Goal: Information Seeking & Learning: Check status

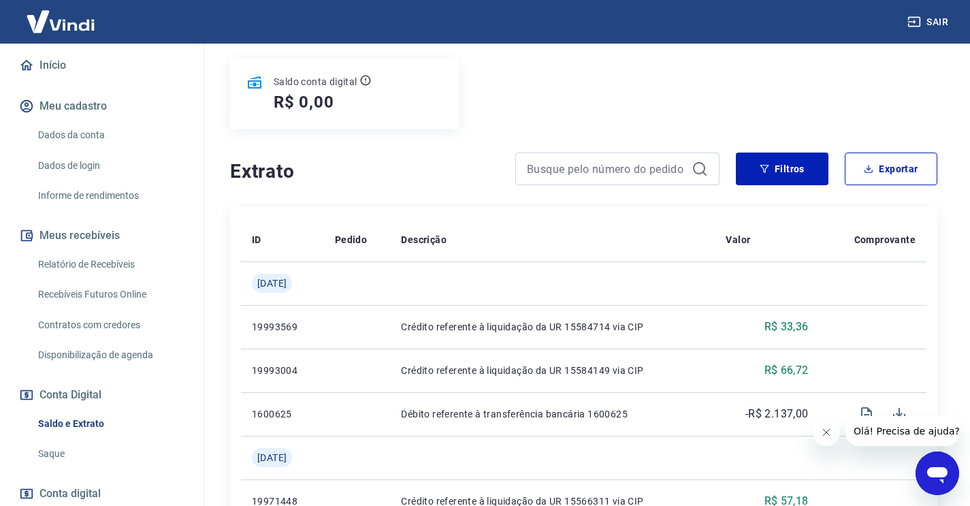
scroll to position [142, 0]
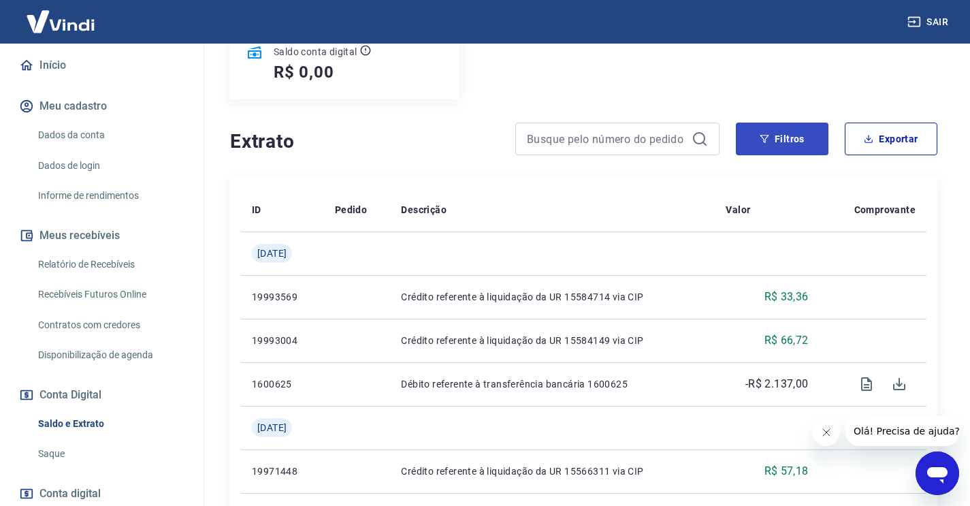
click at [768, 132] on button "Filtros" at bounding box center [782, 139] width 93 height 33
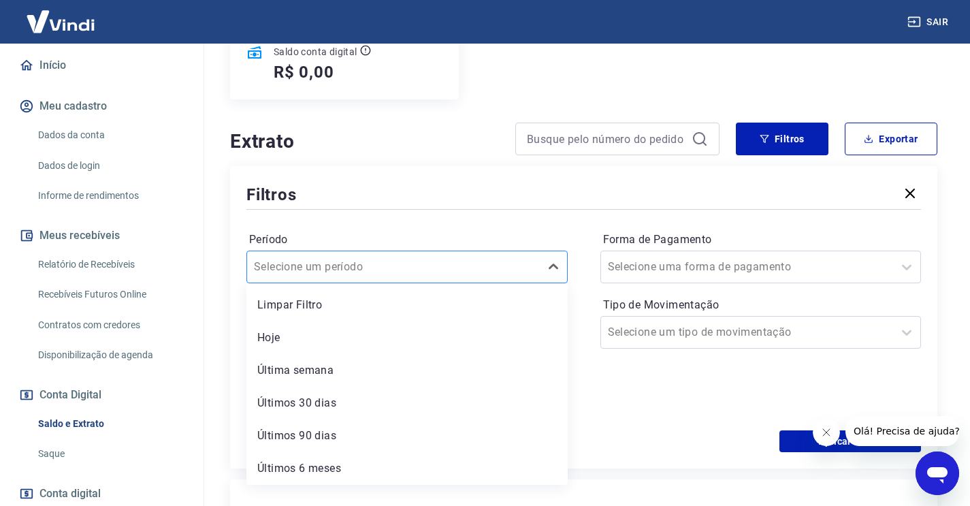
click at [501, 272] on div at bounding box center [393, 266] width 279 height 19
click at [755, 367] on div "Forma de Pagamento Selecione uma forma de pagamento Tipo de Movimentação Seleci…" at bounding box center [761, 321] width 321 height 185
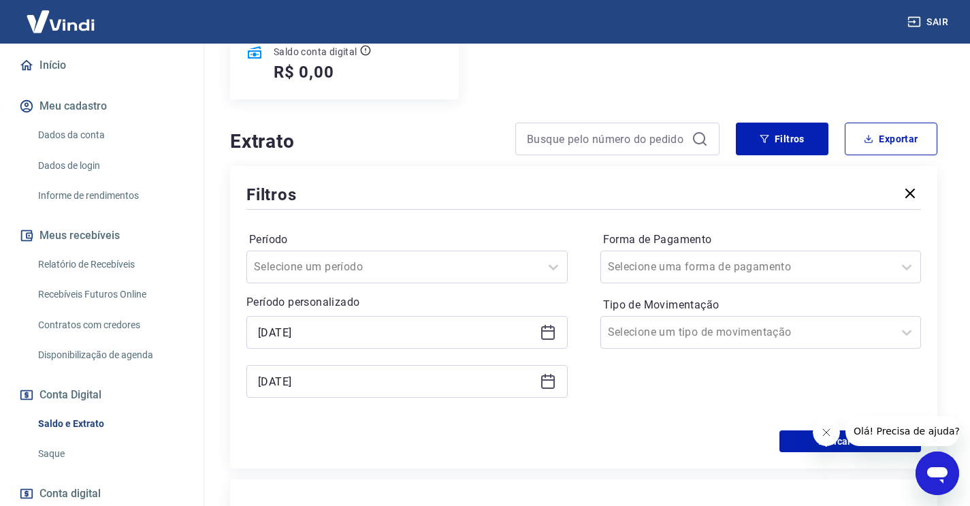
click at [551, 333] on icon at bounding box center [548, 332] width 16 height 16
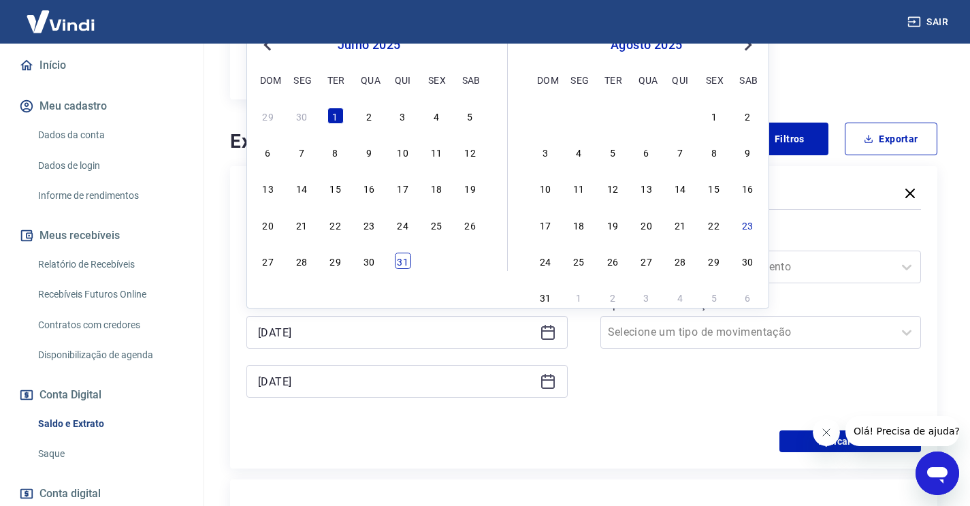
click at [408, 265] on div "31" at bounding box center [403, 261] width 16 height 16
type input "[DATE]"
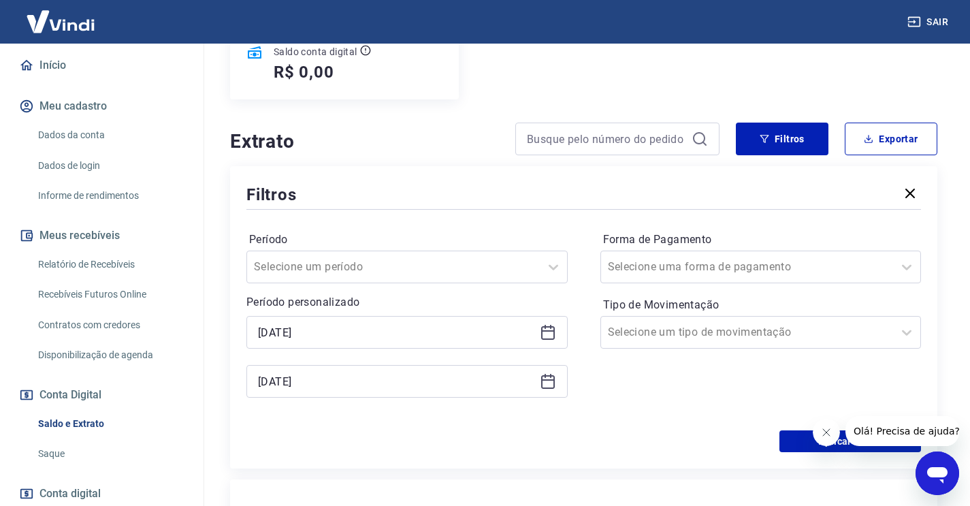
click at [545, 387] on icon at bounding box center [548, 382] width 14 height 14
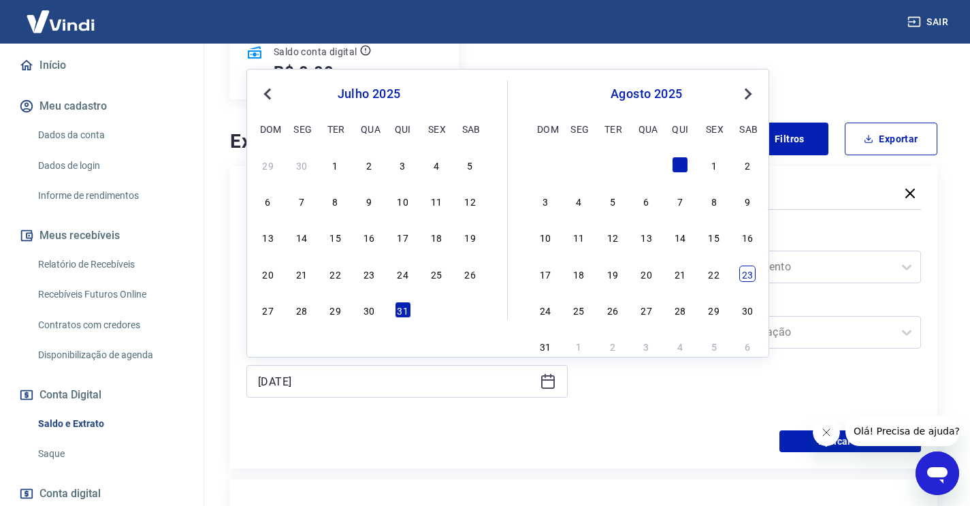
click at [748, 274] on div "23" at bounding box center [748, 274] width 16 height 16
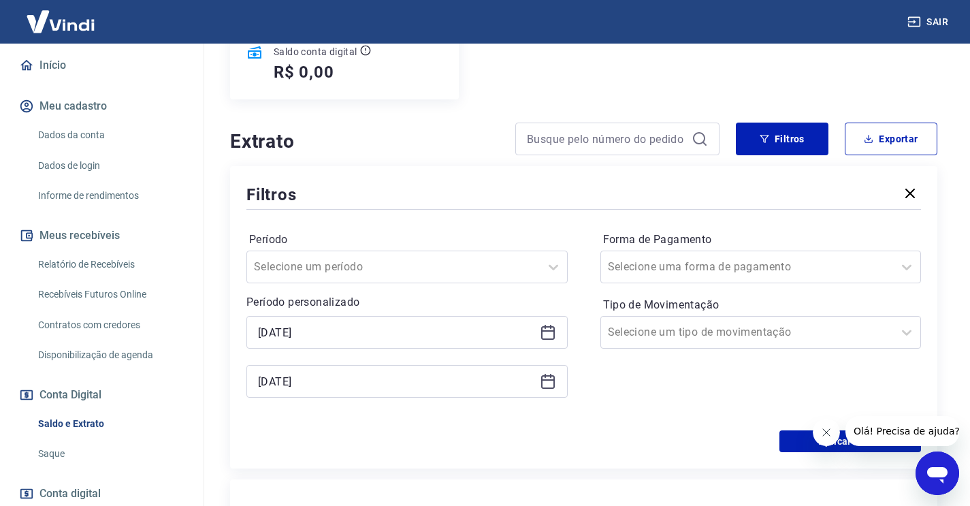
type input "[DATE]"
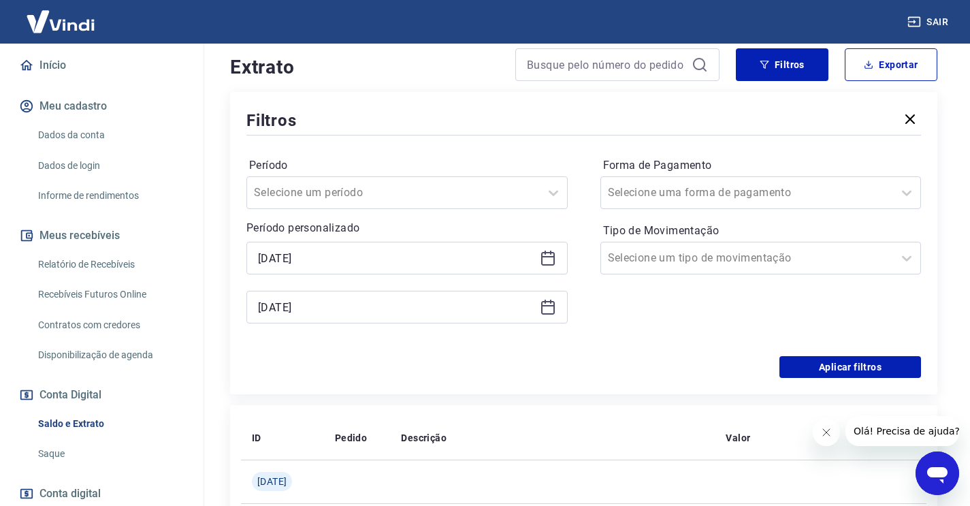
scroll to position [218, 0]
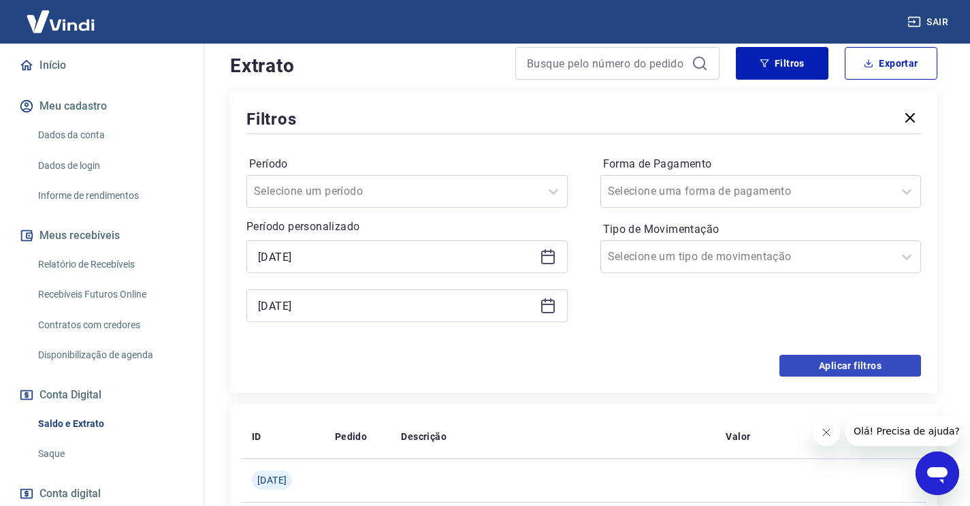
click at [832, 362] on button "Aplicar filtros" at bounding box center [851, 366] width 142 height 22
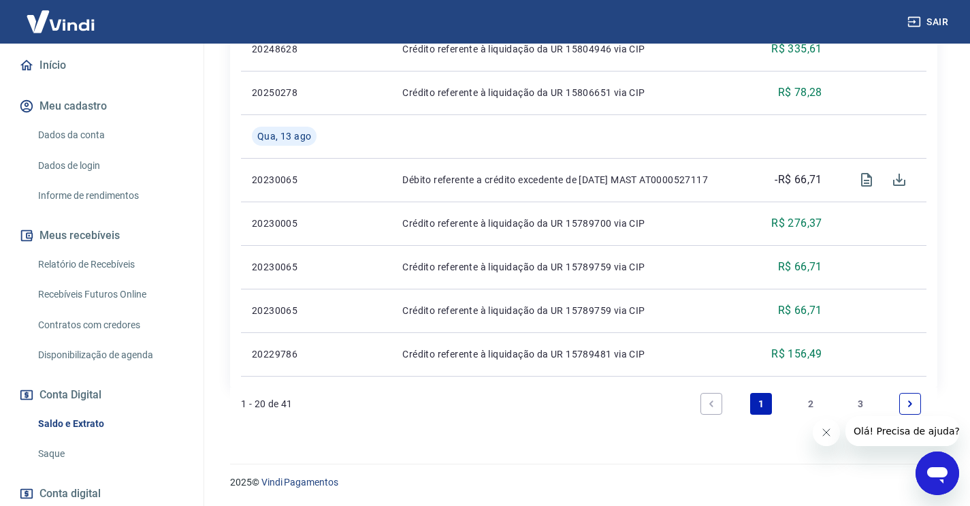
scroll to position [1131, 0]
click at [863, 404] on link "3" at bounding box center [861, 404] width 22 height 22
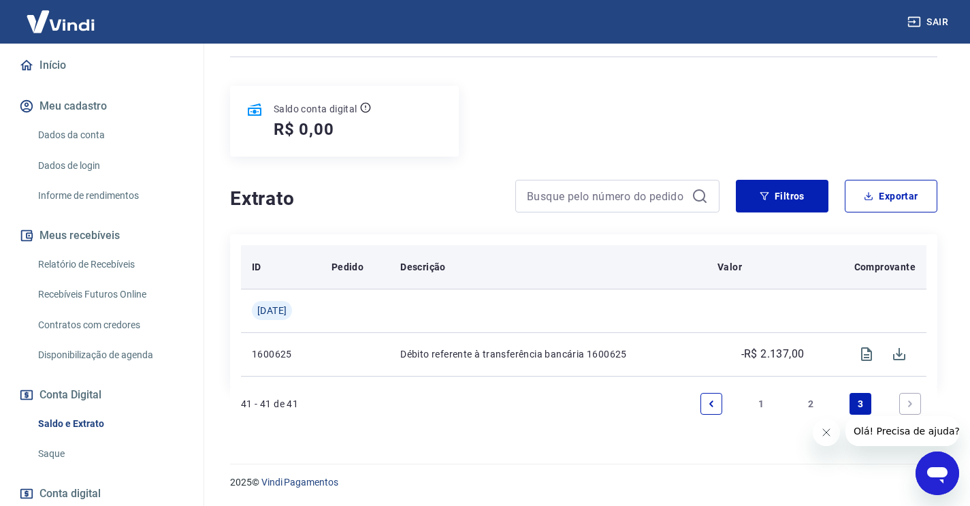
scroll to position [85, 0]
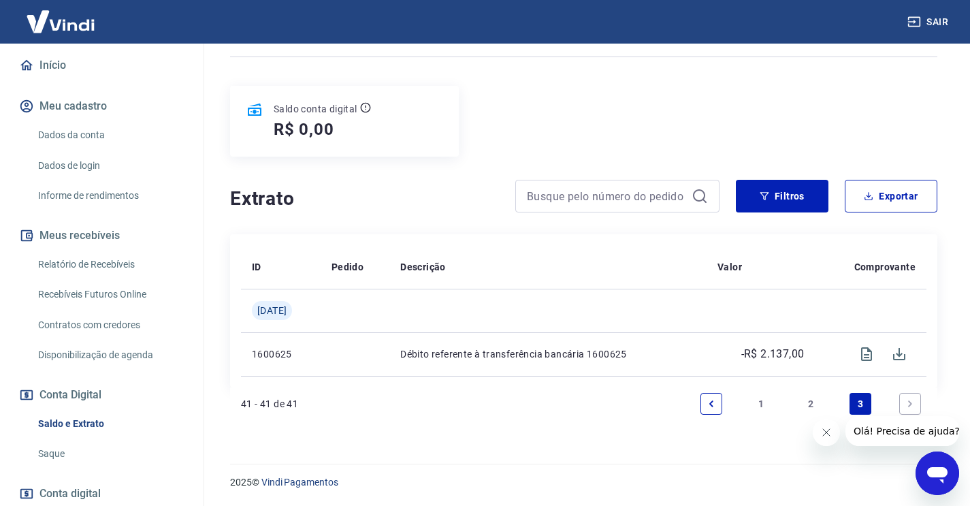
click at [810, 404] on link "2" at bounding box center [811, 404] width 22 height 22
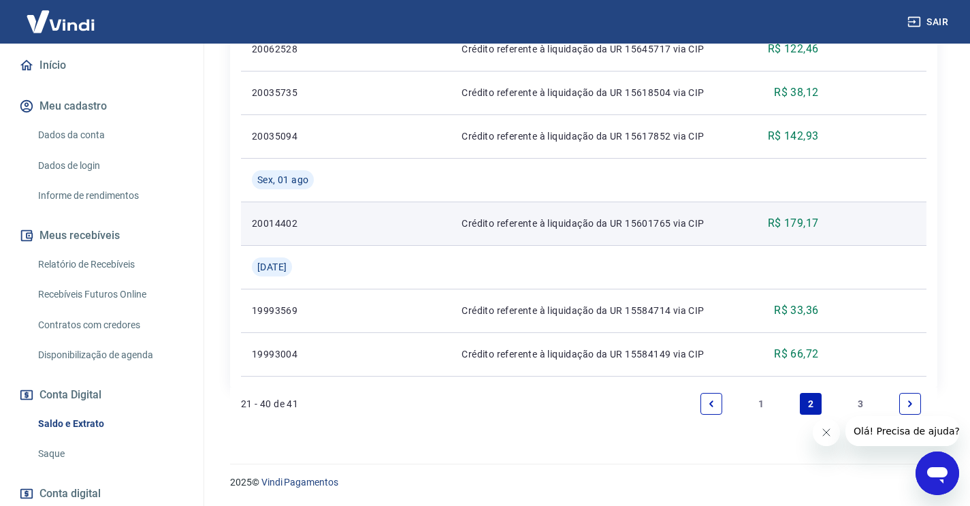
scroll to position [1218, 0]
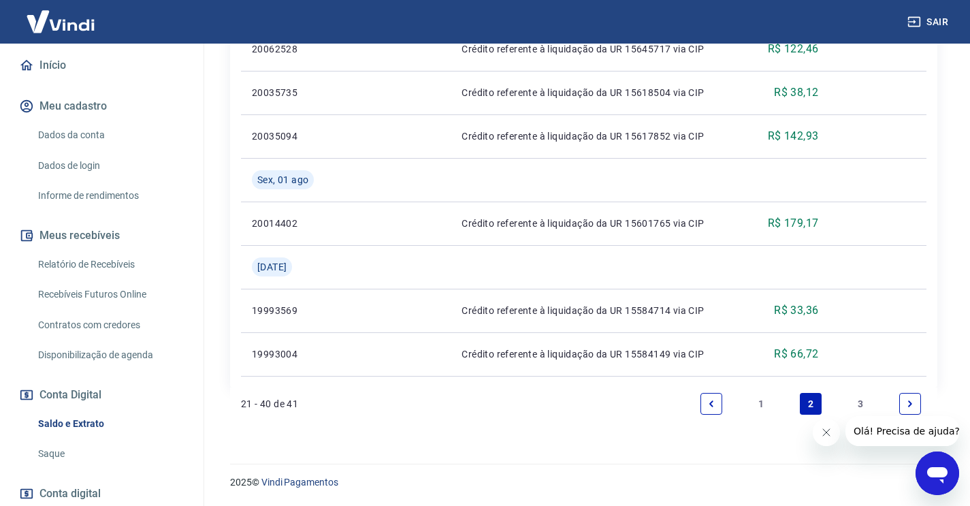
click at [856, 402] on link "3" at bounding box center [861, 404] width 22 height 22
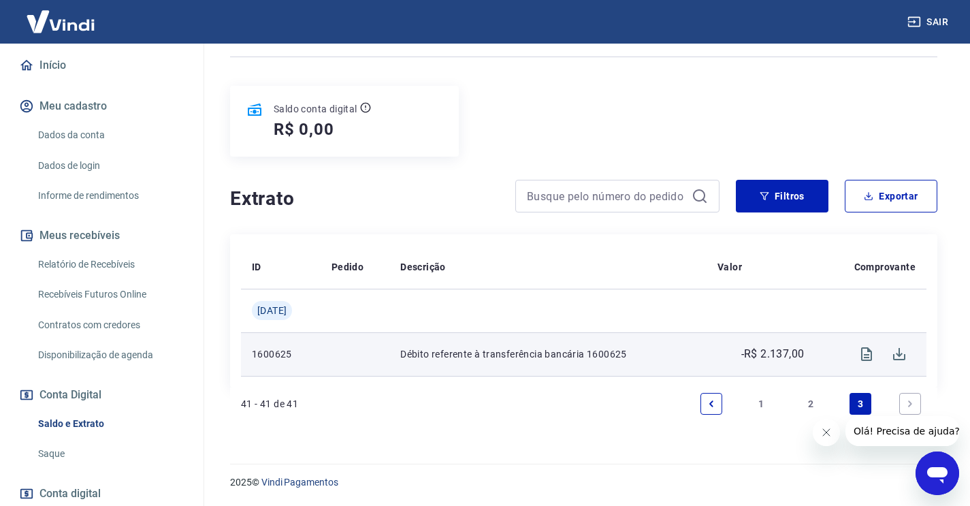
scroll to position [85, 0]
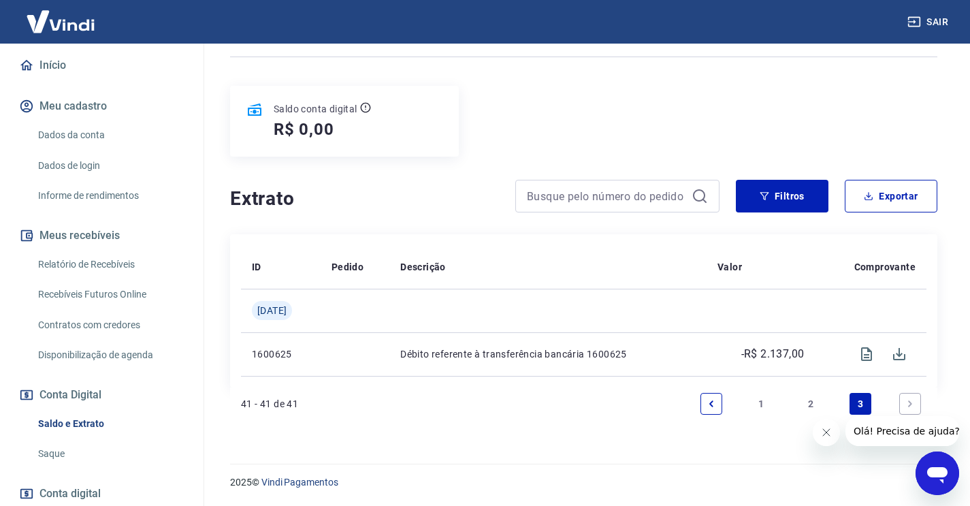
click at [808, 406] on link "2" at bounding box center [811, 404] width 22 height 22
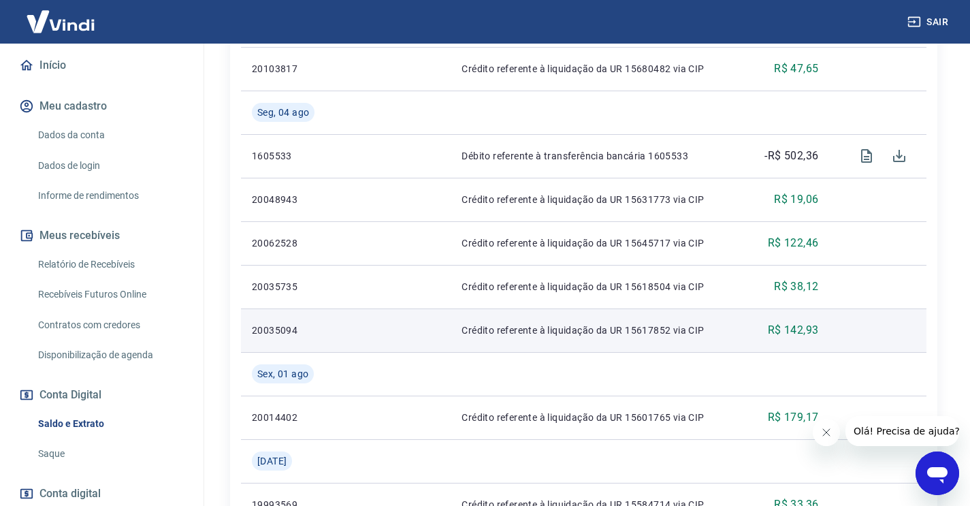
scroll to position [1028, 0]
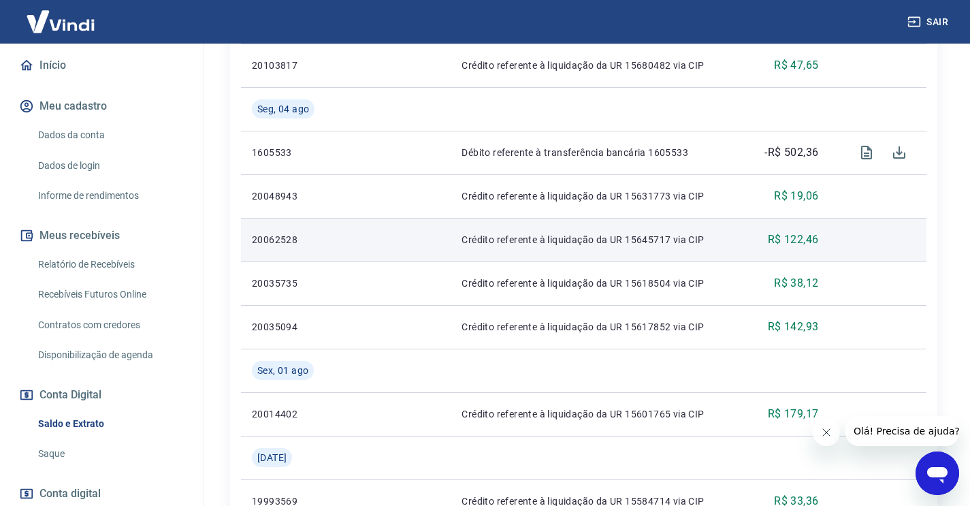
click at [768, 242] on p "R$ 122,46" at bounding box center [793, 240] width 51 height 16
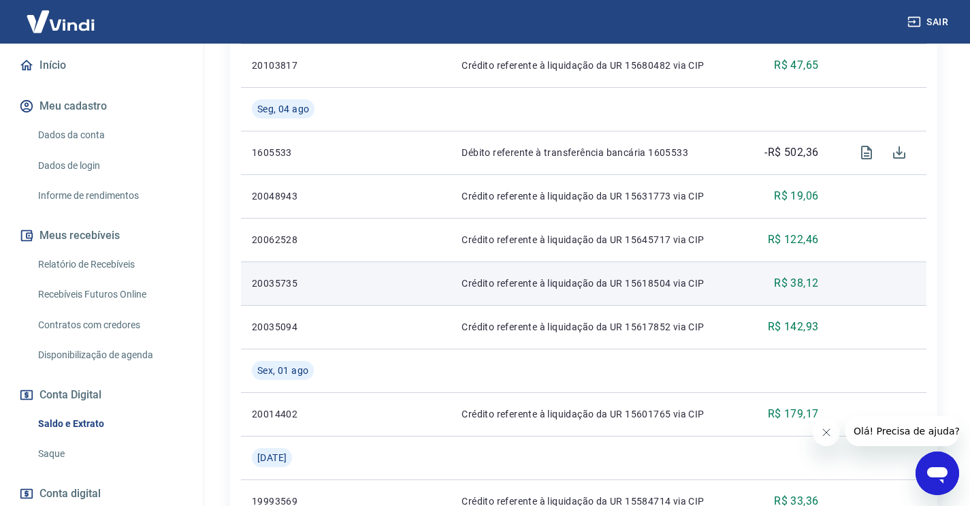
click at [663, 289] on p "Crédito referente à liquidação da UR 15618504 via CIP" at bounding box center [598, 283] width 272 height 14
drag, startPoint x: 300, startPoint y: 283, endPoint x: 256, endPoint y: 281, distance: 43.6
click at [256, 281] on p "20035735" at bounding box center [289, 283] width 75 height 14
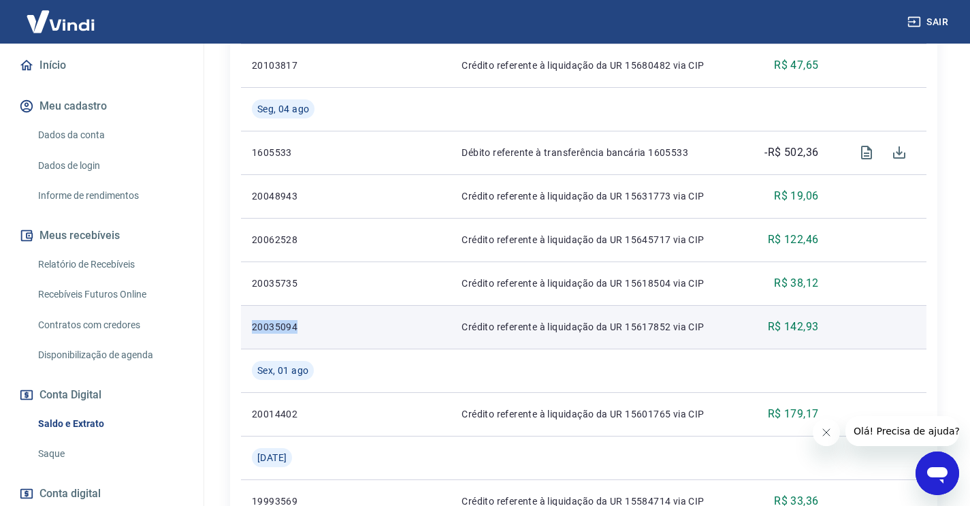
drag, startPoint x: 299, startPoint y: 332, endPoint x: 241, endPoint y: 327, distance: 58.1
click at [241, 327] on td "20035094" at bounding box center [289, 327] width 97 height 44
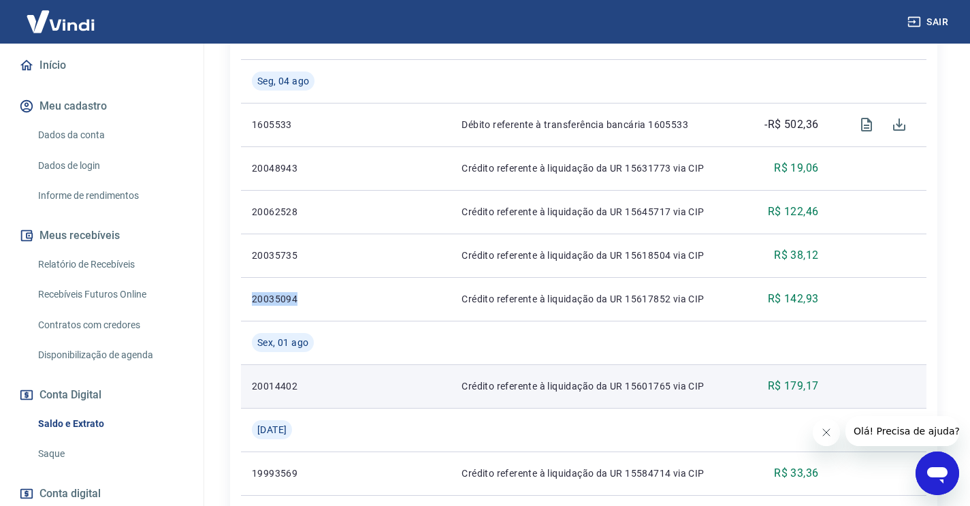
scroll to position [1053, 0]
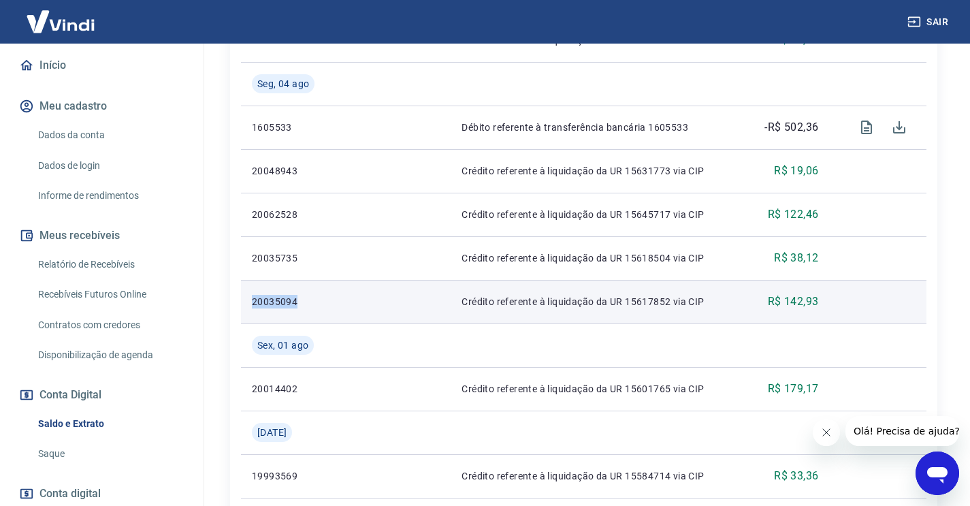
click at [257, 296] on p "20035094" at bounding box center [289, 302] width 75 height 14
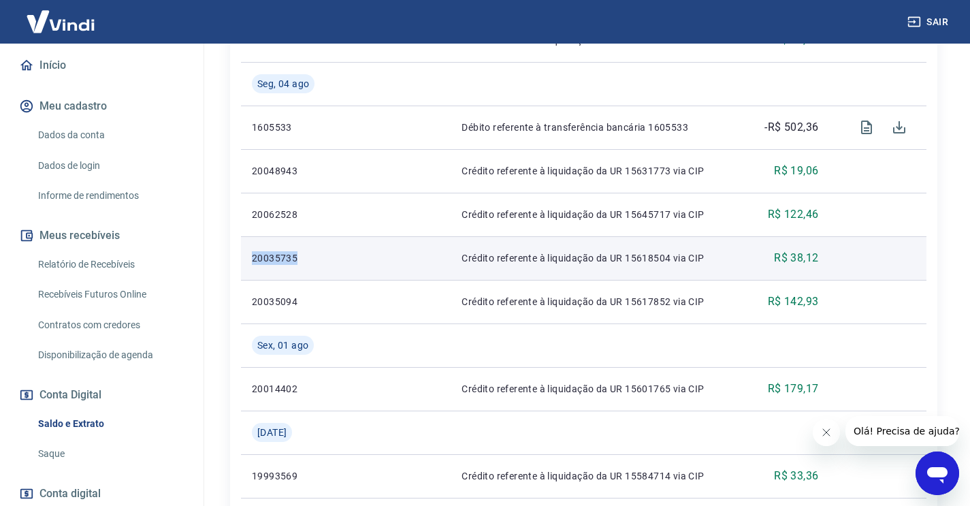
drag, startPoint x: 291, startPoint y: 259, endPoint x: 247, endPoint y: 257, distance: 43.6
click at [247, 257] on td "20035735" at bounding box center [289, 258] width 97 height 44
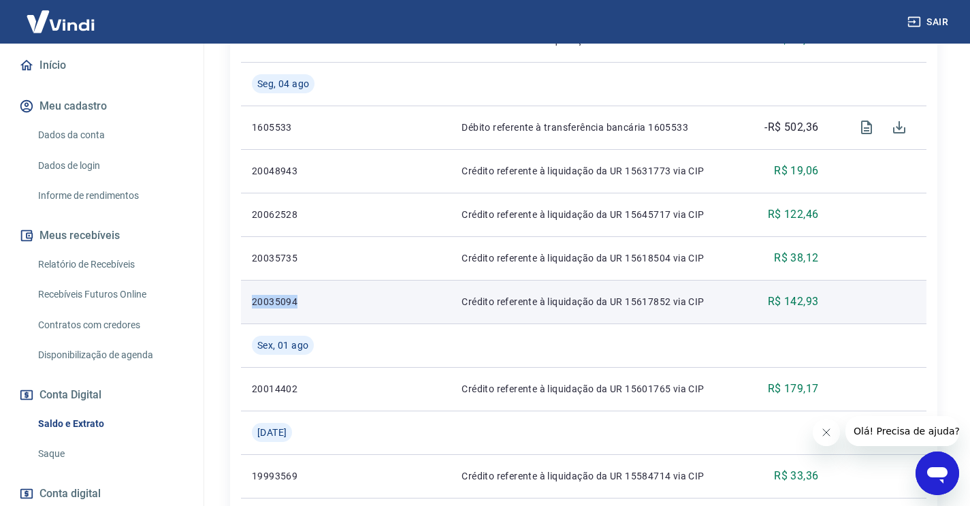
drag, startPoint x: 300, startPoint y: 303, endPoint x: 251, endPoint y: 301, distance: 49.1
click at [251, 301] on td "20035094" at bounding box center [289, 302] width 97 height 44
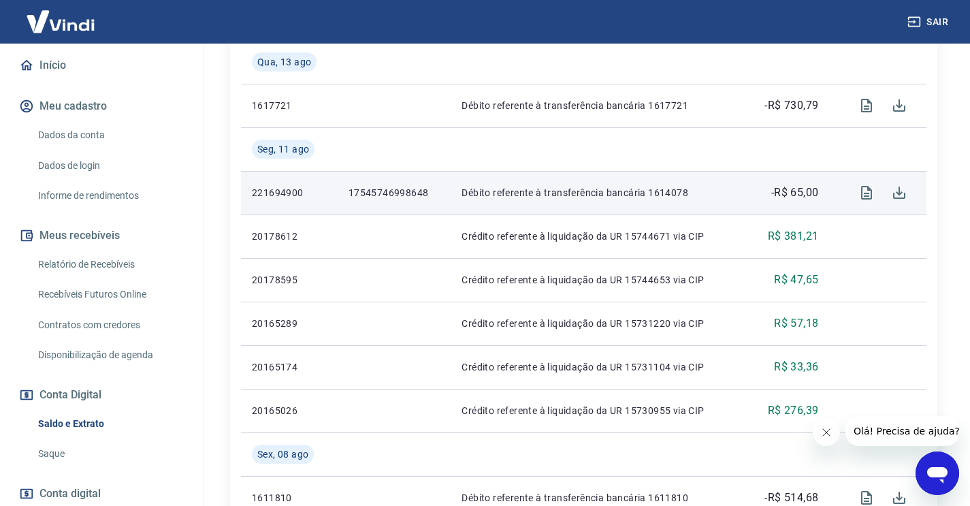
scroll to position [340, 1]
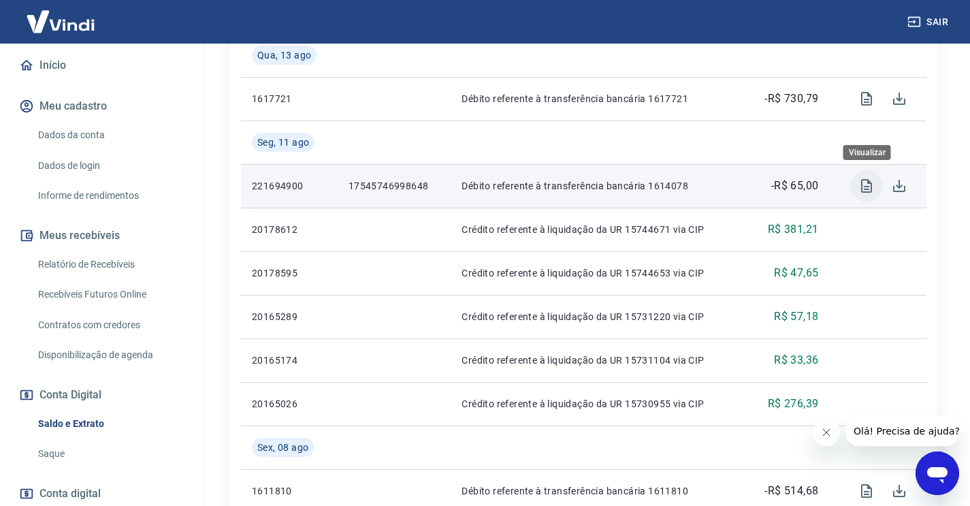
click at [863, 189] on icon "Visualizar" at bounding box center [867, 186] width 16 height 16
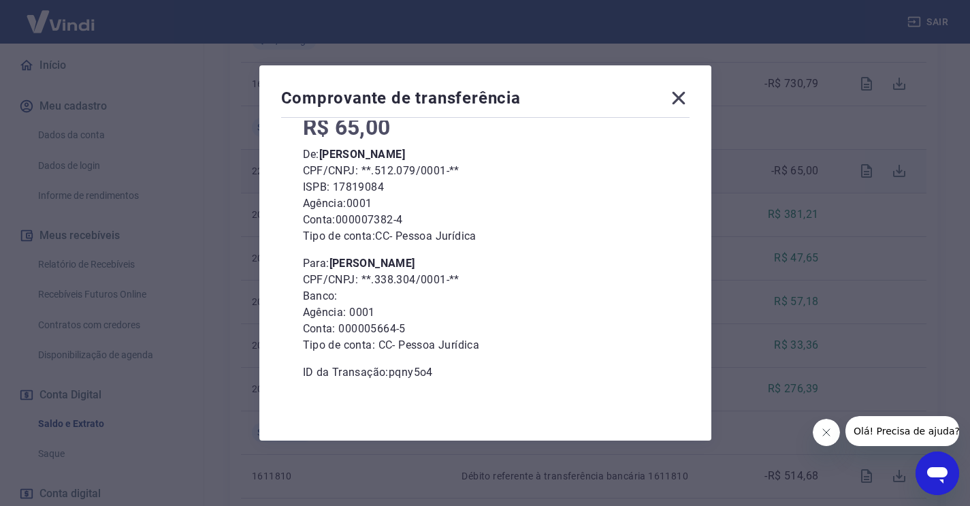
scroll to position [358, 0]
click at [681, 108] on icon at bounding box center [679, 98] width 22 height 22
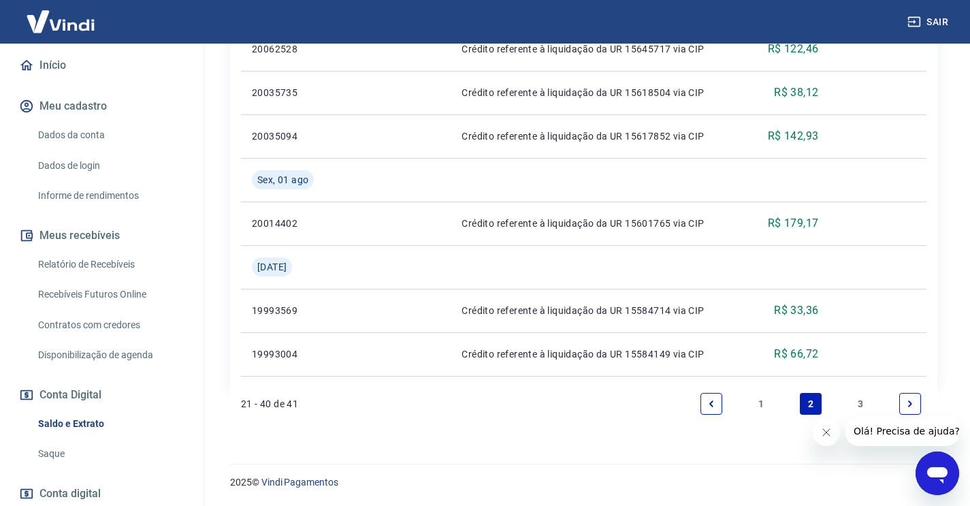
scroll to position [1219, 0]
click at [856, 409] on link "3" at bounding box center [861, 404] width 22 height 22
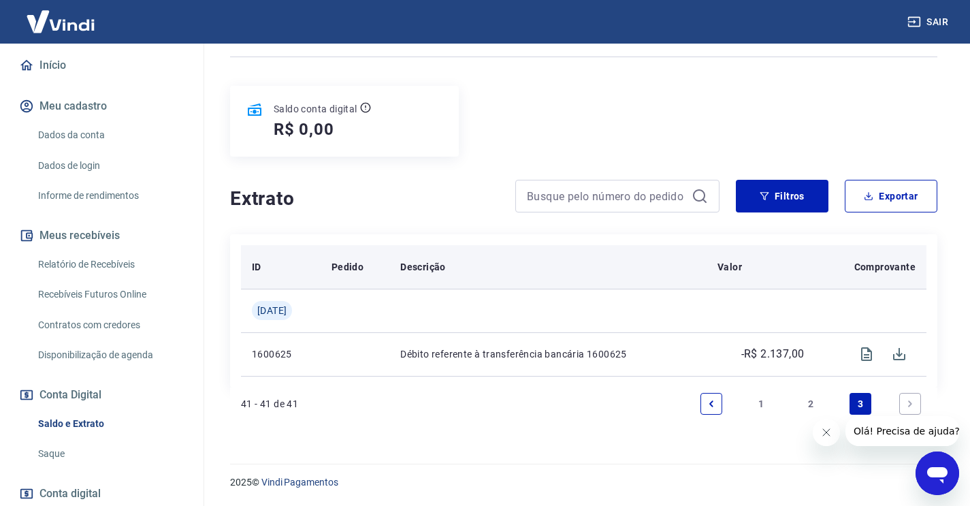
scroll to position [85, 0]
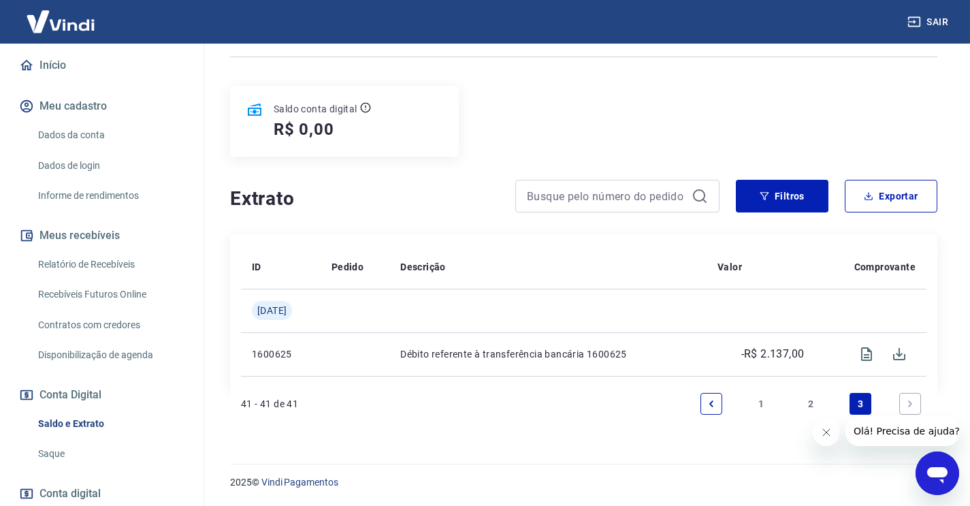
click at [807, 406] on link "2" at bounding box center [811, 404] width 22 height 22
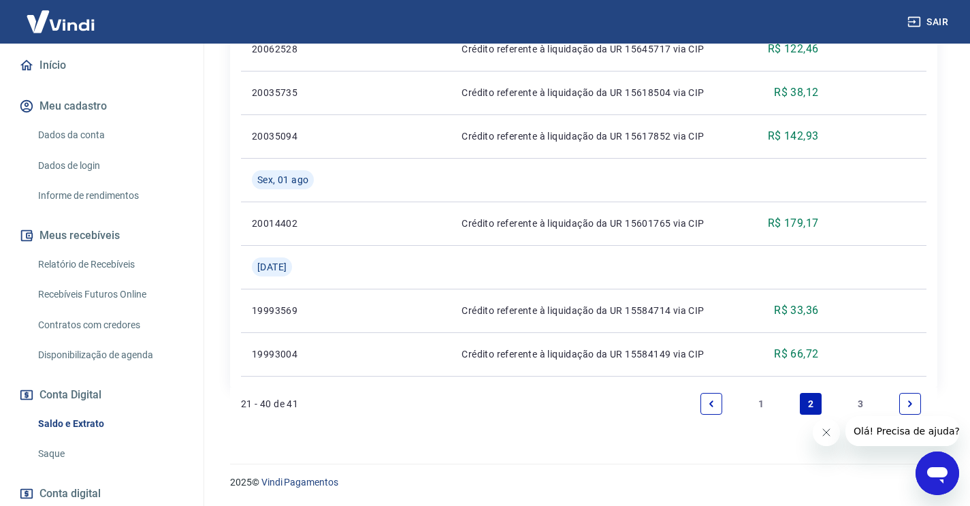
scroll to position [1218, 0]
click at [761, 404] on link "1" at bounding box center [761, 404] width 22 height 22
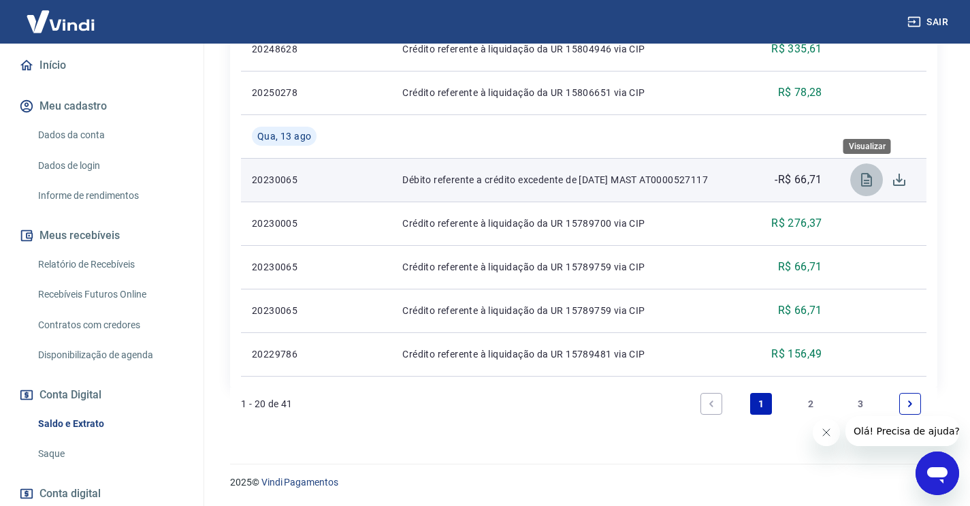
scroll to position [1132, 0]
click at [863, 179] on icon "Visualizar" at bounding box center [867, 180] width 16 height 16
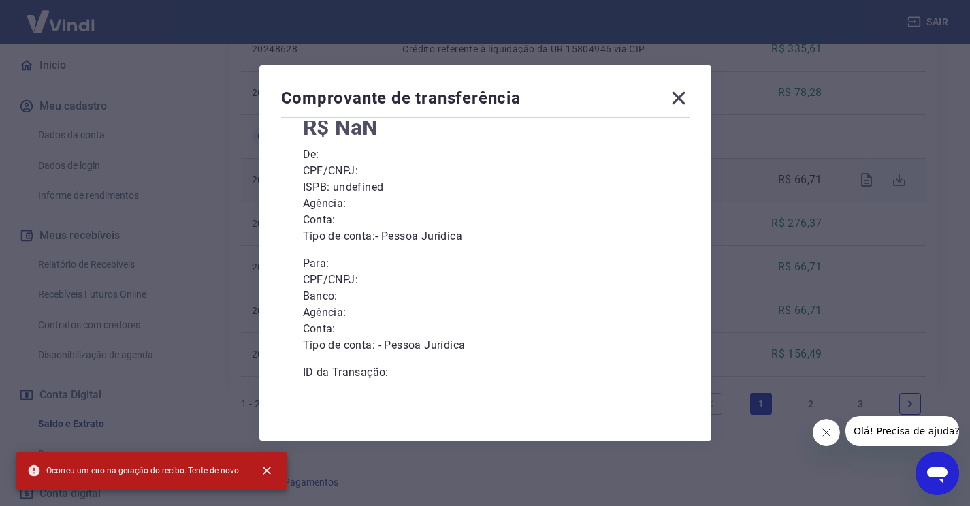
scroll to position [1131, 0]
click at [685, 97] on icon at bounding box center [678, 98] width 13 height 13
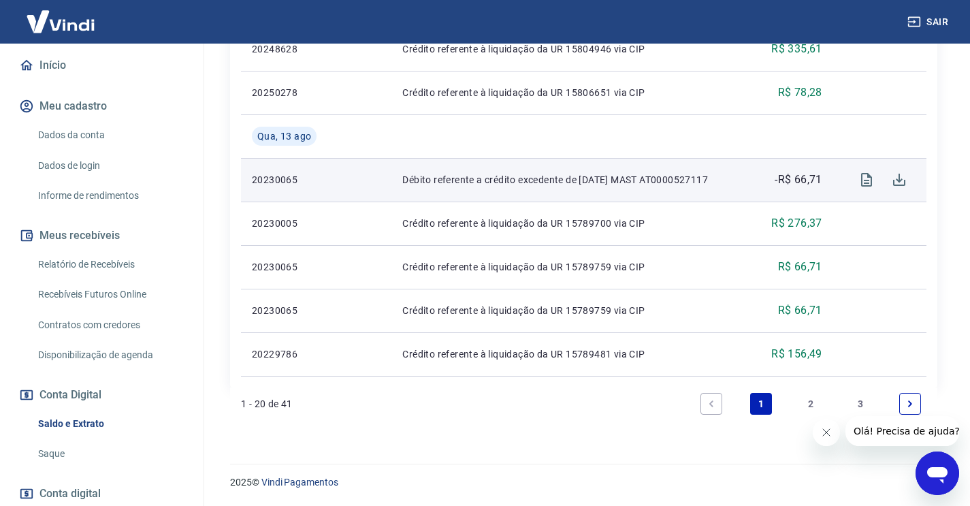
drag, startPoint x: 941, startPoint y: 472, endPoint x: 1817, endPoint y: 884, distance: 967.8
click at [941, 472] on icon "Abrir janela de mensagens" at bounding box center [937, 475] width 20 height 16
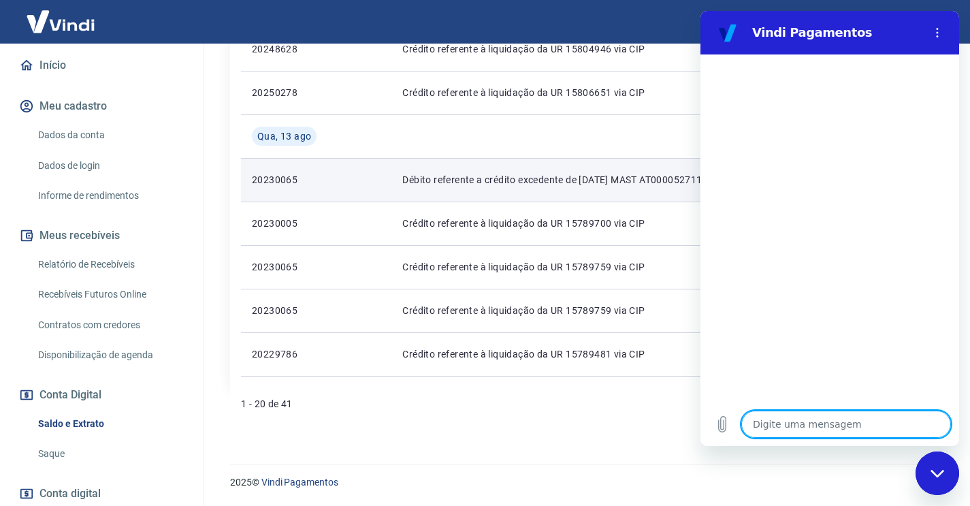
click at [786, 428] on textarea at bounding box center [847, 424] width 210 height 27
type textarea "f"
type textarea "x"
type textarea "fa"
type textarea "x"
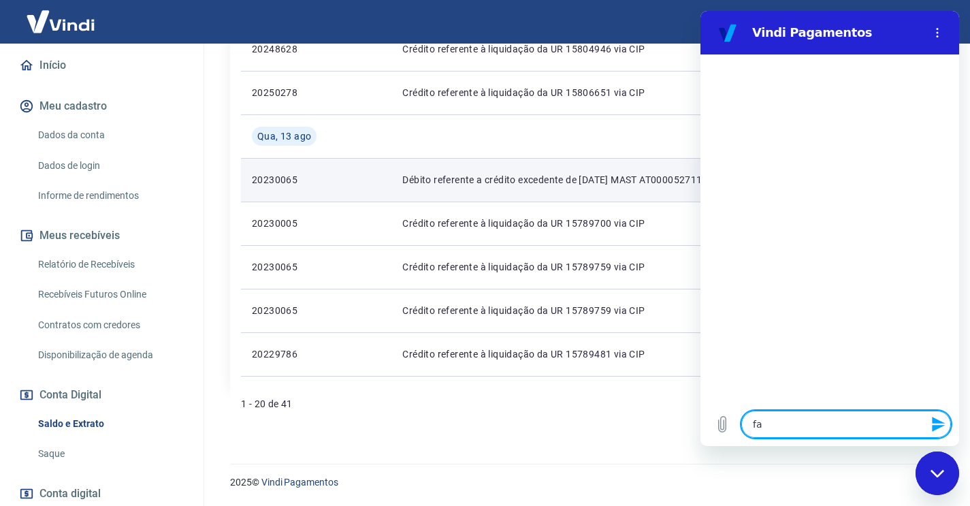
type textarea "fal"
type textarea "x"
type textarea "fala"
type textarea "x"
type textarea "falar"
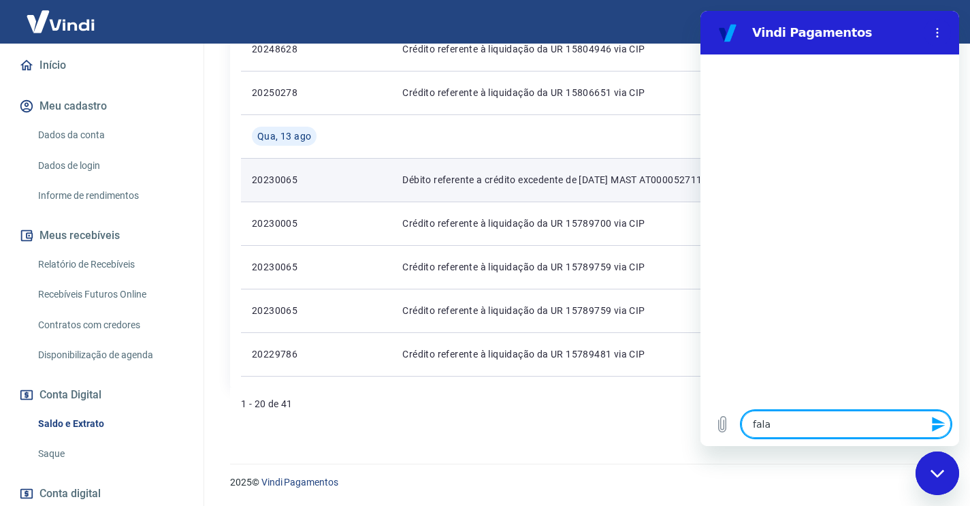
type textarea "x"
type textarea "falar"
type textarea "x"
type textarea "falar c"
type textarea "x"
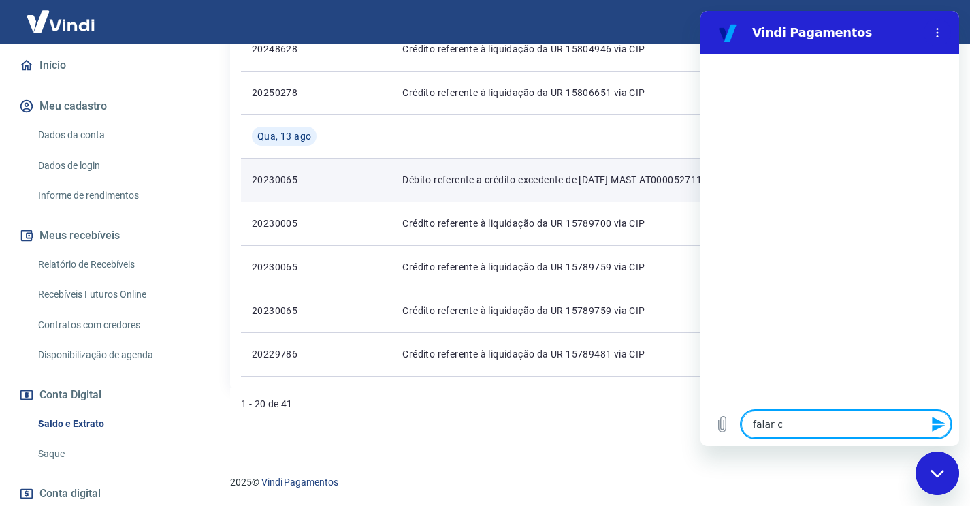
type textarea "falar co"
type textarea "x"
type textarea "falar com"
type textarea "x"
type textarea "falar com"
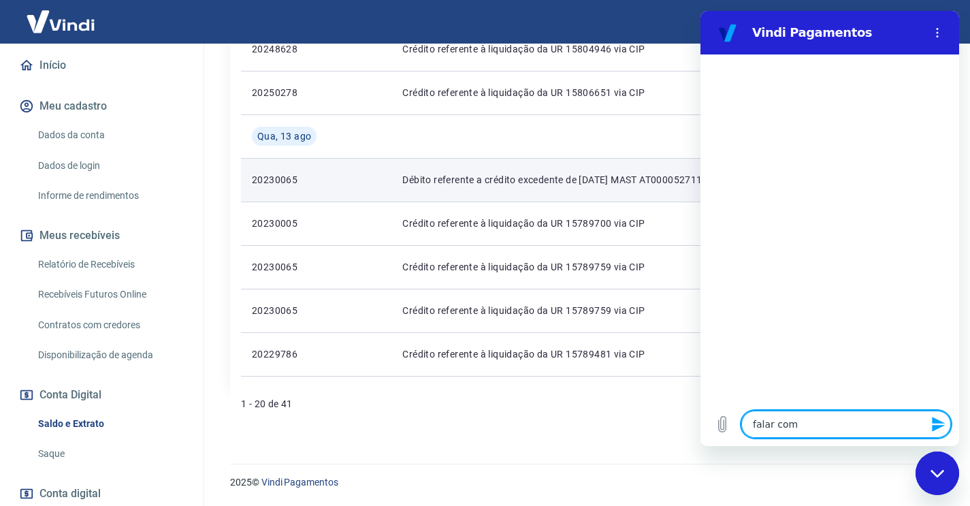
type textarea "x"
type textarea "falar com a"
type textarea "x"
type textarea "falar com at"
type textarea "x"
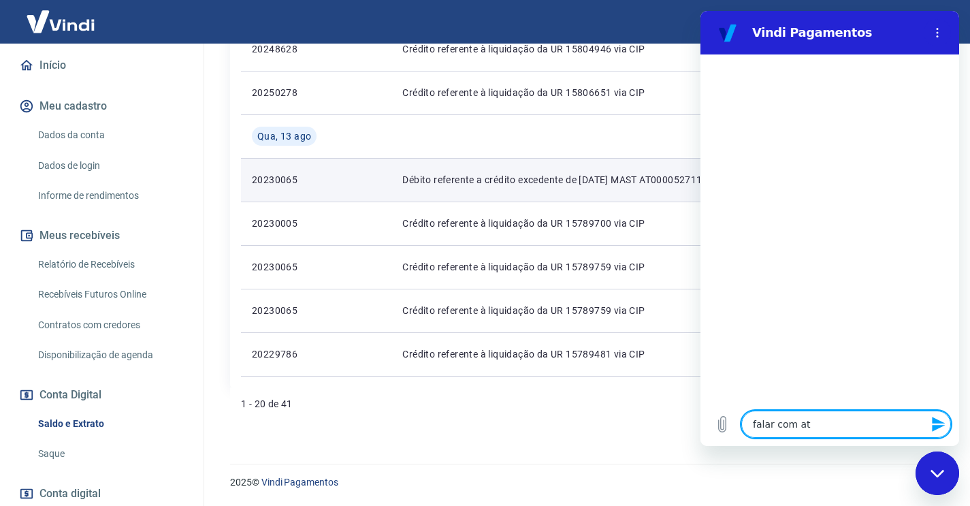
type textarea "falar com ate"
type textarea "x"
type textarea "falar com [GEOGRAPHIC_DATA]"
type textarea "x"
type textarea "falar com atend"
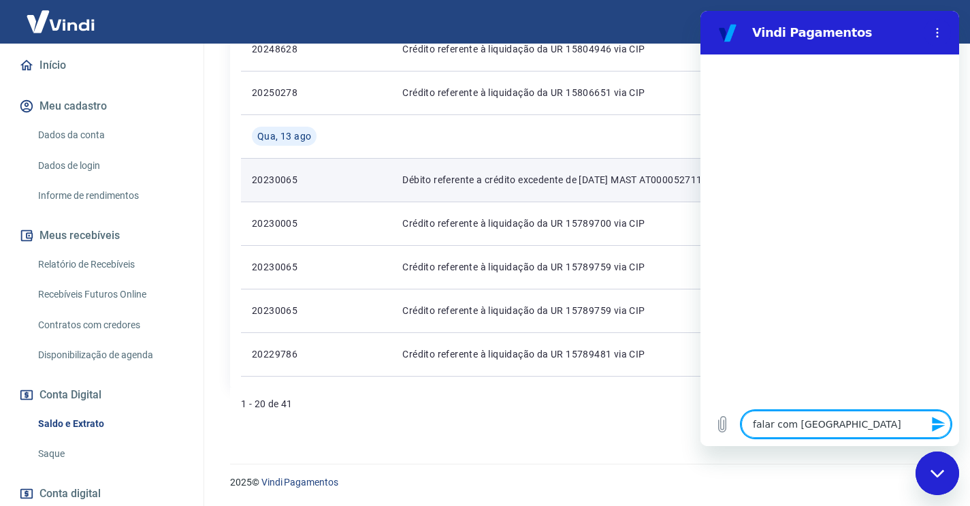
type textarea "x"
type textarea "falar com atende"
type textarea "x"
type textarea "falar com atenden"
type textarea "x"
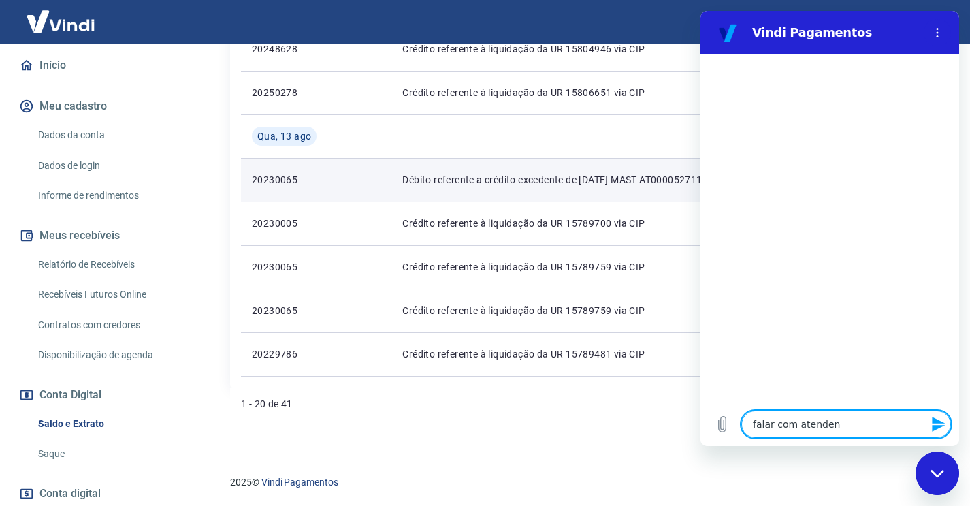
type textarea "falar com atendent"
type textarea "x"
type textarea "falar com atendente"
type textarea "x"
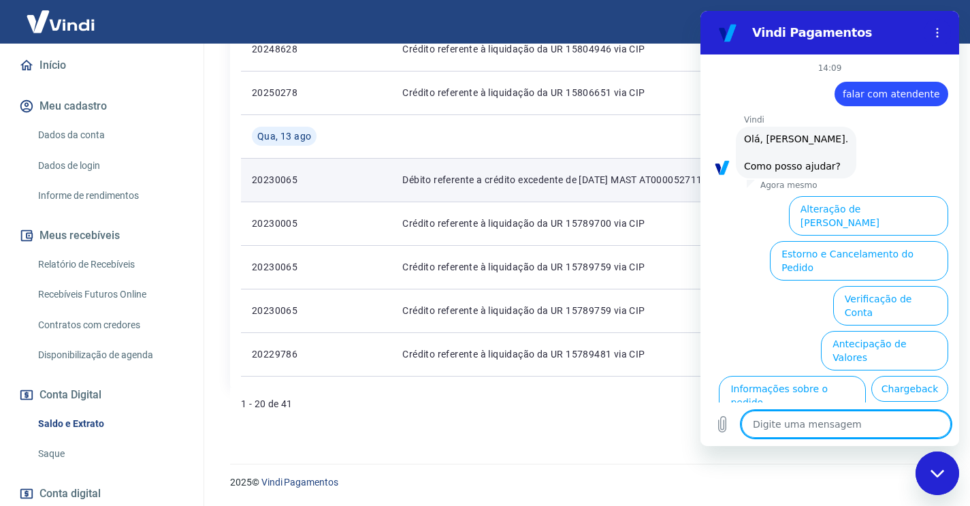
scroll to position [74, 0]
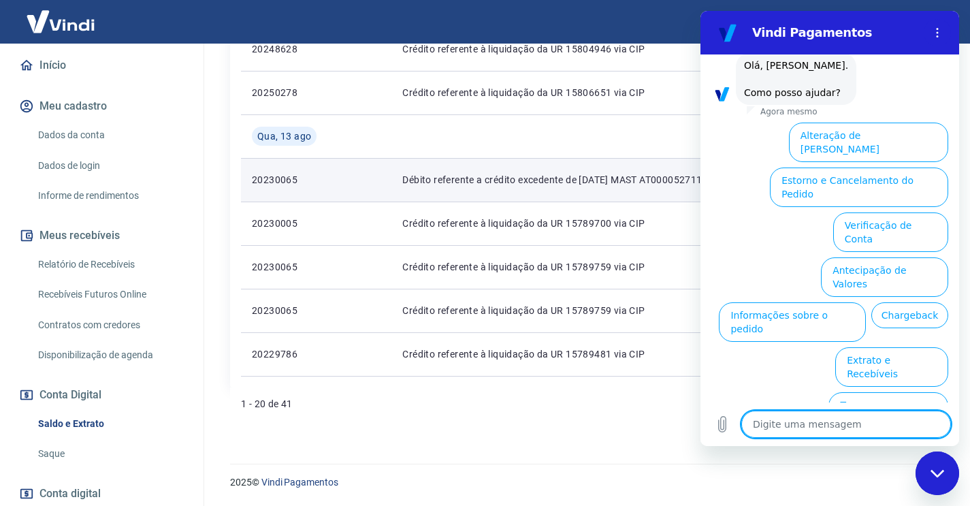
click at [863, 347] on button "Extrato e Recebíveis" at bounding box center [892, 366] width 113 height 39
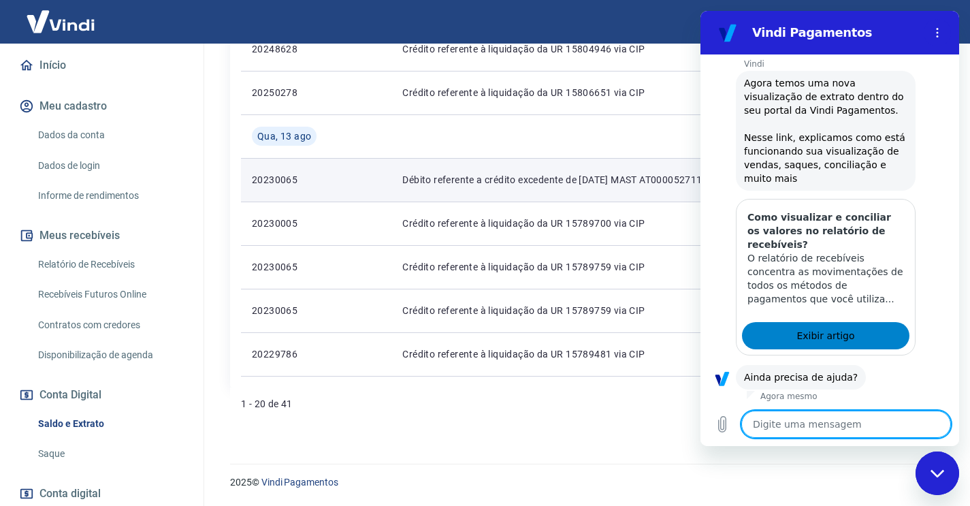
scroll to position [195, 0]
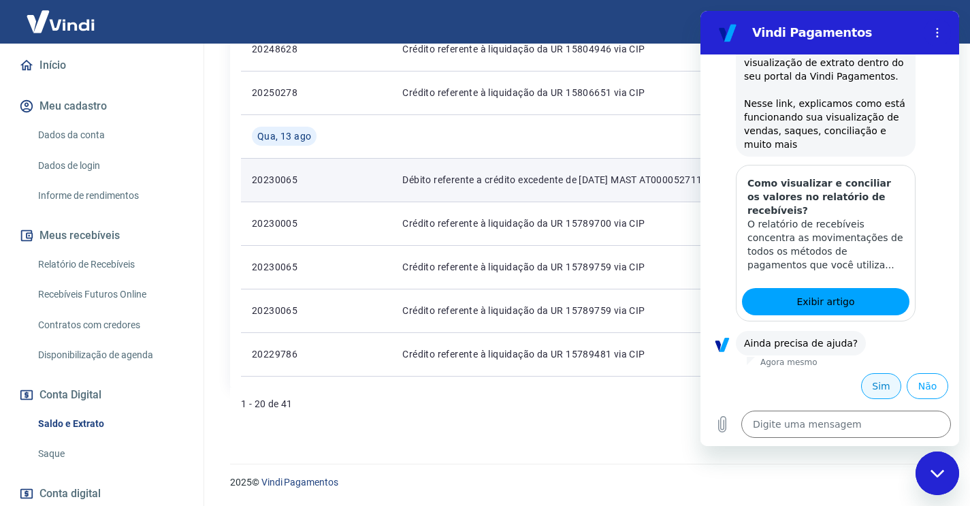
click at [880, 383] on button "Sim" at bounding box center [881, 386] width 40 height 26
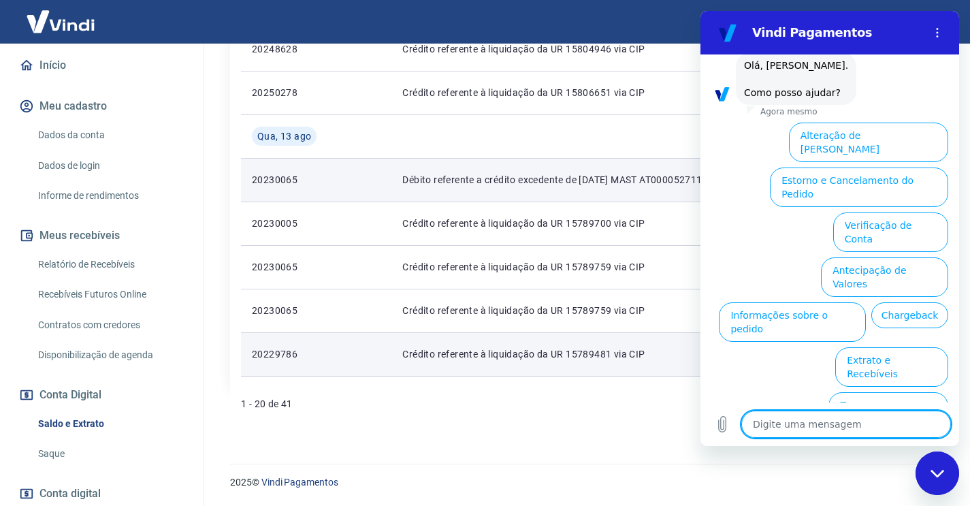
scroll to position [1131, 0]
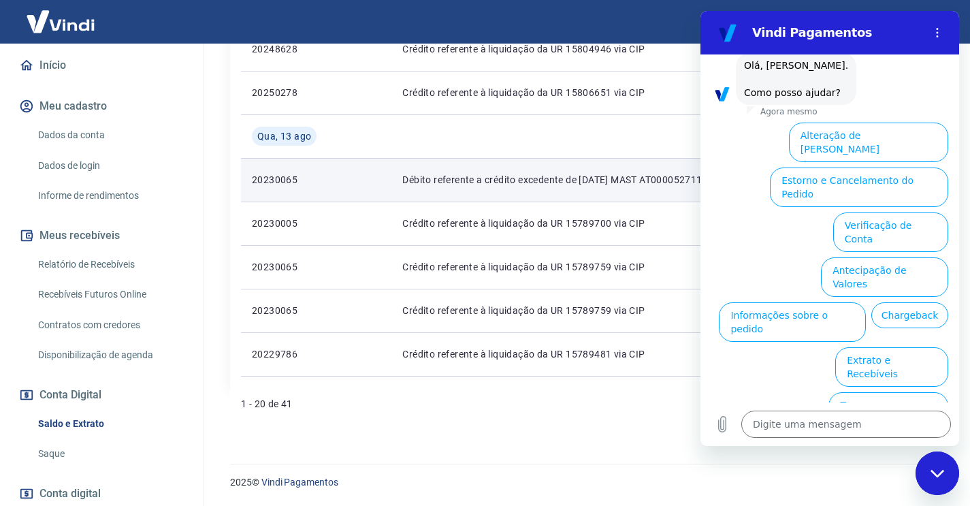
click at [533, 394] on div "1 - 20 de 41 1 2 3" at bounding box center [584, 403] width 686 height 33
drag, startPoint x: 931, startPoint y: 468, endPoint x: 1762, endPoint y: 895, distance: 934.7
click at [931, 468] on div "Fechar janela de mensagens" at bounding box center [937, 473] width 41 height 41
type textarea "x"
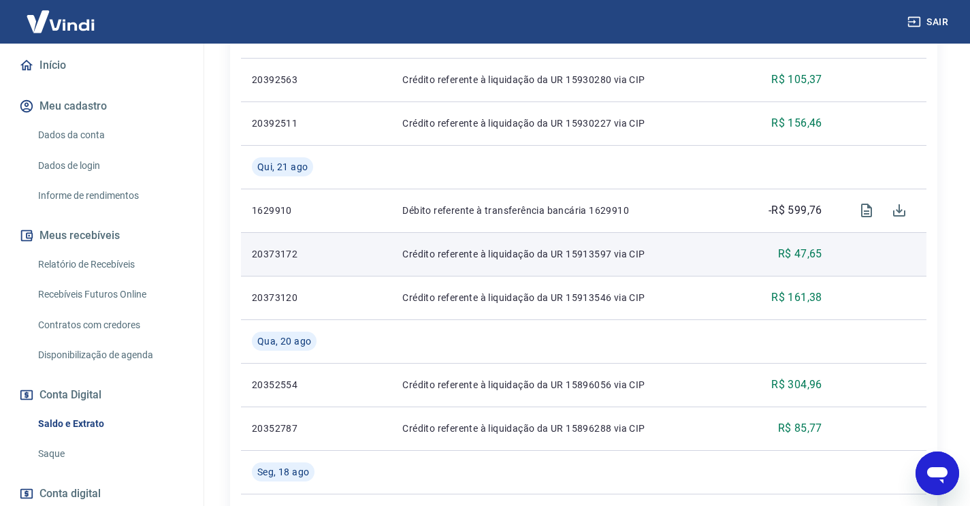
scroll to position [401, 0]
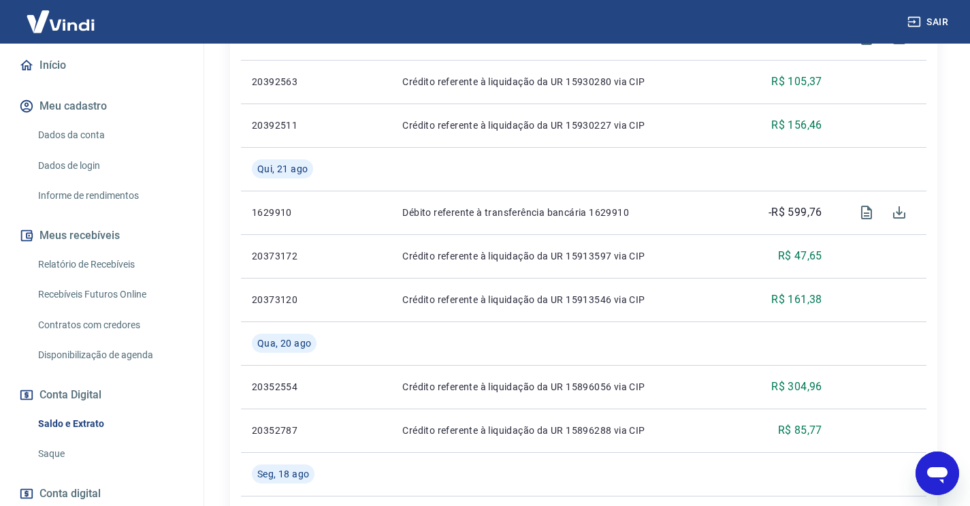
click at [944, 473] on icon "Abrir janela de mensagens" at bounding box center [937, 475] width 20 height 16
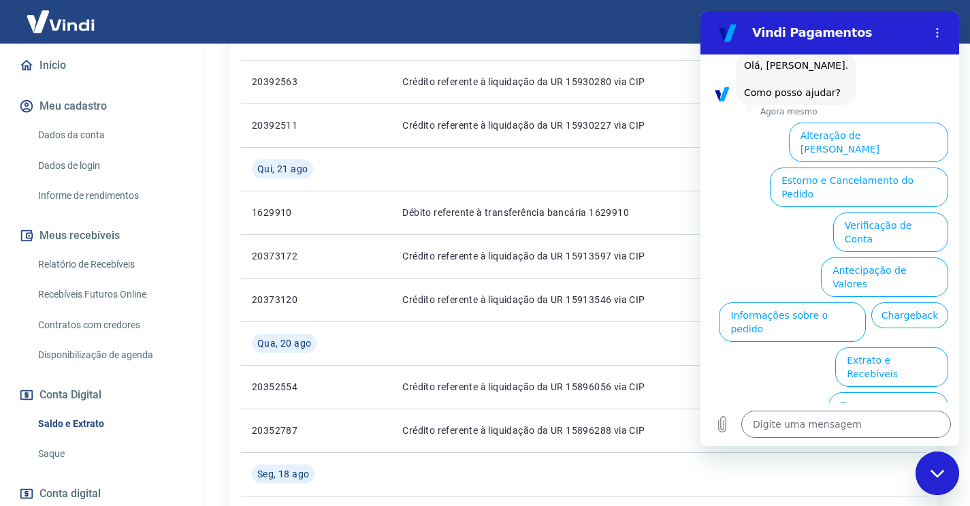
type textarea "x"
click at [836, 425] on textarea at bounding box center [847, 424] width 210 height 27
type textarea "c"
type textarea "x"
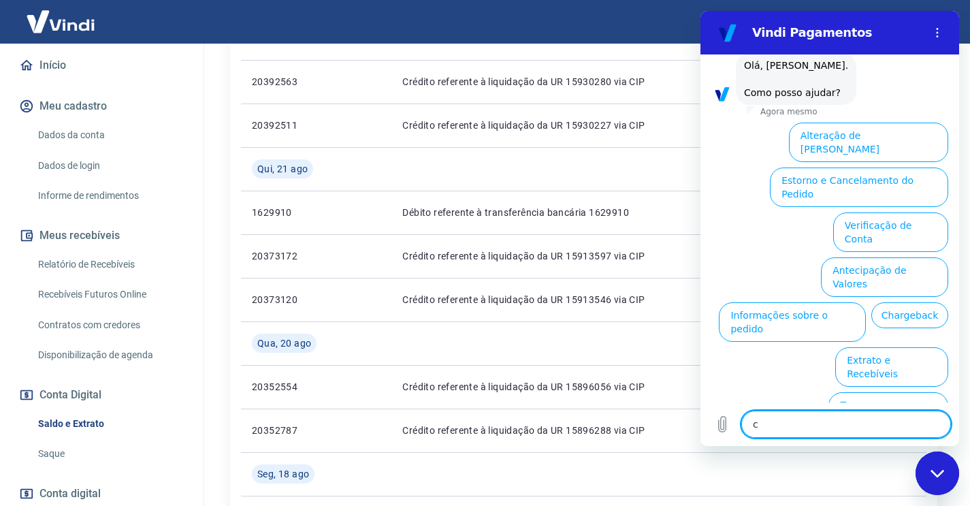
type textarea "ca"
type textarea "x"
type textarea "can"
type textarea "x"
type textarea "canc"
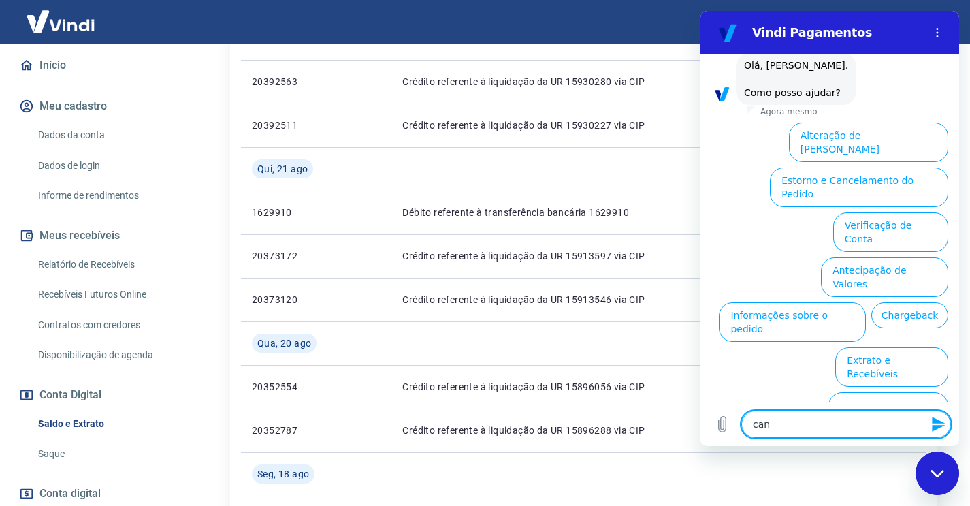
type textarea "x"
type textarea "cance"
type textarea "x"
type textarea "cancel"
type textarea "x"
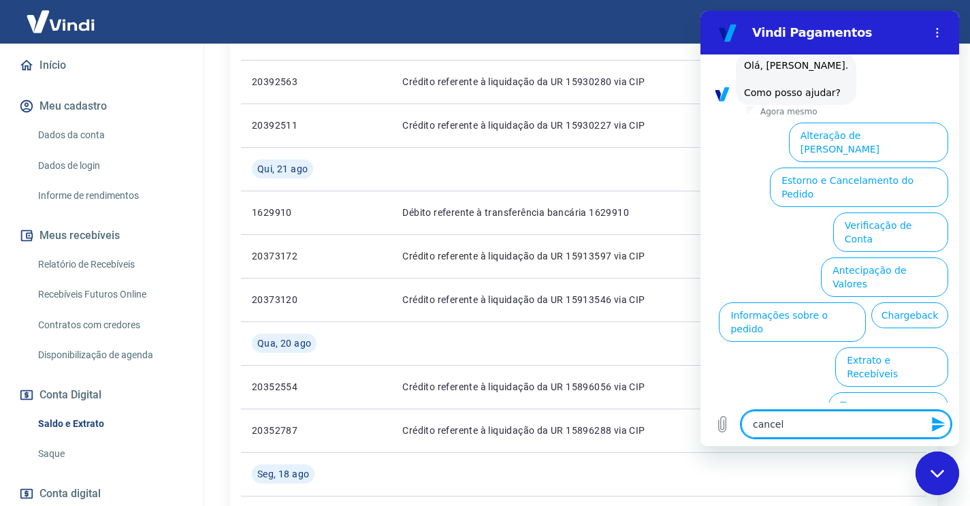
type textarea "cancela"
type textarea "x"
type textarea "cancelar"
type textarea "x"
type textarea "cancelar"
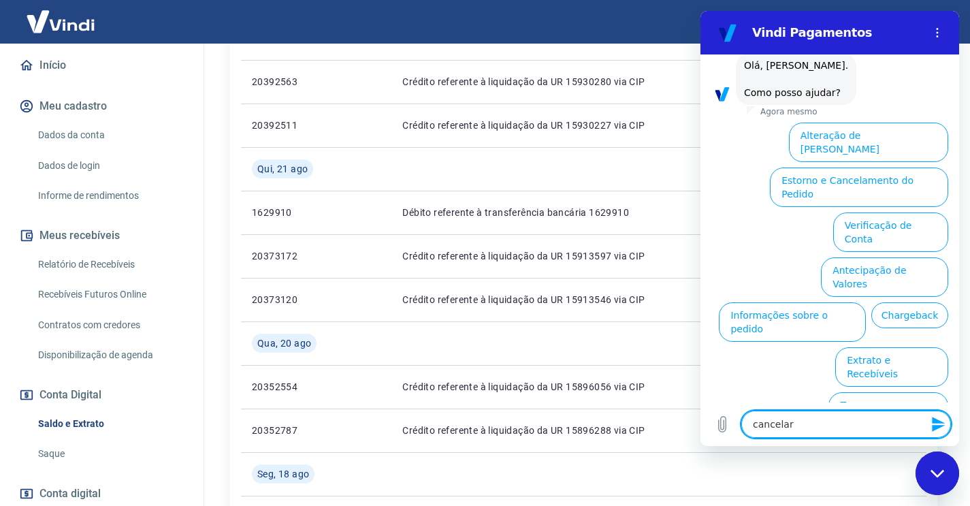
type textarea "x"
type textarea "cancelar c"
type textarea "x"
type textarea "cancelar co"
type textarea "x"
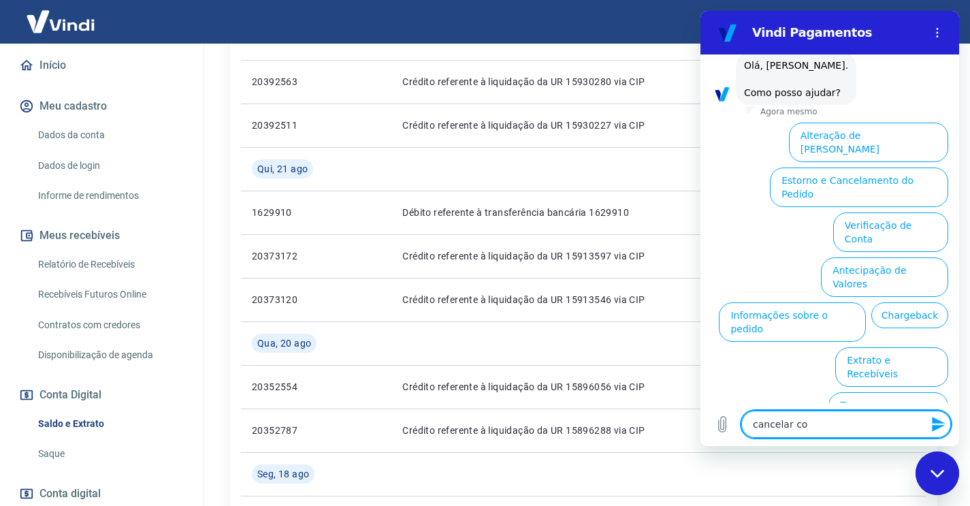
type textarea "cancelar con"
type textarea "x"
type textarea "cancelar cont"
type textarea "x"
type textarea "cancelar conta"
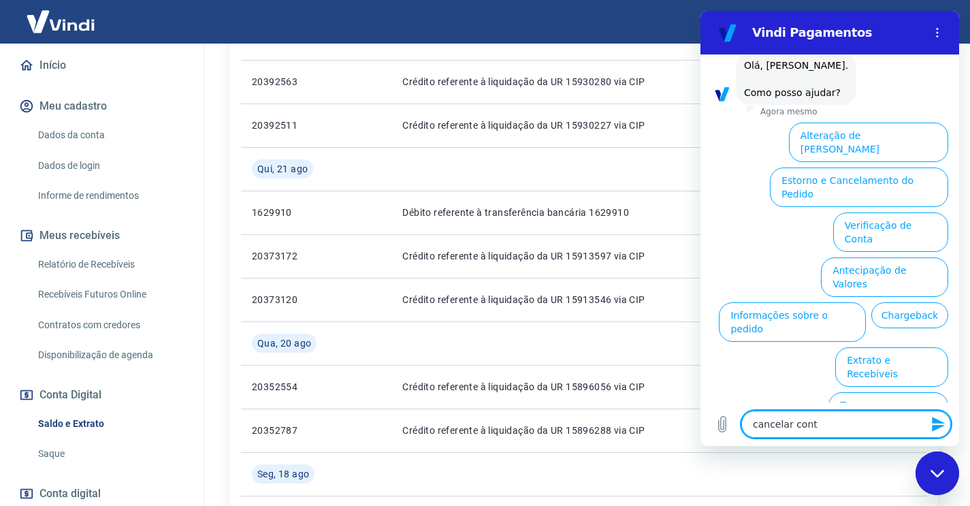
type textarea "x"
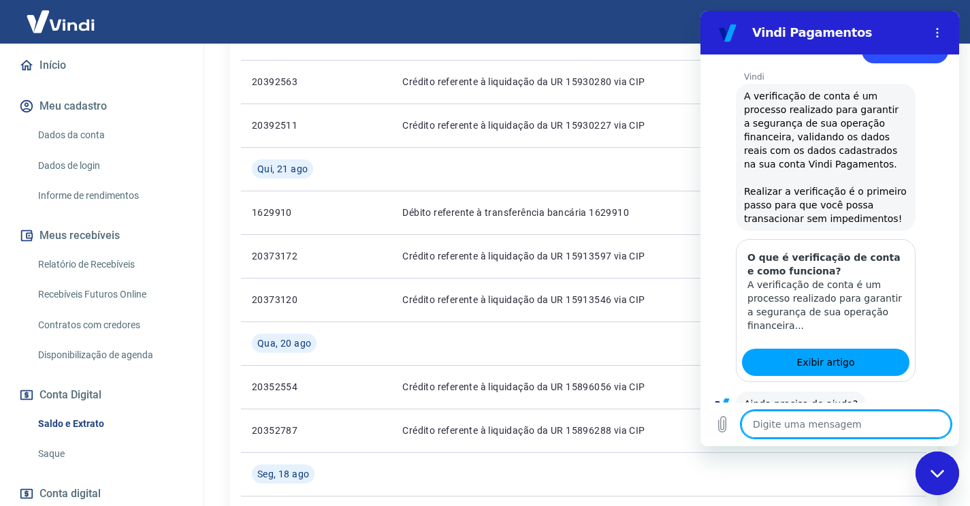
scroll to position [628, 0]
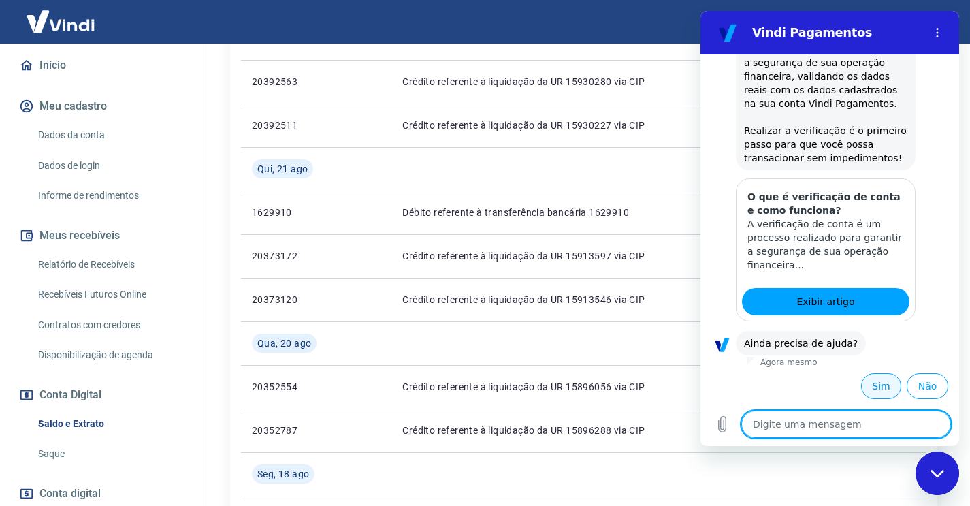
click at [878, 387] on button "Sim" at bounding box center [881, 386] width 40 height 26
type textarea "x"
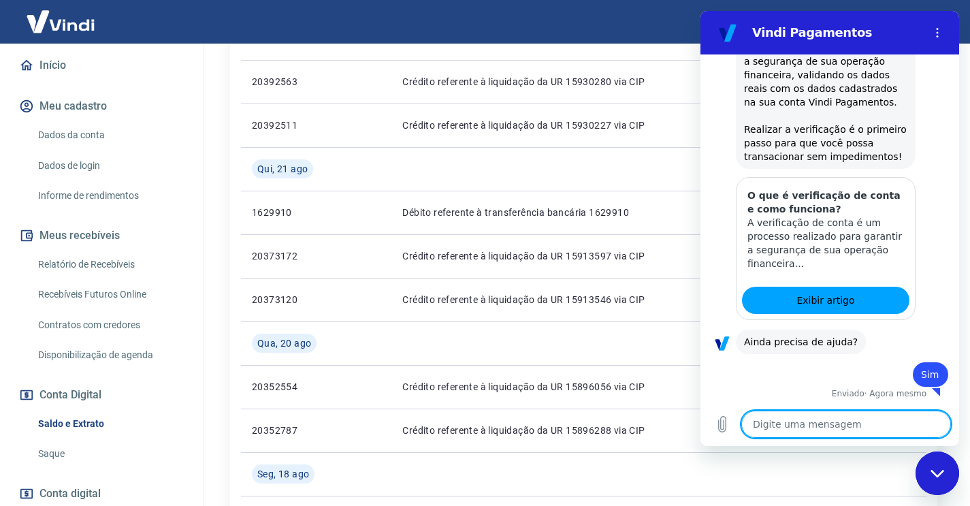
type textarea "f"
type textarea "x"
type textarea "fa"
type textarea "x"
type textarea "fal"
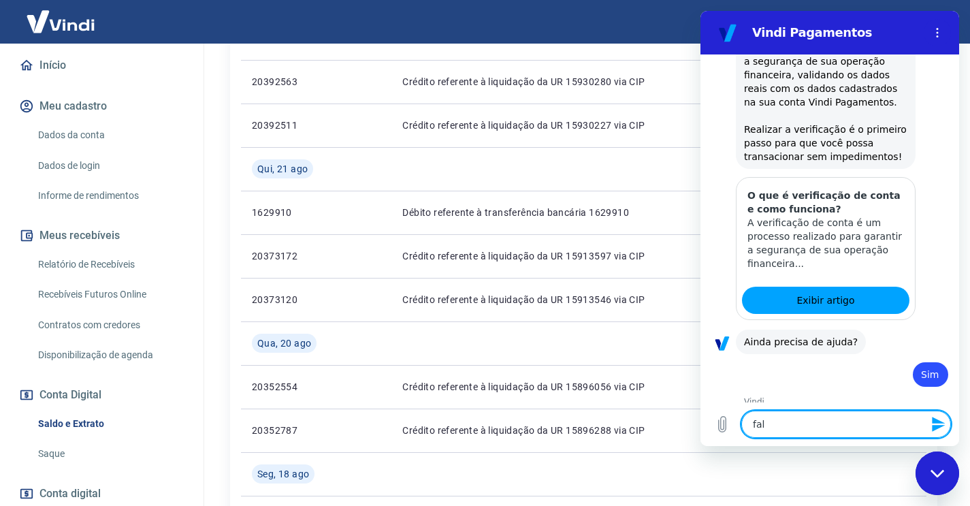
type textarea "x"
type textarea "fala"
type textarea "x"
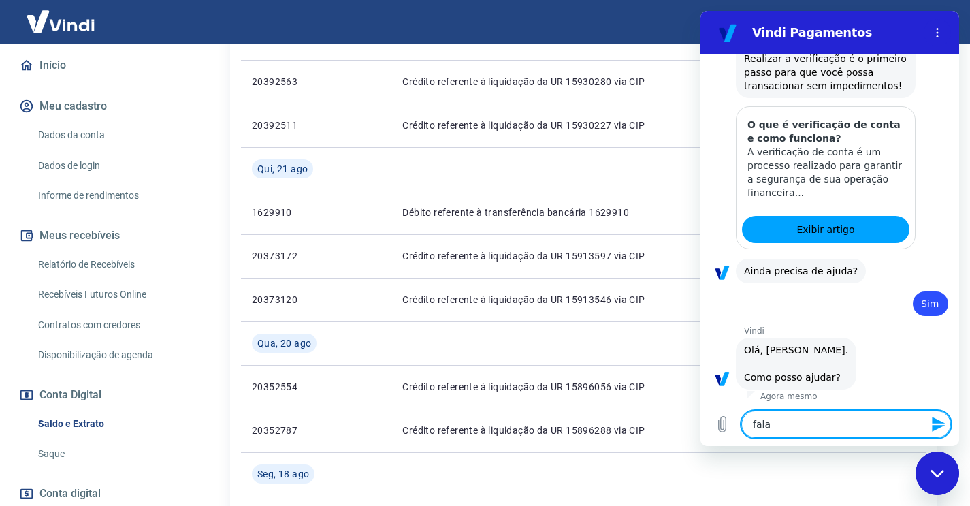
type textarea "falar"
type textarea "x"
type textarea "falar"
type textarea "x"
type textarea "falar o"
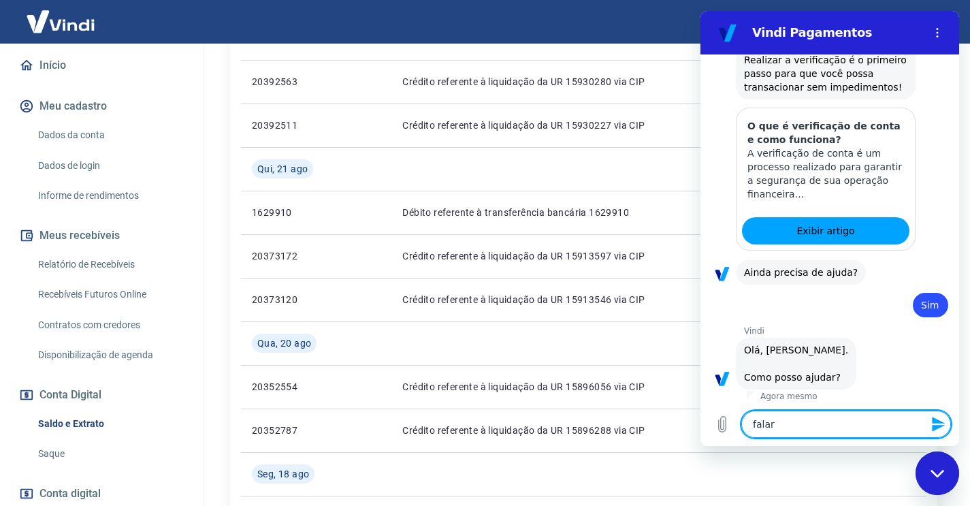
type textarea "x"
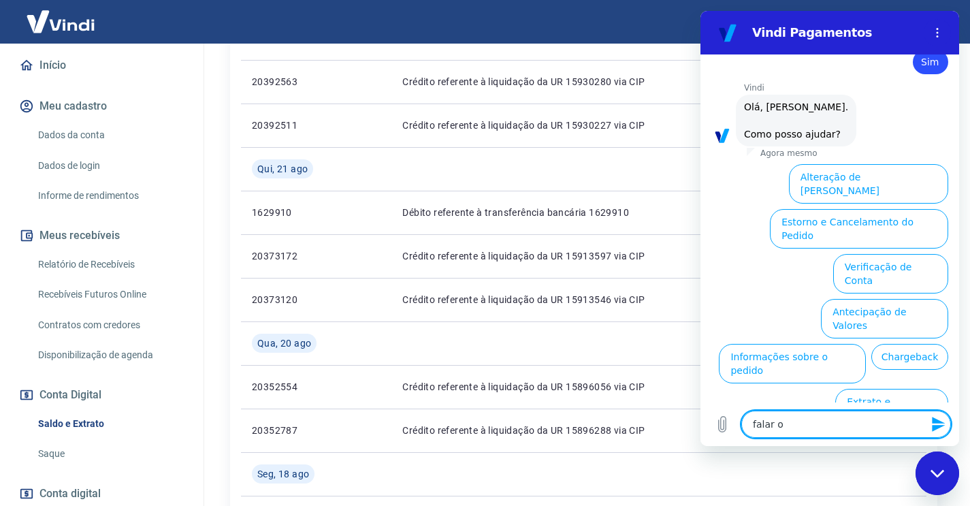
type textarea "falar om"
type textarea "x"
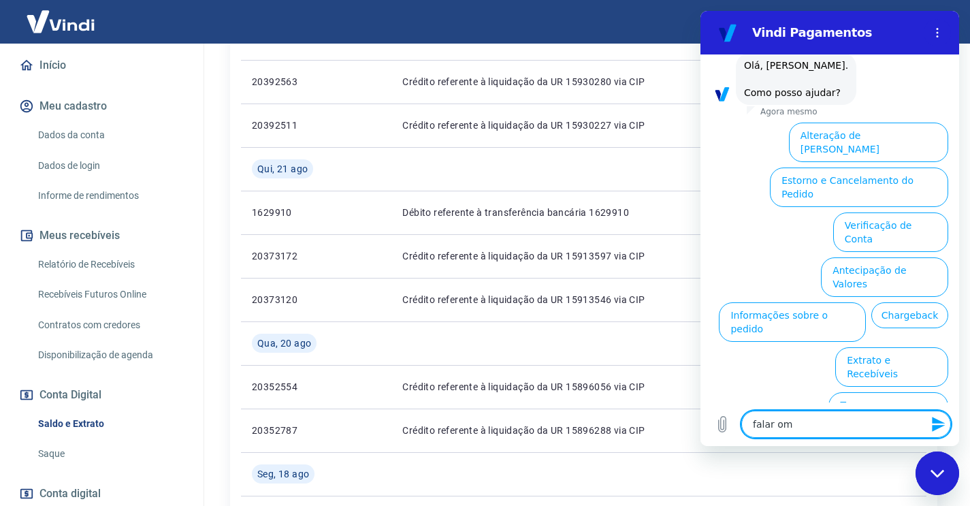
type textarea "falar om"
type textarea "x"
type textarea "falar om"
type textarea "x"
type textarea "falar o"
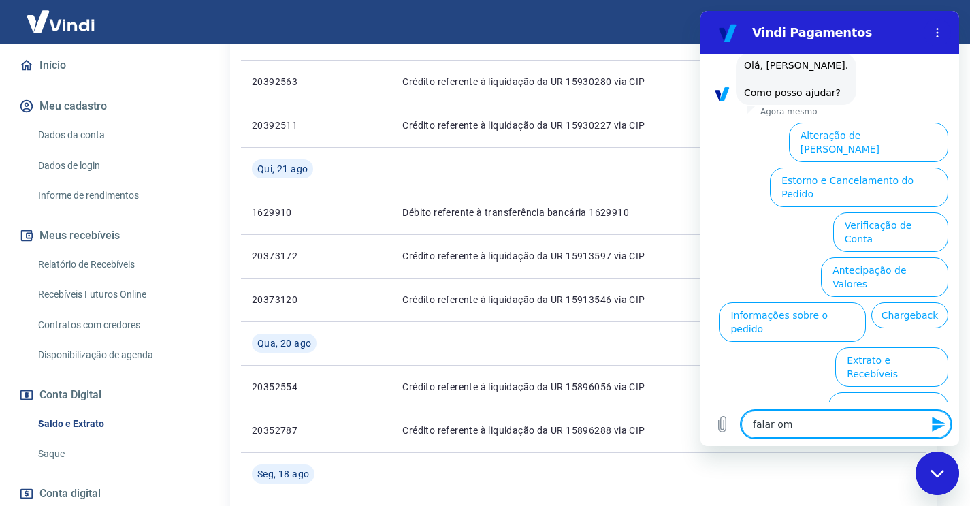
type textarea "x"
type textarea "falar"
type textarea "x"
type textarea "falar c"
type textarea "x"
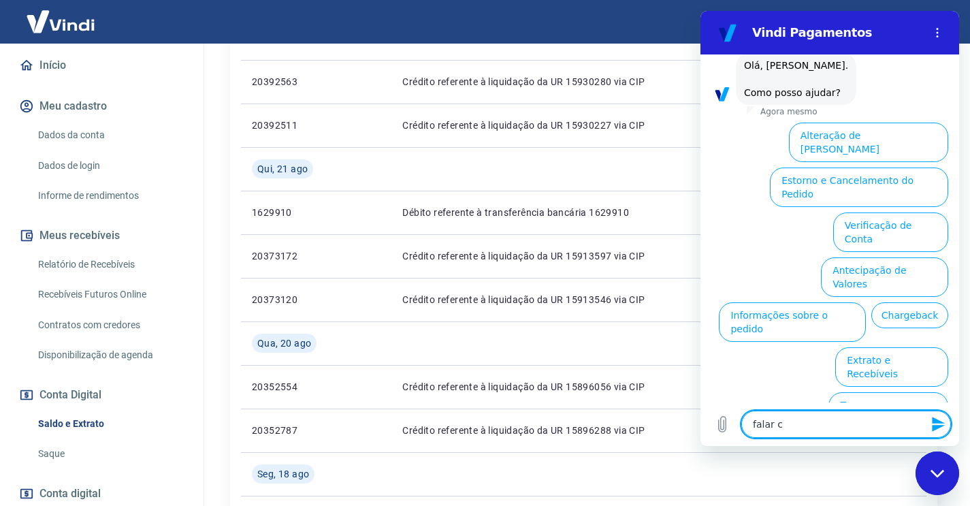
type textarea "falar co"
type textarea "x"
type textarea "falar com"
type textarea "x"
type textarea "falar com"
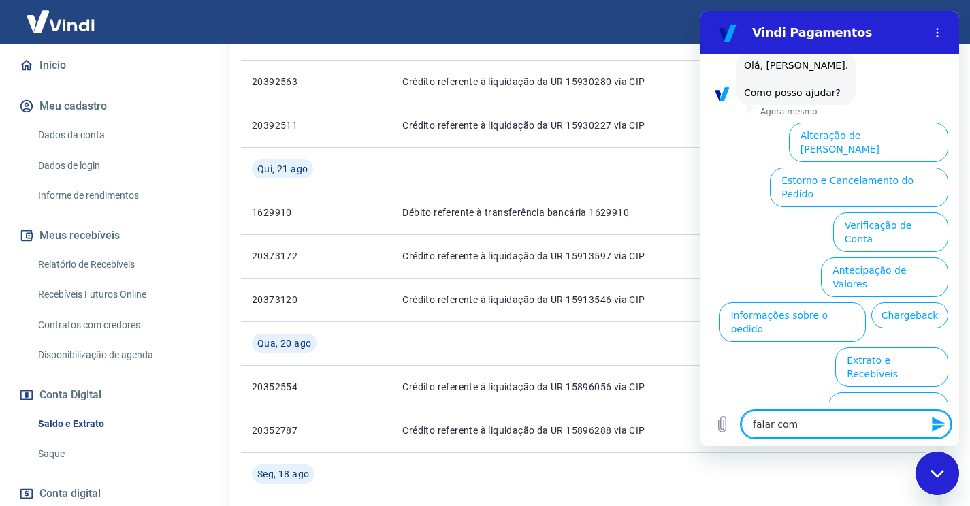
type textarea "x"
type textarea "falar com a"
type textarea "x"
type textarea "falar com at"
type textarea "x"
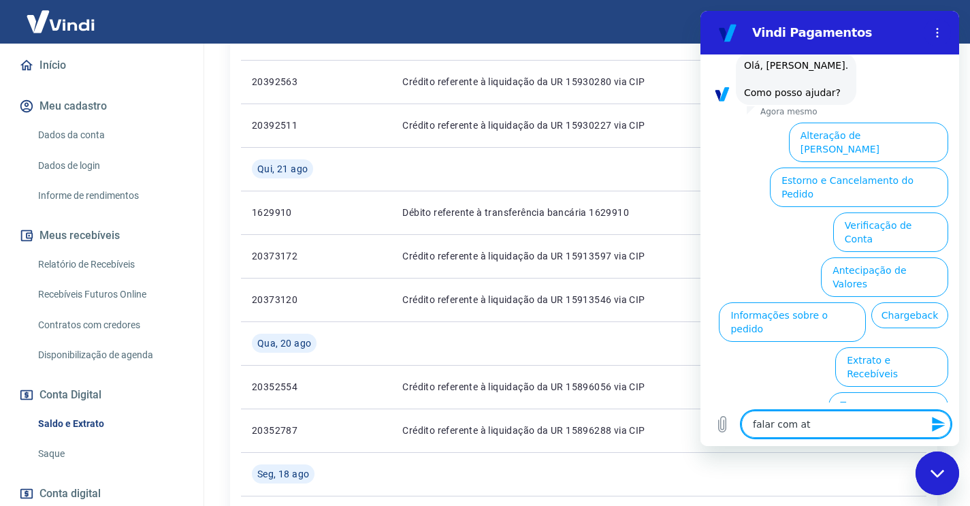
type textarea "falar com ate"
type textarea "x"
type textarea "falar com [GEOGRAPHIC_DATA]"
type textarea "x"
type textarea "falar com atent"
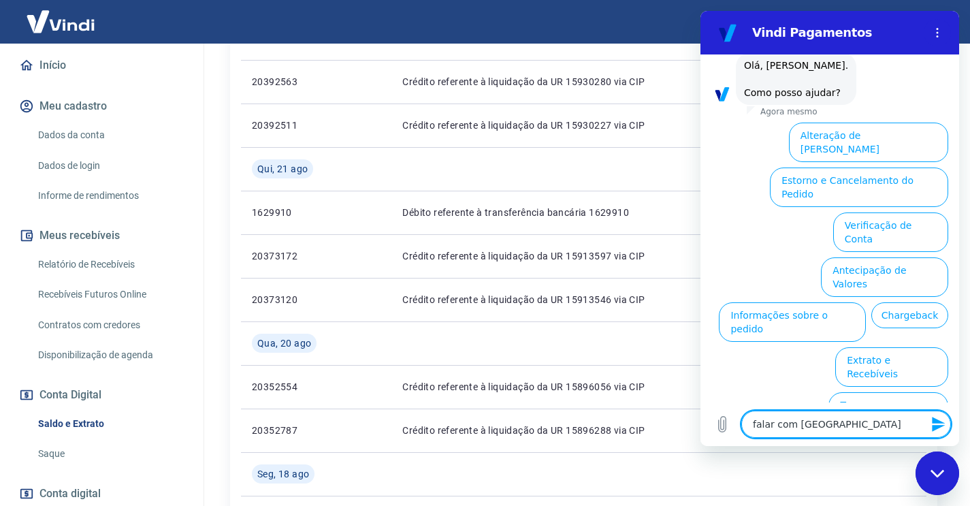
type textarea "x"
type textarea "falar com atente"
type textarea "x"
type textarea "falar com atent"
type textarea "x"
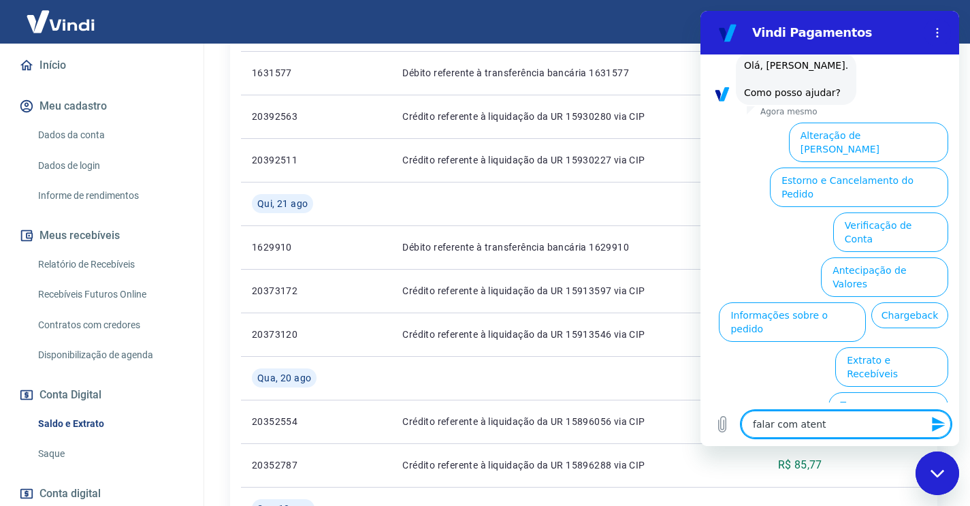
scroll to position [366, 0]
type textarea "falar com [GEOGRAPHIC_DATA]"
type textarea "x"
type textarea "falar com atend"
type textarea "x"
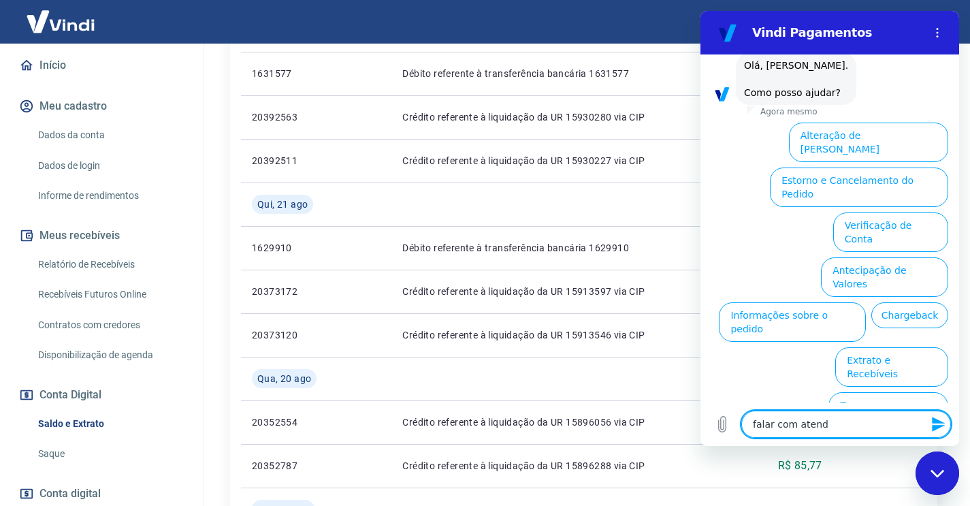
type textarea "falar com atende"
type textarea "x"
type textarea "falar com atenden"
type textarea "x"
type textarea "falar com atendent"
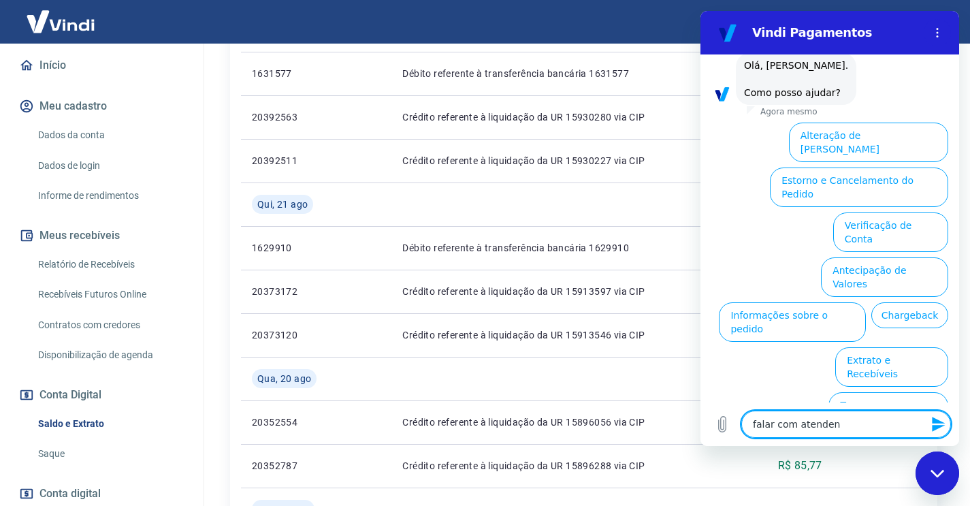
type textarea "x"
type textarea "falar com atendente"
type textarea "x"
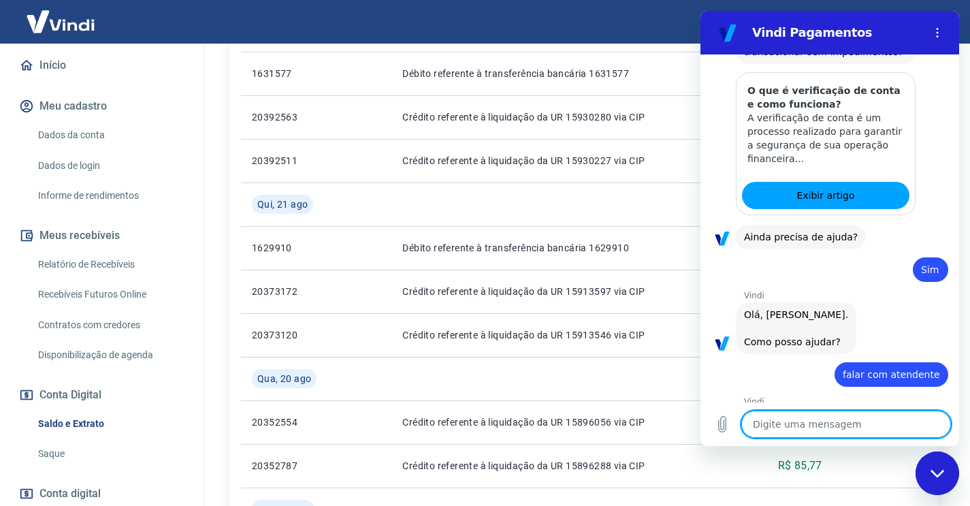
type textarea "x"
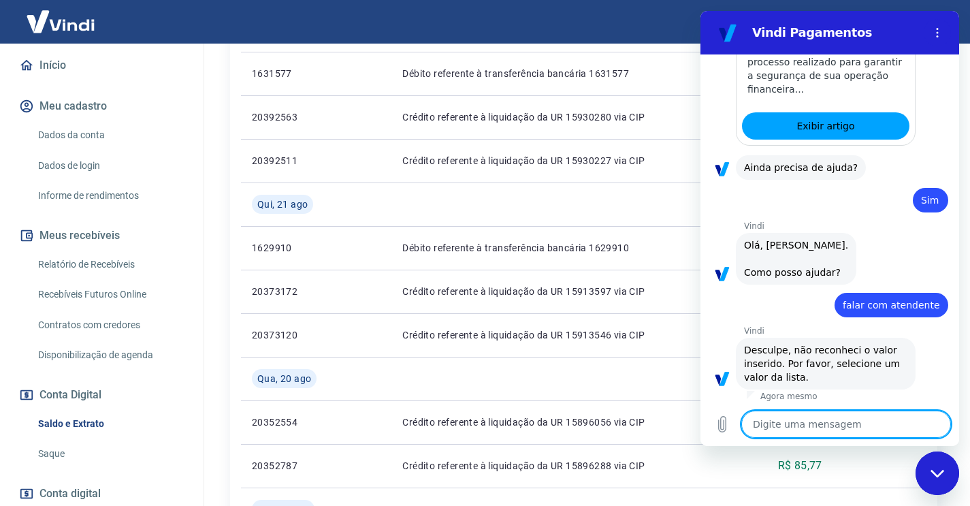
scroll to position [863, 0]
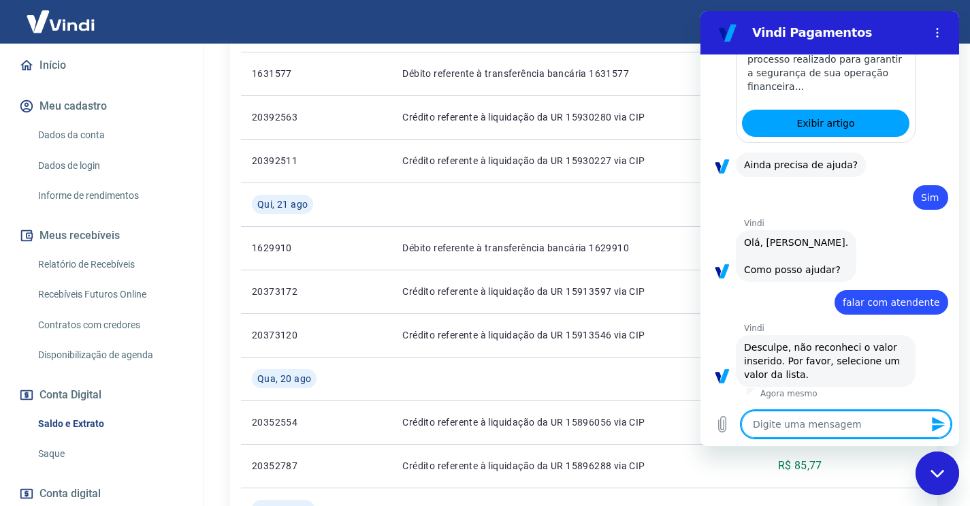
type textarea "f"
type textarea "x"
type textarea "fa"
type textarea "x"
type textarea "fal"
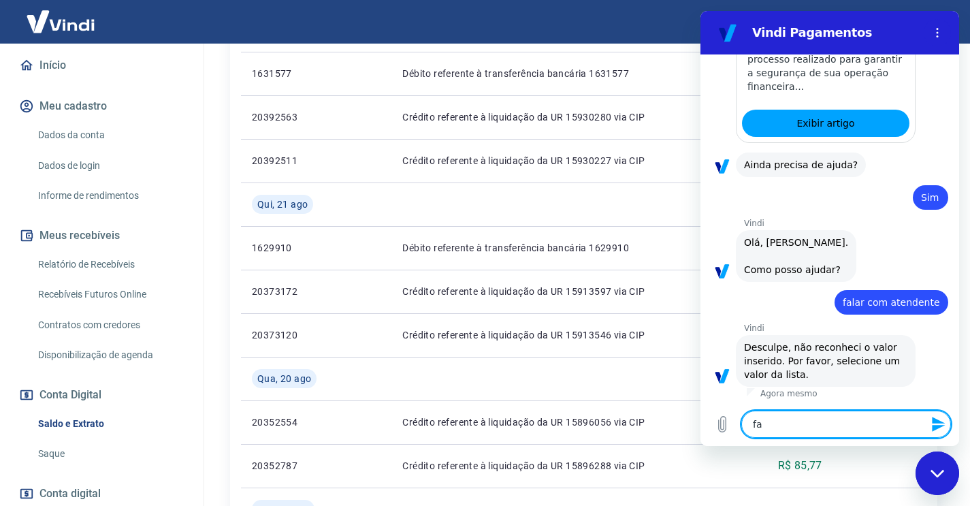
type textarea "x"
type textarea "fala"
type textarea "x"
type textarea "falar"
type textarea "x"
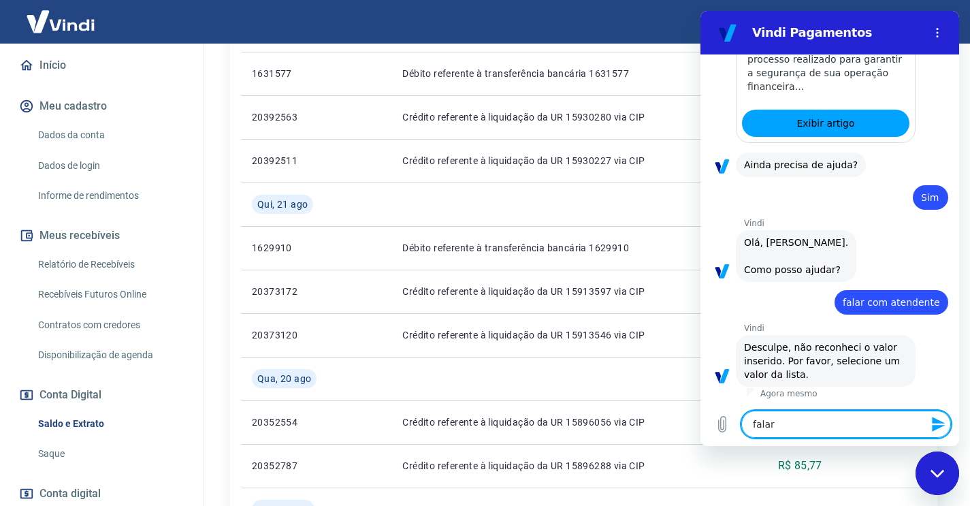
type textarea "falar"
type textarea "x"
type textarea "falar c"
type textarea "x"
type textarea "falar co"
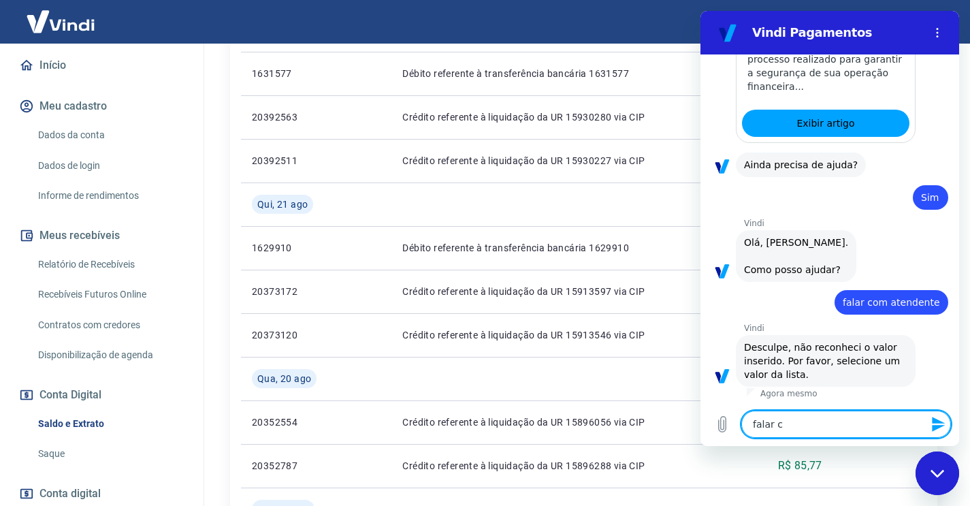
type textarea "x"
type textarea "falar com"
type textarea "x"
type textarea "falar com"
type textarea "x"
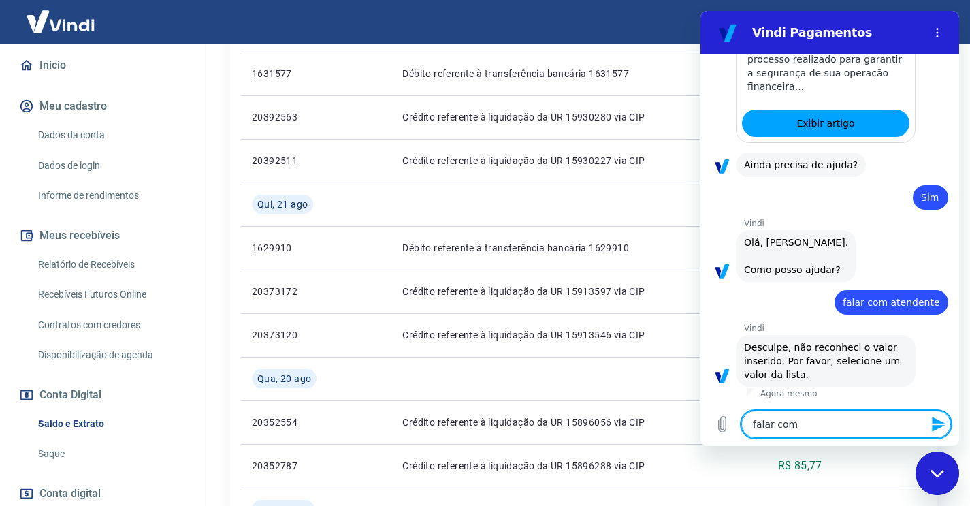
type textarea "falar com a"
type textarea "x"
type textarea "falar com at"
type textarea "x"
type textarea "falar com ate"
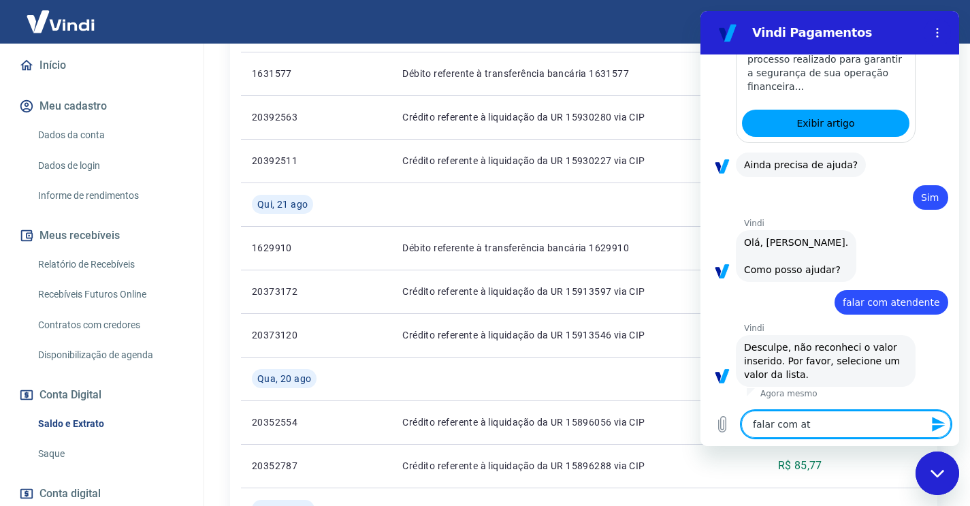
type textarea "x"
type textarea "falar com [GEOGRAPHIC_DATA]"
type textarea "x"
type textarea "falar com atend"
type textarea "x"
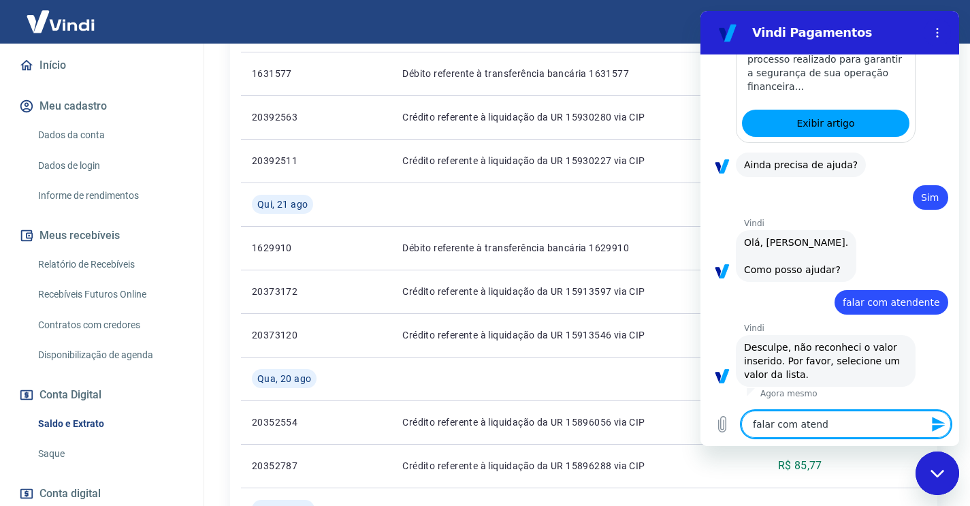
type textarea "falar com atendi"
type textarea "x"
type textarea "falar com atendim"
type textarea "x"
type textarea "falar com atendime"
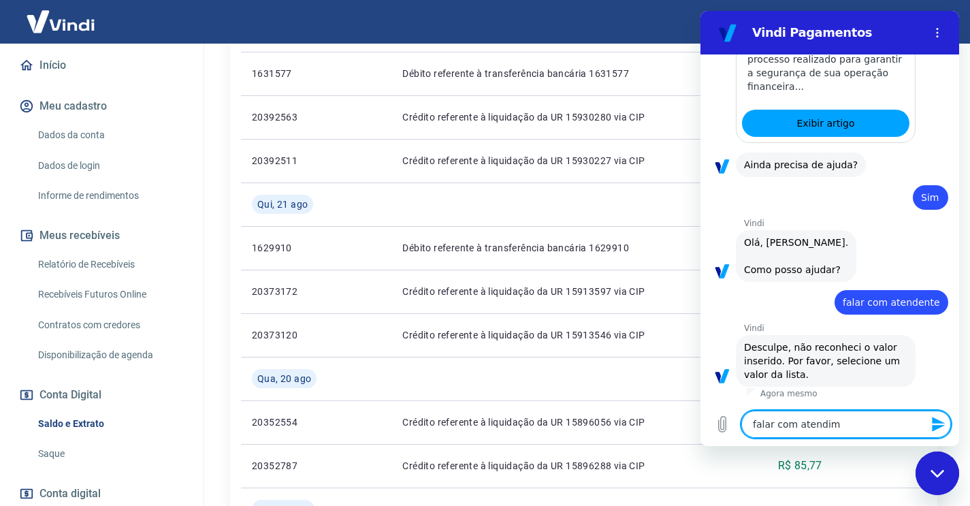
type textarea "x"
type textarea "falar com atendimen"
type textarea "x"
type textarea "falar com atendiment"
type textarea "x"
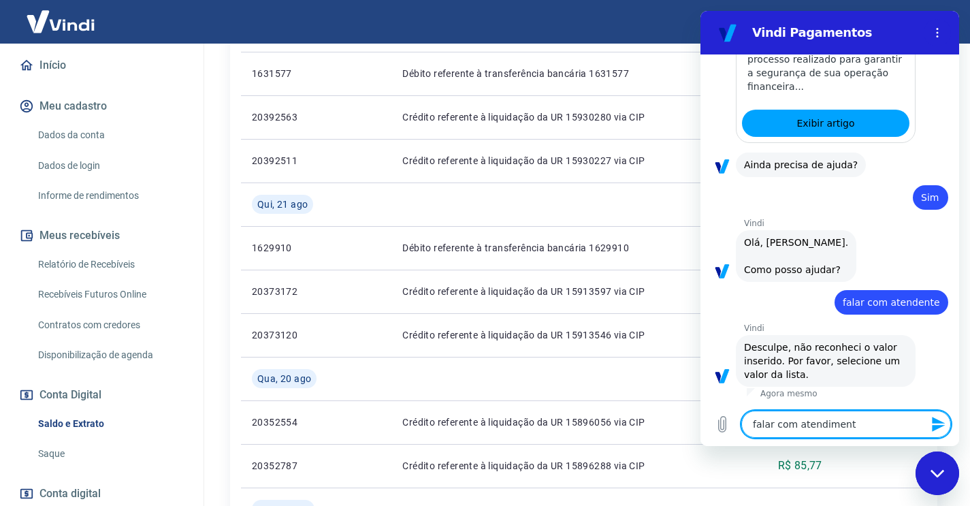
type textarea "falar com atendimento"
type textarea "x"
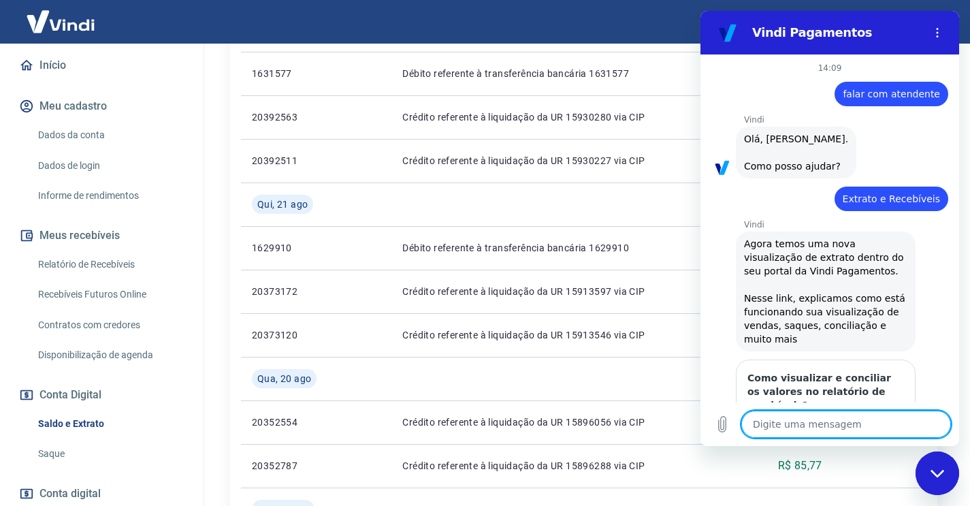
scroll to position [0, 0]
click at [932, 469] on icon "Fechar janela de mensagens" at bounding box center [938, 473] width 14 height 9
type textarea "x"
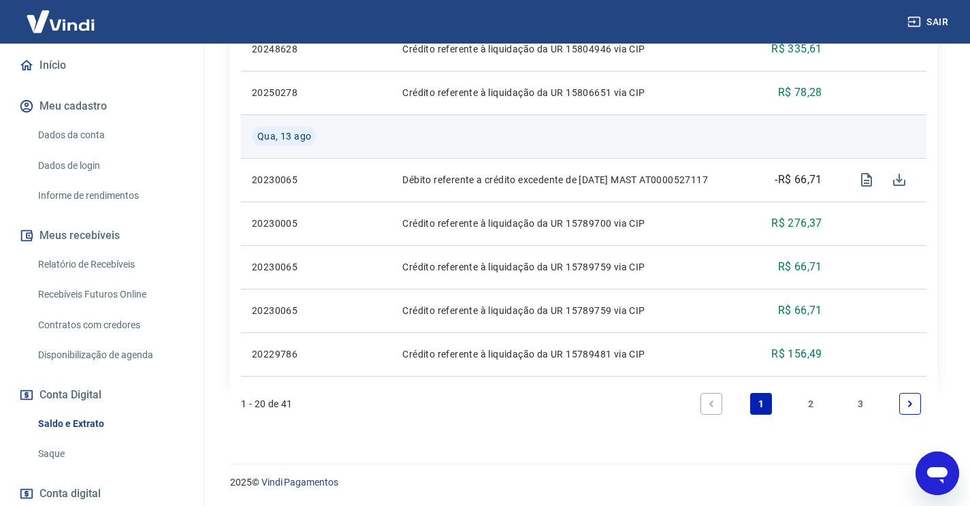
scroll to position [1131, 0]
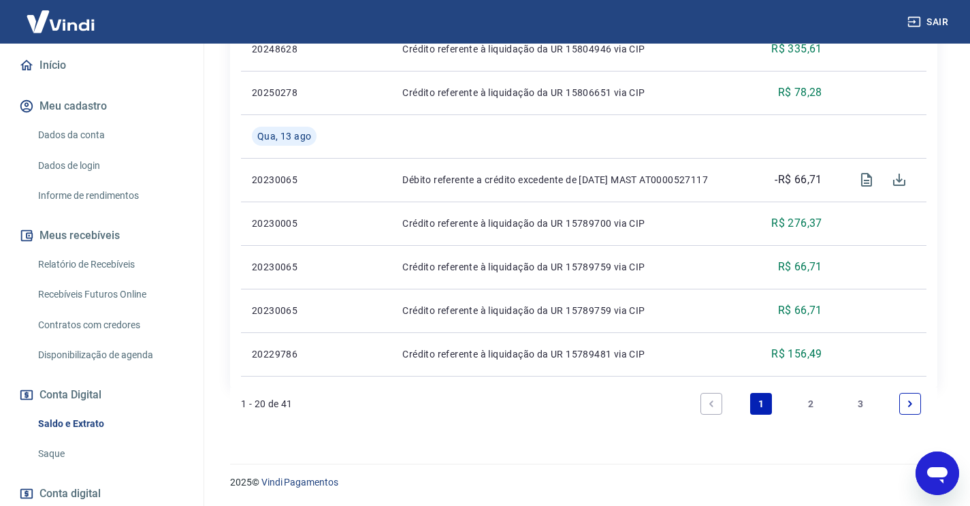
click at [805, 396] on link "2" at bounding box center [811, 404] width 22 height 22
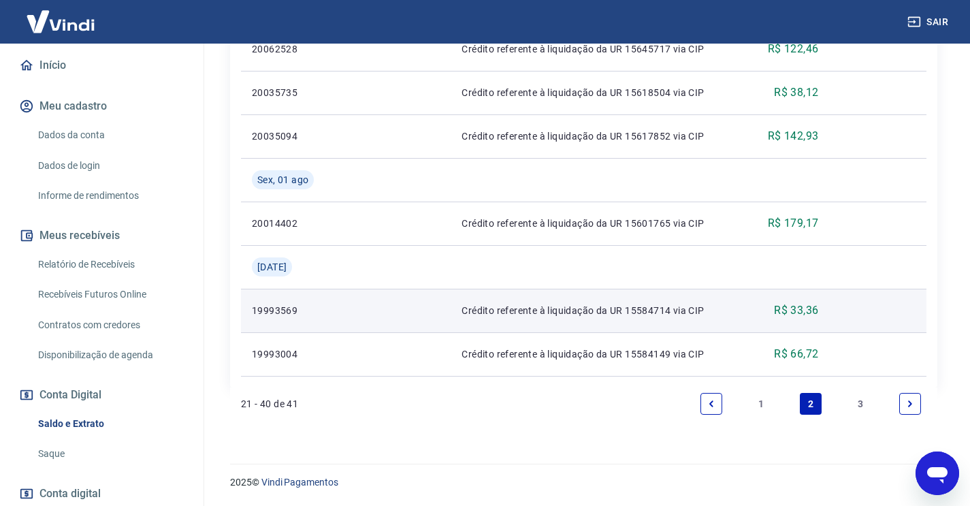
scroll to position [1218, 0]
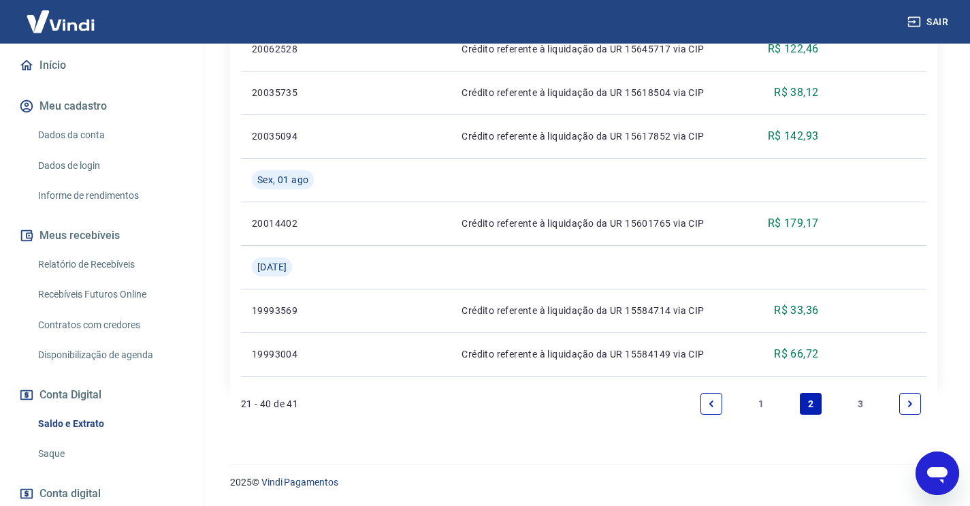
click at [759, 404] on link "1" at bounding box center [761, 404] width 22 height 22
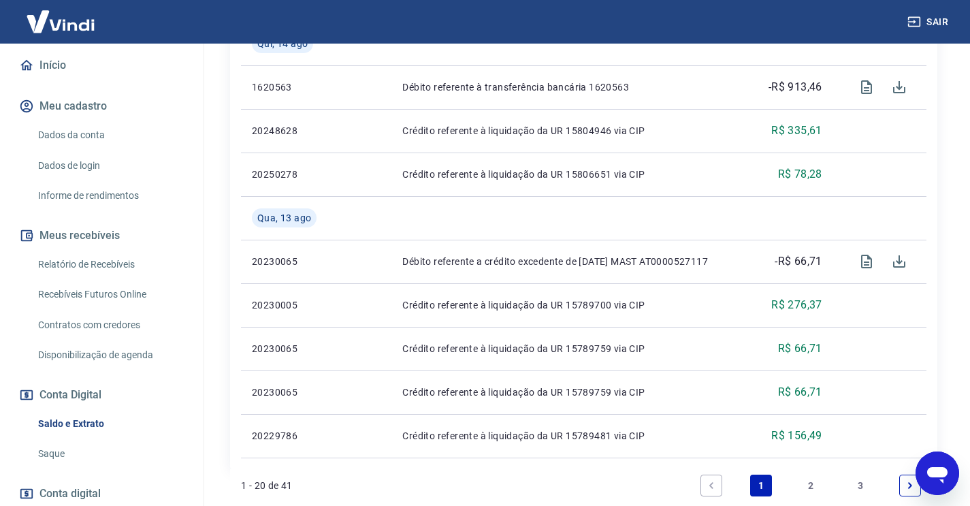
scroll to position [1041, 0]
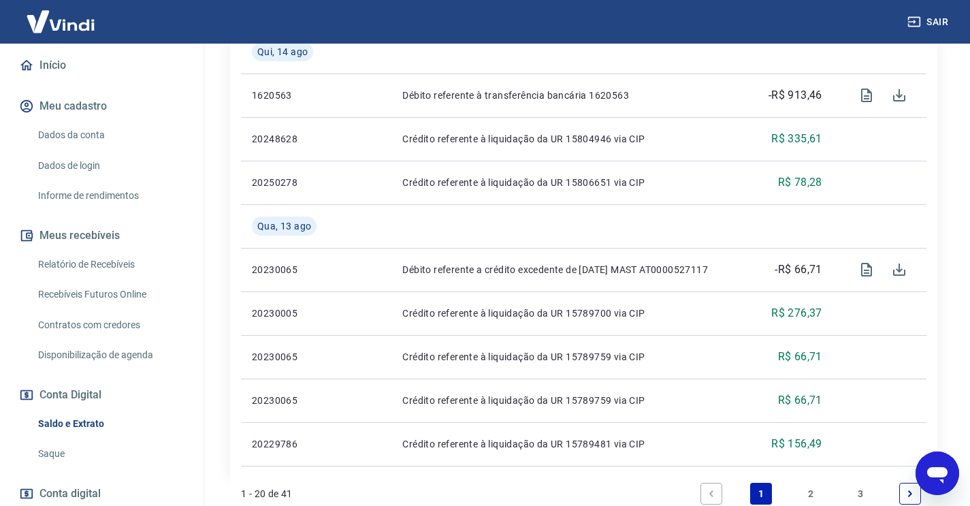
click at [811, 493] on link "2" at bounding box center [811, 494] width 22 height 22
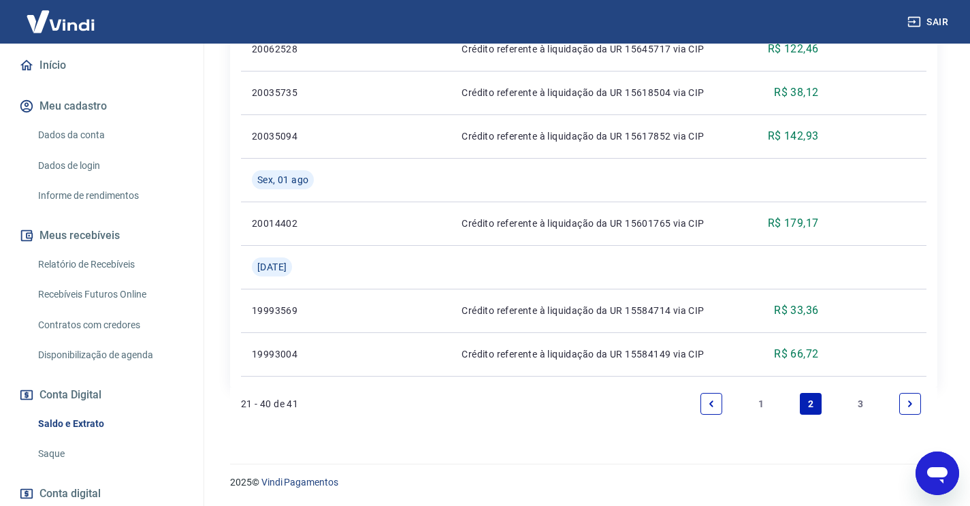
scroll to position [1217, 0]
click at [759, 400] on link "1" at bounding box center [761, 405] width 22 height 22
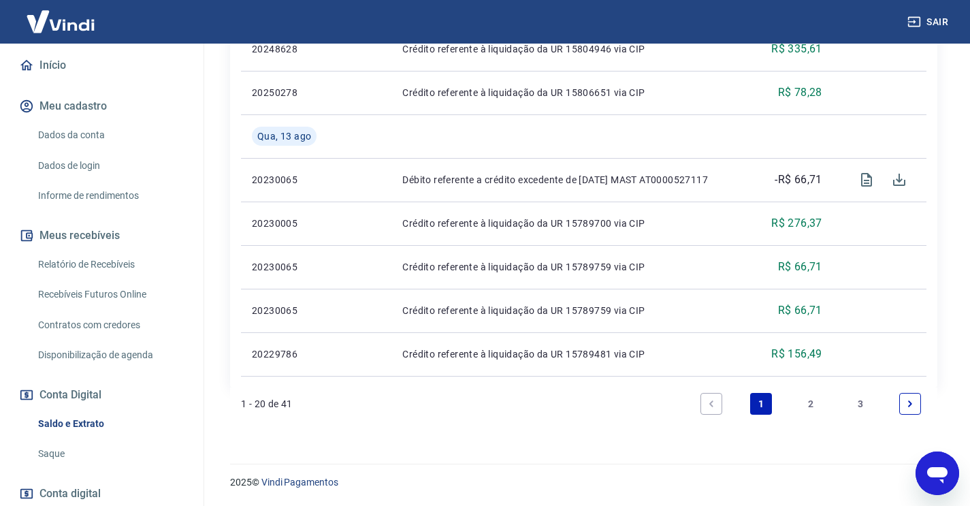
scroll to position [1131, 0]
click at [810, 402] on link "2" at bounding box center [811, 404] width 22 height 22
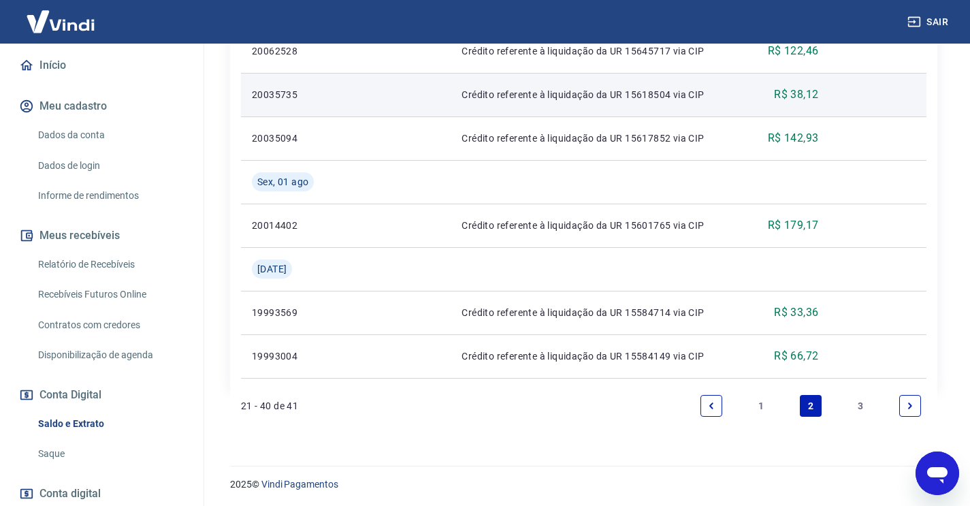
scroll to position [1218, 0]
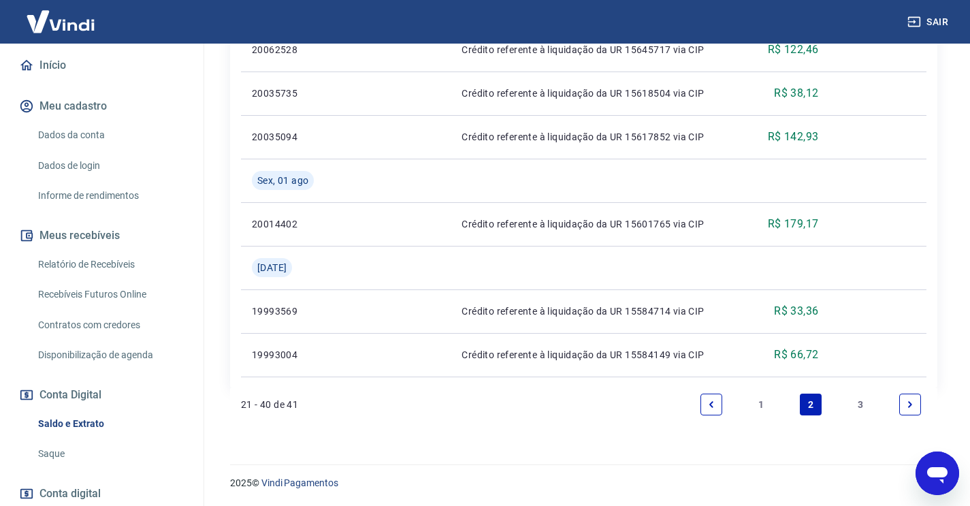
click at [859, 406] on link "3" at bounding box center [861, 405] width 22 height 22
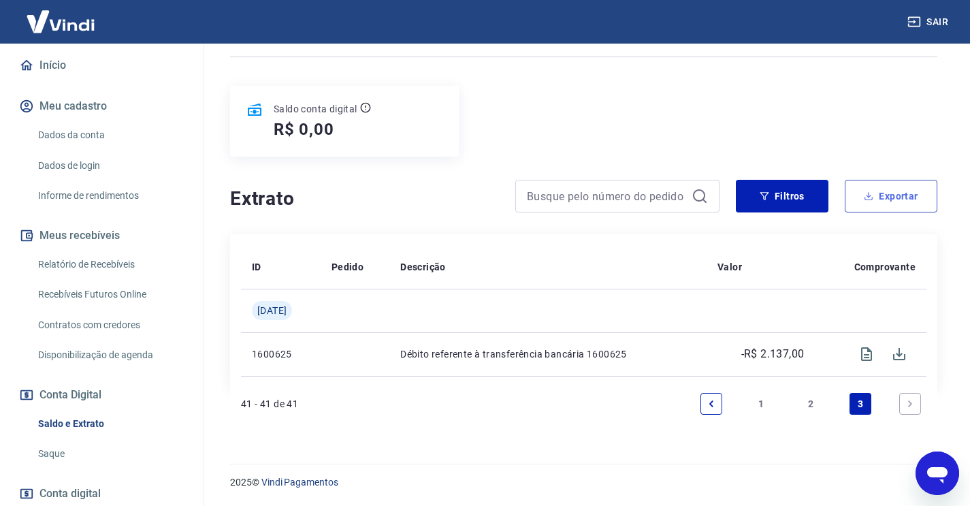
scroll to position [85, 0]
click at [777, 195] on button "Filtros" at bounding box center [782, 196] width 93 height 33
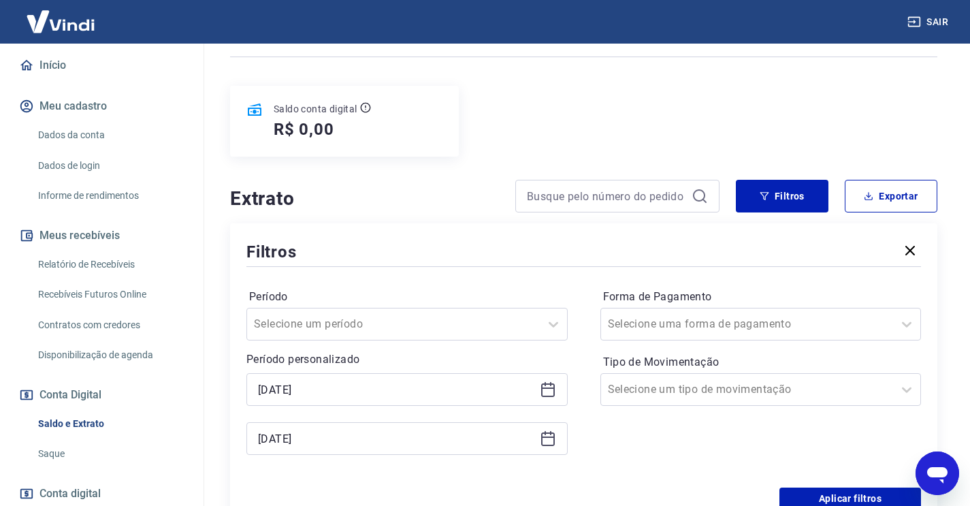
click at [553, 389] on icon at bounding box center [548, 389] width 16 height 16
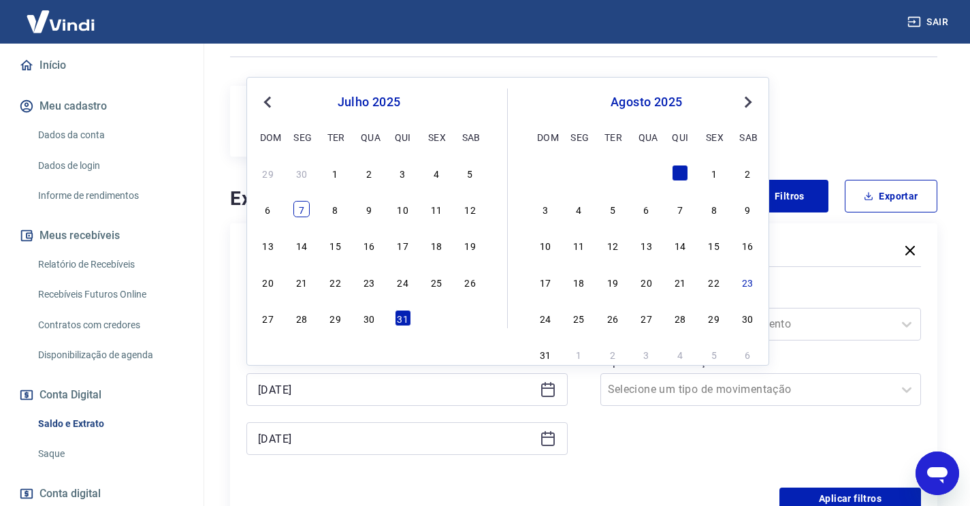
click at [302, 207] on div "7" at bounding box center [301, 209] width 16 height 16
type input "[DATE]"
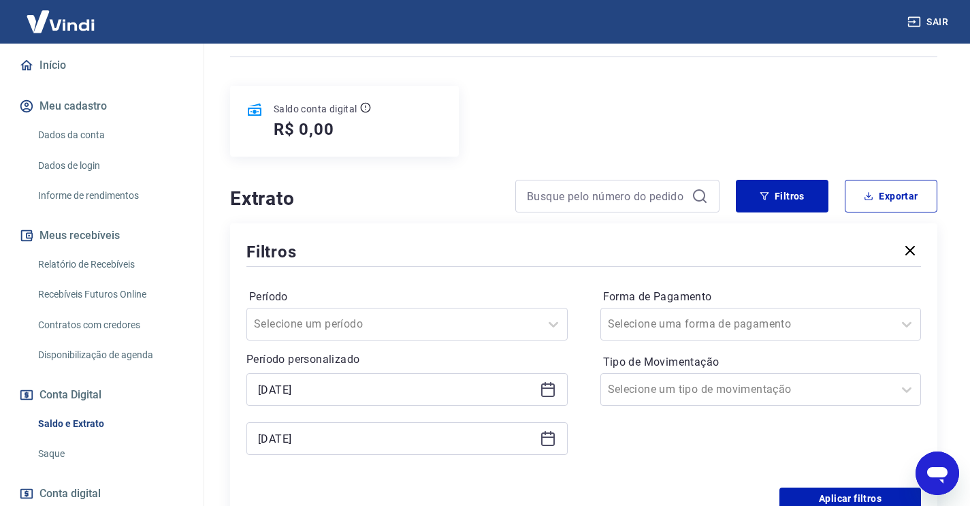
click at [547, 441] on icon at bounding box center [548, 438] width 16 height 16
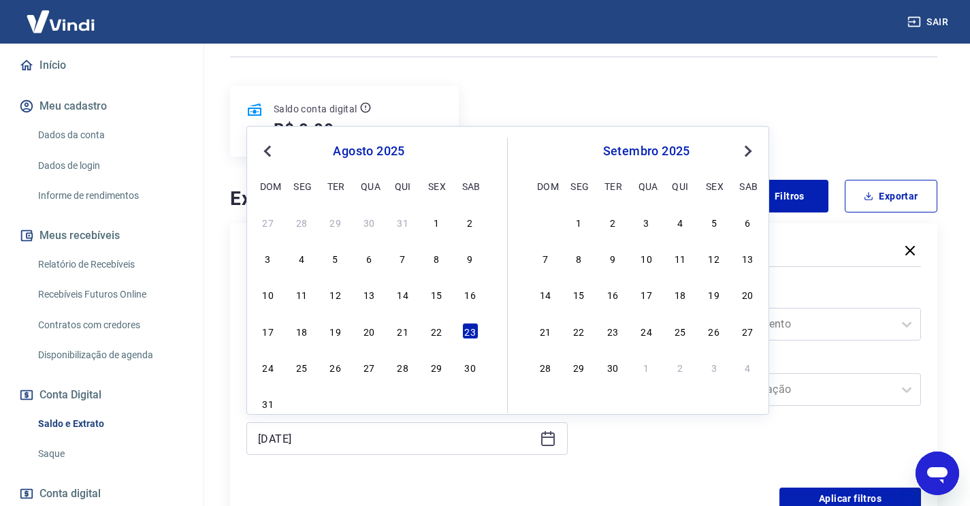
click at [474, 335] on div "23" at bounding box center [470, 331] width 16 height 16
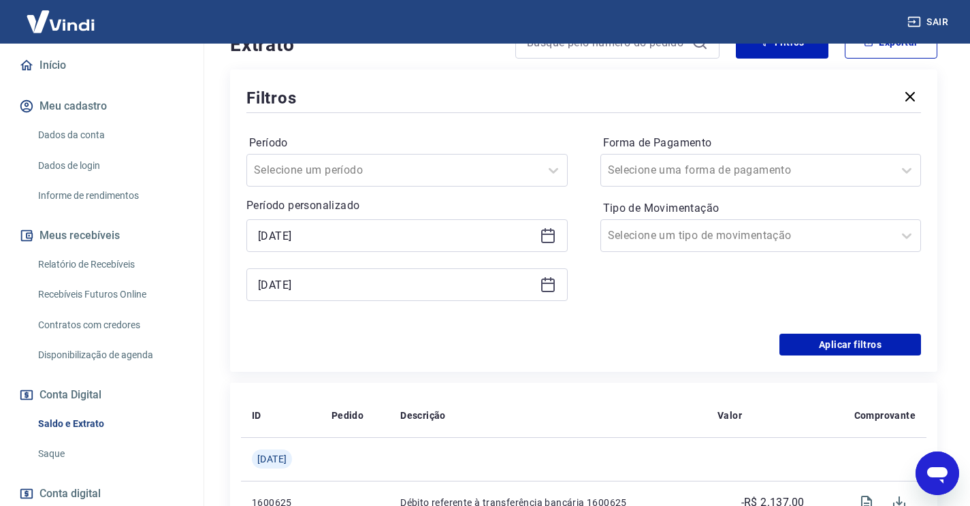
scroll to position [263, 0]
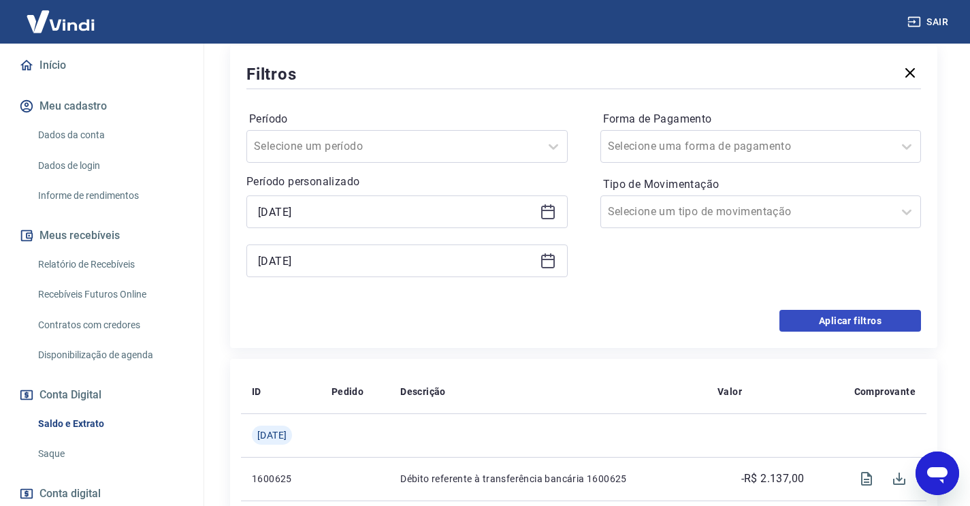
click at [851, 328] on button "Aplicar filtros" at bounding box center [851, 321] width 142 height 22
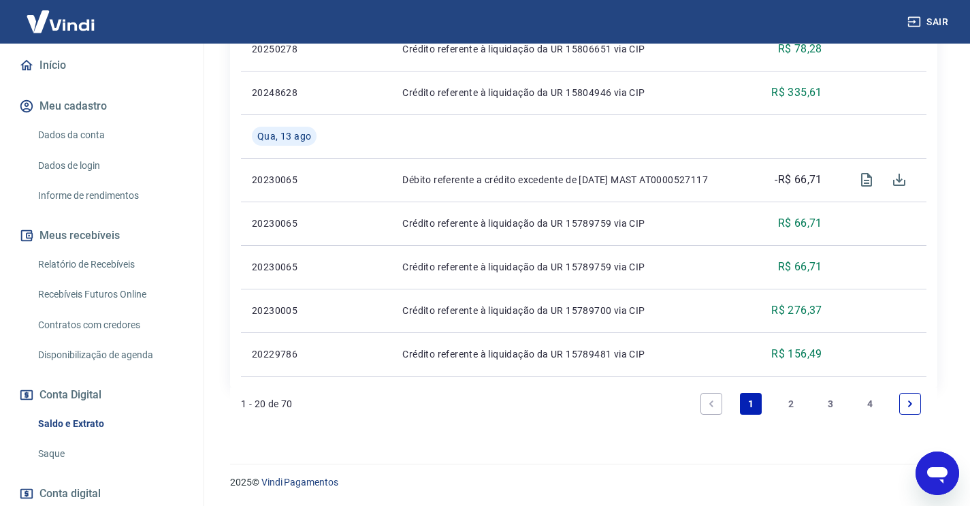
scroll to position [1131, 0]
click at [906, 403] on icon "Next page" at bounding box center [911, 404] width 10 height 10
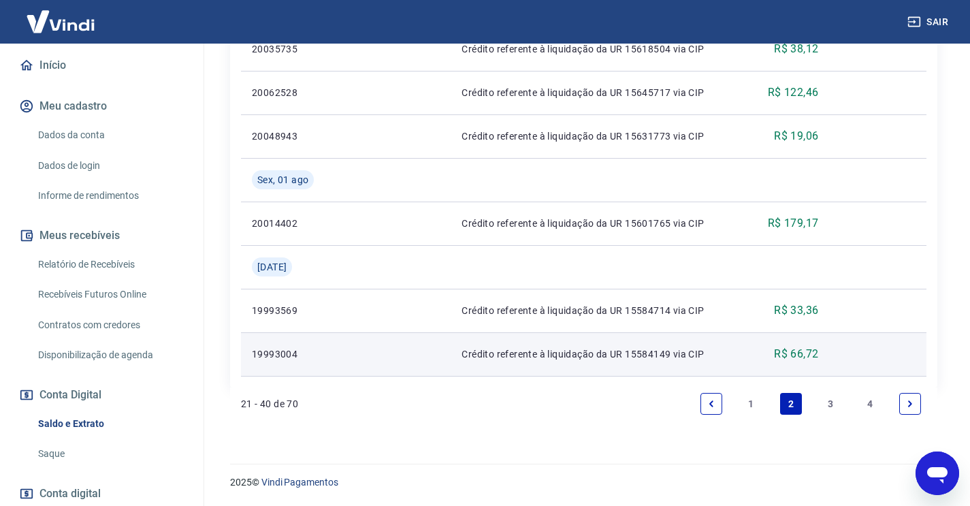
scroll to position [1218, 0]
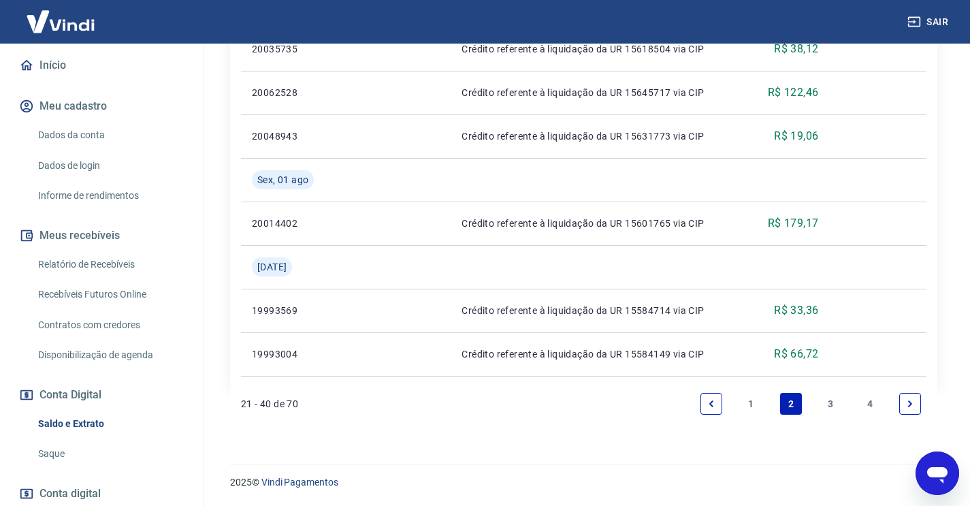
click at [871, 405] on link "4" at bounding box center [871, 404] width 22 height 22
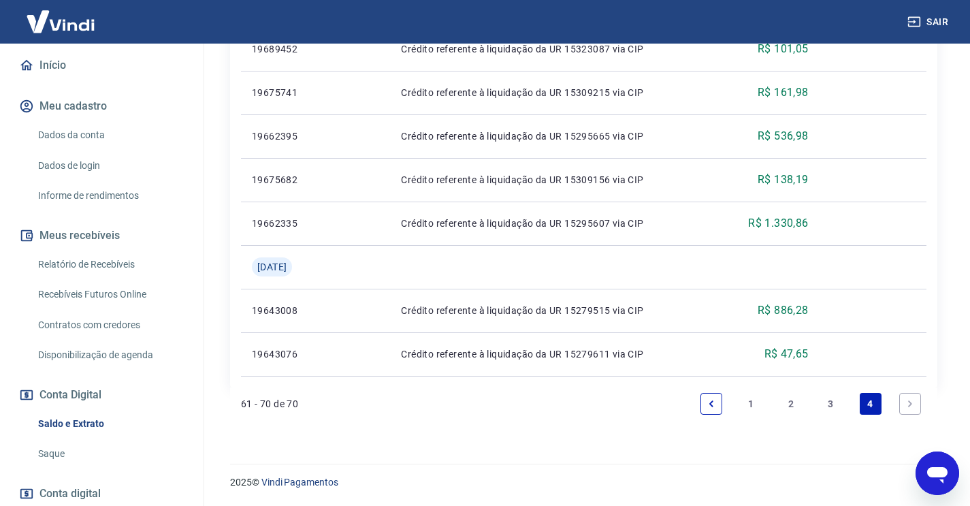
scroll to position [565, 0]
click at [906, 404] on icon "Next page" at bounding box center [911, 404] width 10 height 10
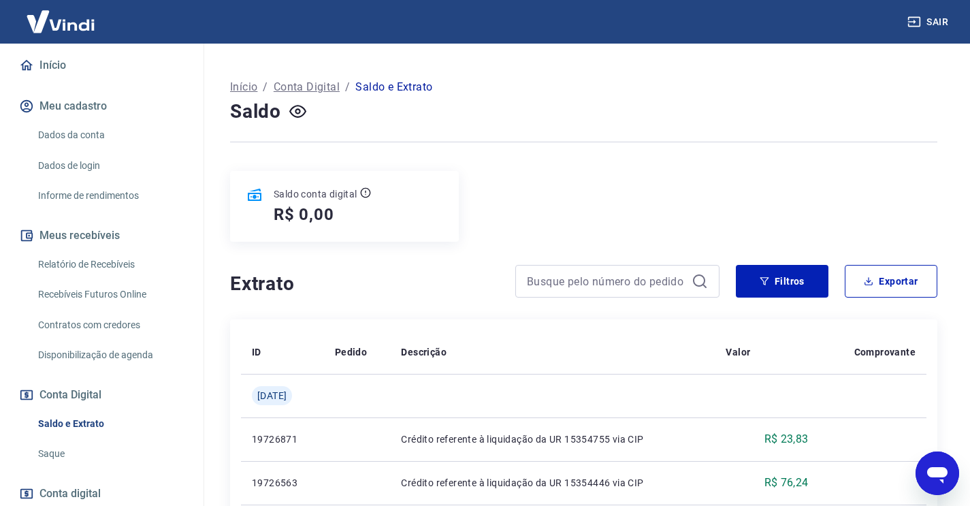
scroll to position [0, 0]
click at [774, 278] on button "Filtros" at bounding box center [782, 281] width 93 height 33
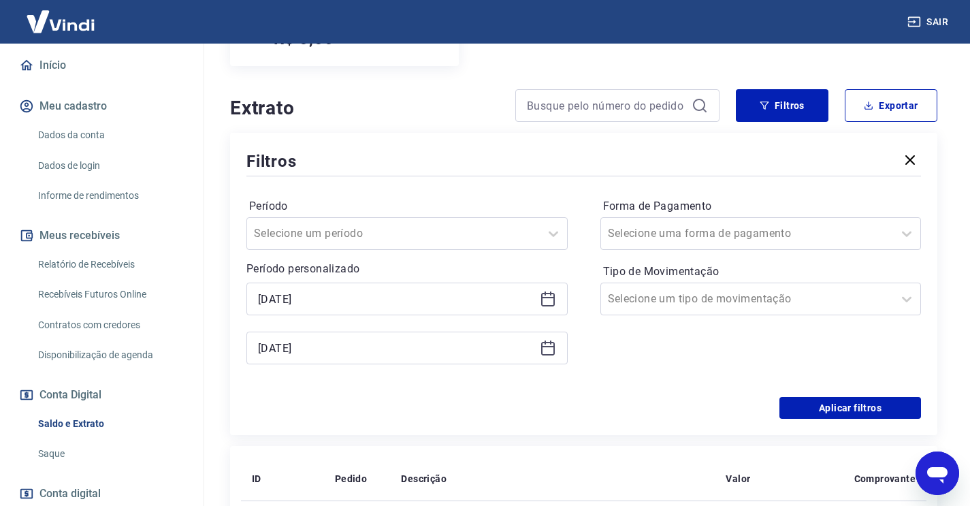
scroll to position [196, 0]
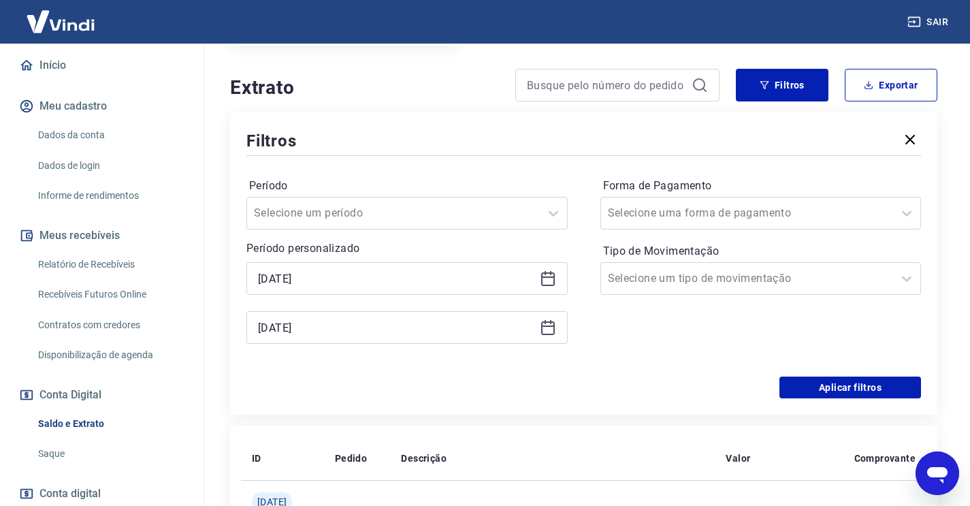
click at [541, 282] on icon at bounding box center [548, 278] width 16 height 16
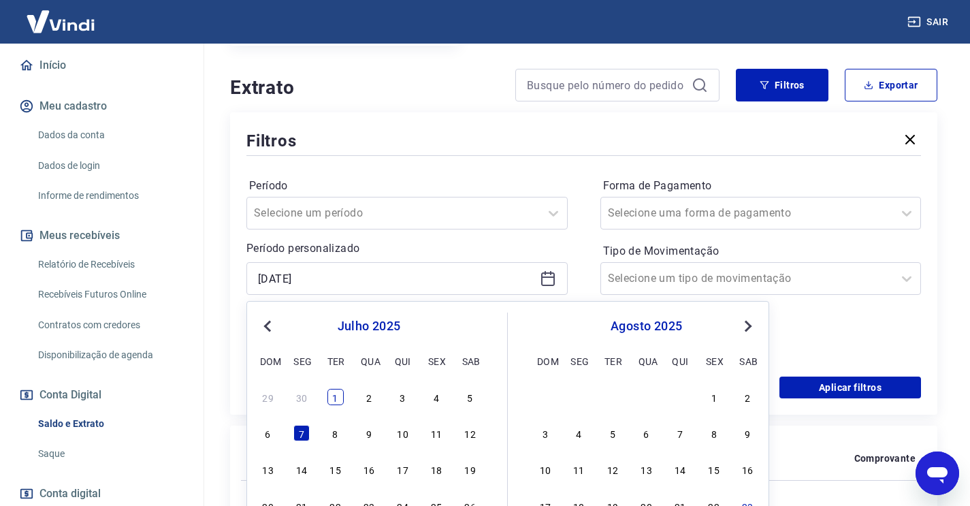
click at [338, 395] on div "1" at bounding box center [336, 397] width 16 height 16
type input "[DATE]"
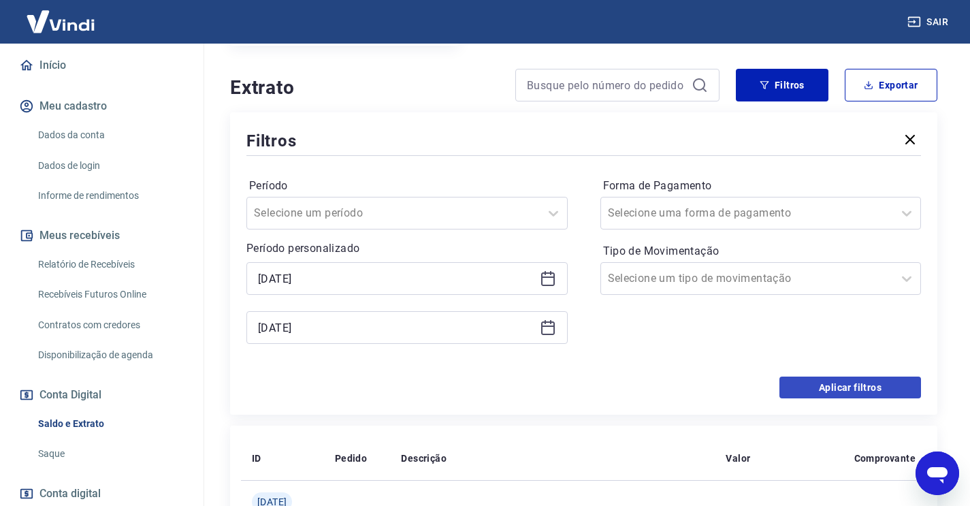
click at [857, 394] on button "Aplicar filtros" at bounding box center [851, 388] width 142 height 22
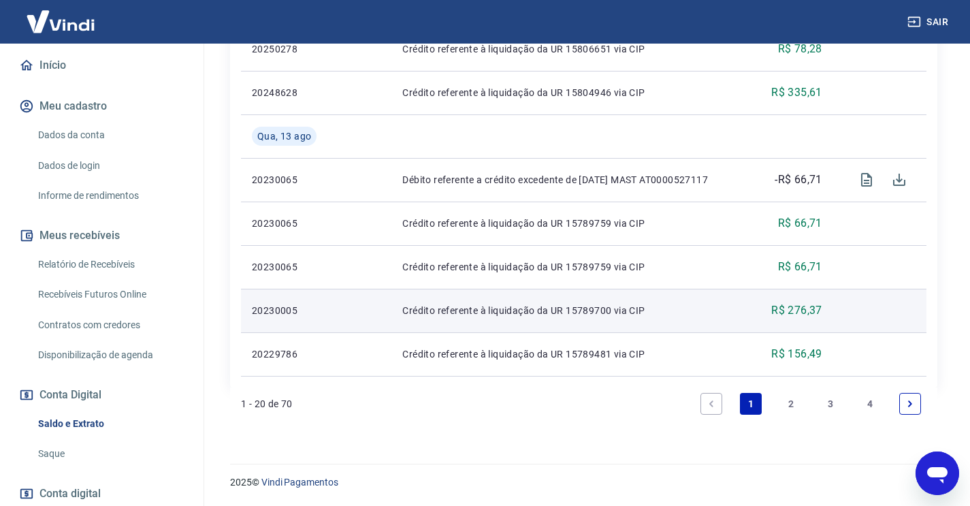
scroll to position [1131, 0]
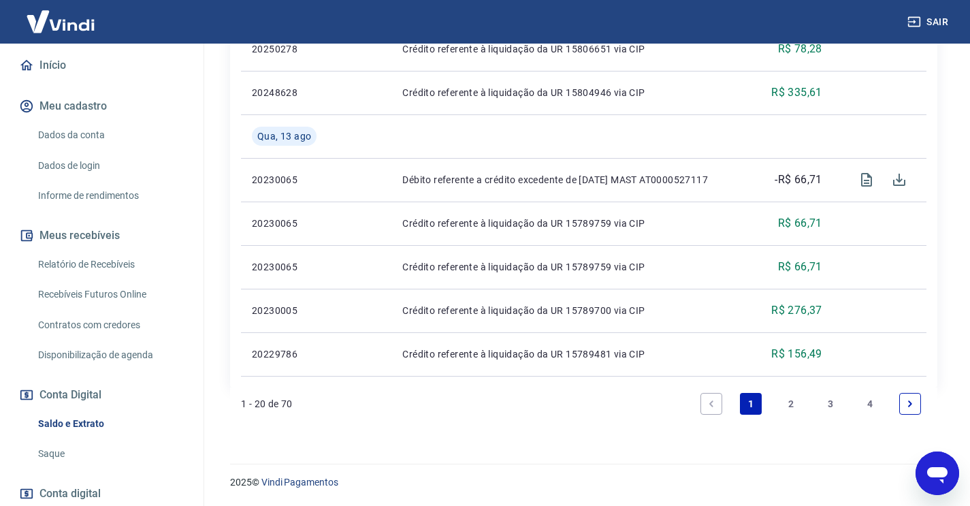
click at [875, 403] on link "4" at bounding box center [871, 404] width 22 height 22
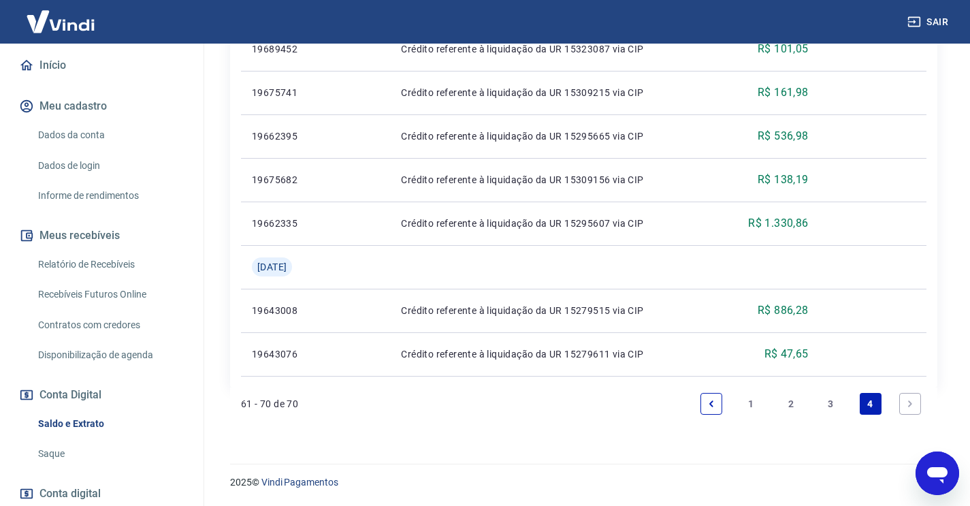
scroll to position [565, 0]
click at [912, 406] on icon "Next page" at bounding box center [911, 404] width 10 height 10
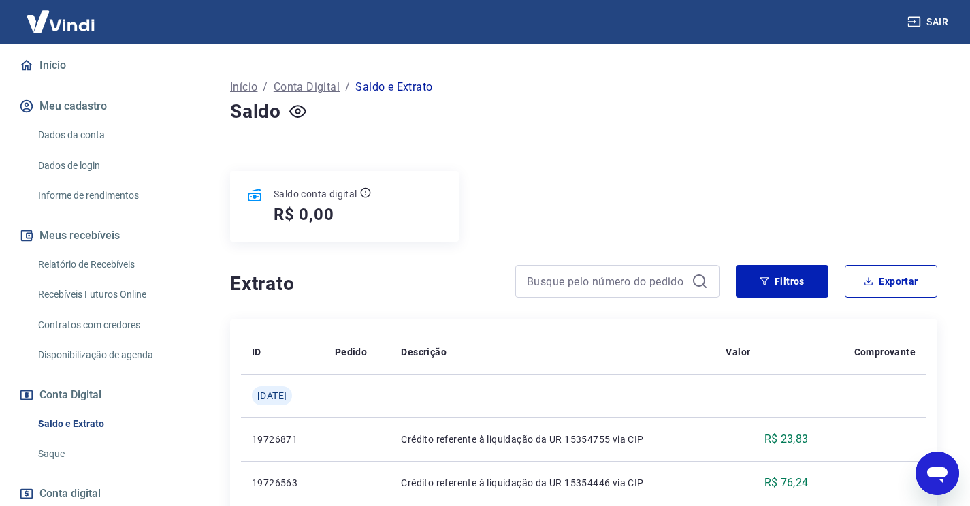
scroll to position [0, 0]
click at [769, 285] on icon "button" at bounding box center [765, 281] width 10 height 10
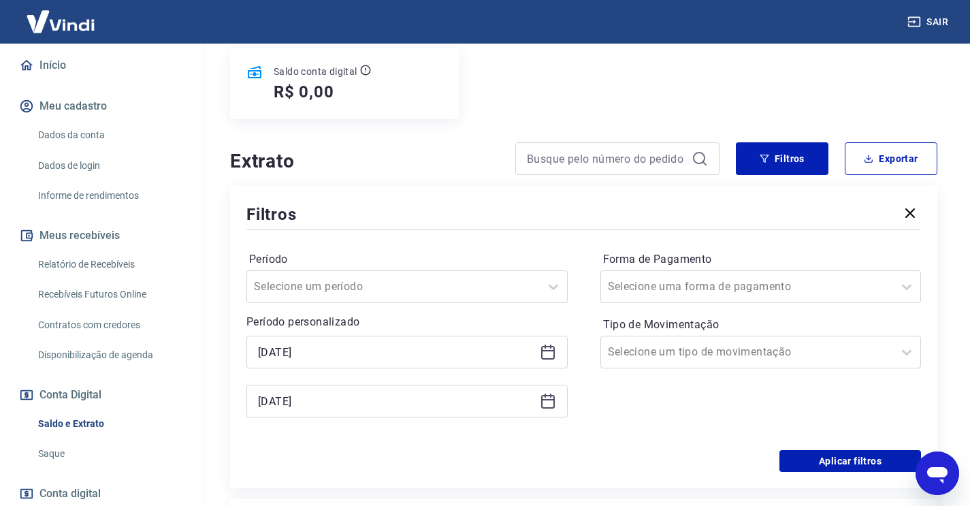
scroll to position [167, 0]
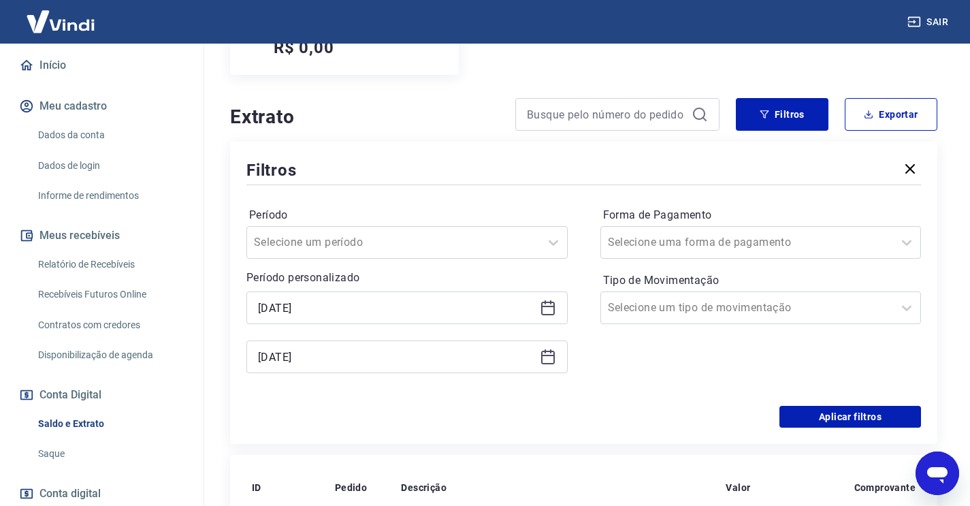
click at [685, 382] on div "Forma de Pagamento Selecione uma forma de pagamento Tipo de Movimentação Seleci…" at bounding box center [761, 296] width 321 height 185
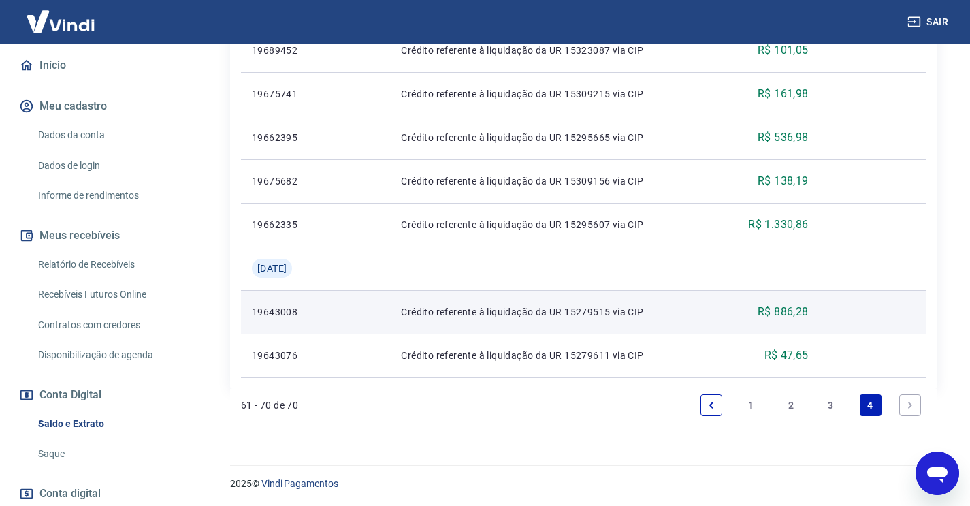
scroll to position [865, 0]
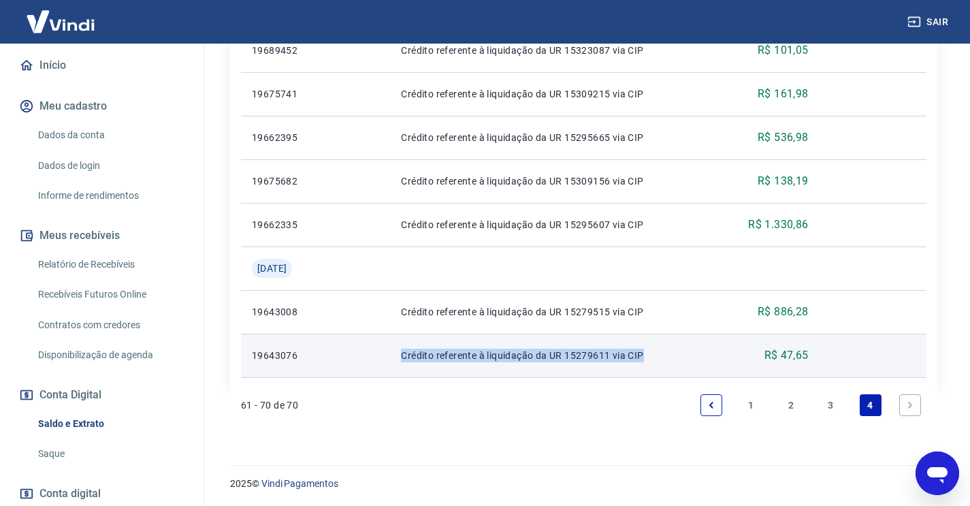
drag, startPoint x: 412, startPoint y: 357, endPoint x: 681, endPoint y: 361, distance: 269.0
click at [681, 361] on p "Crédito referente à liquidação da UR 15279611 via CIP" at bounding box center [552, 356] width 303 height 14
copy p "Crédito referente à liquidação da UR 15279611 via CIP"
drag, startPoint x: 804, startPoint y: 354, endPoint x: 767, endPoint y: 354, distance: 36.8
click at [767, 354] on td "R$ 47,65" at bounding box center [767, 356] width 104 height 44
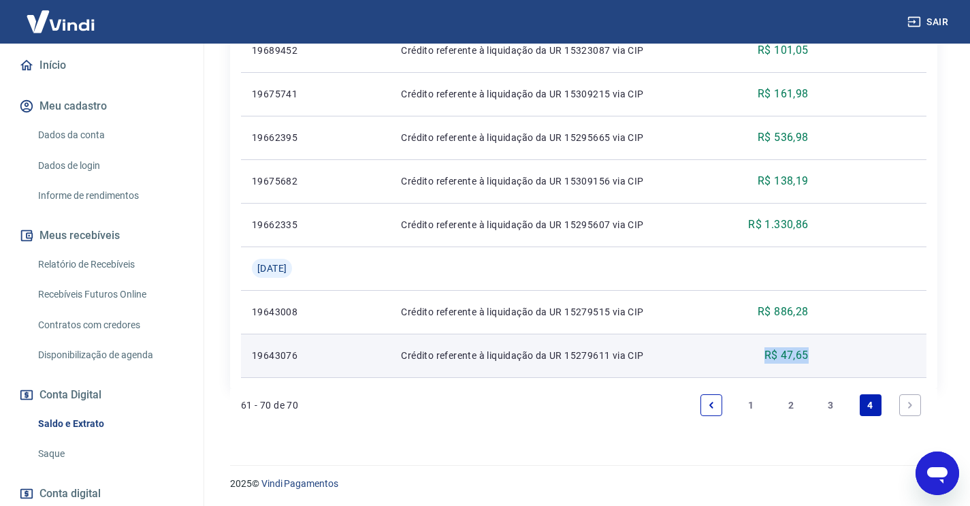
copy p "R$ 47,65"
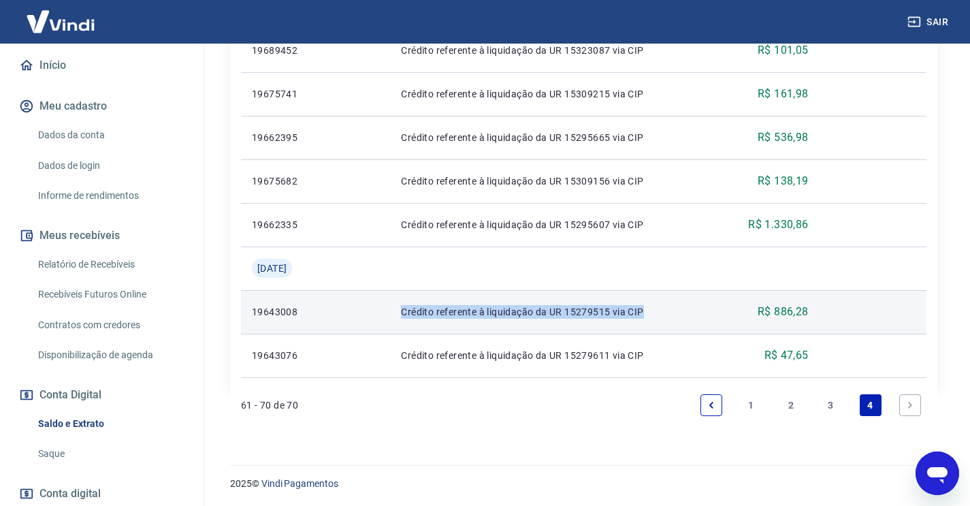
drag, startPoint x: 626, startPoint y: 308, endPoint x: 412, endPoint y: 299, distance: 214.0
click at [413, 299] on td "Crédito referente à liquidação da UR 15279515 via CIP" at bounding box center [552, 312] width 325 height 44
copy p "Crédito referente à liquidação da UR 15279515 via CIP"
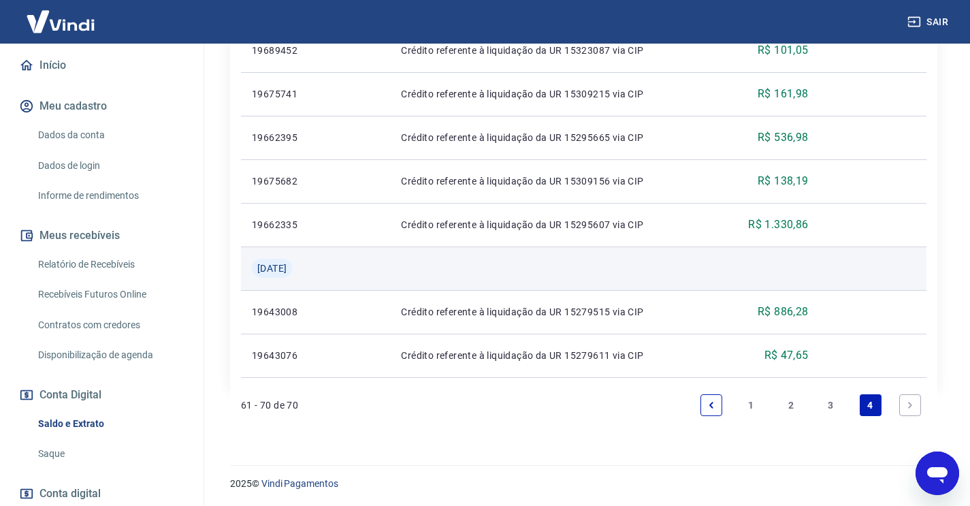
click at [287, 266] on span "[DATE]" at bounding box center [271, 268] width 29 height 14
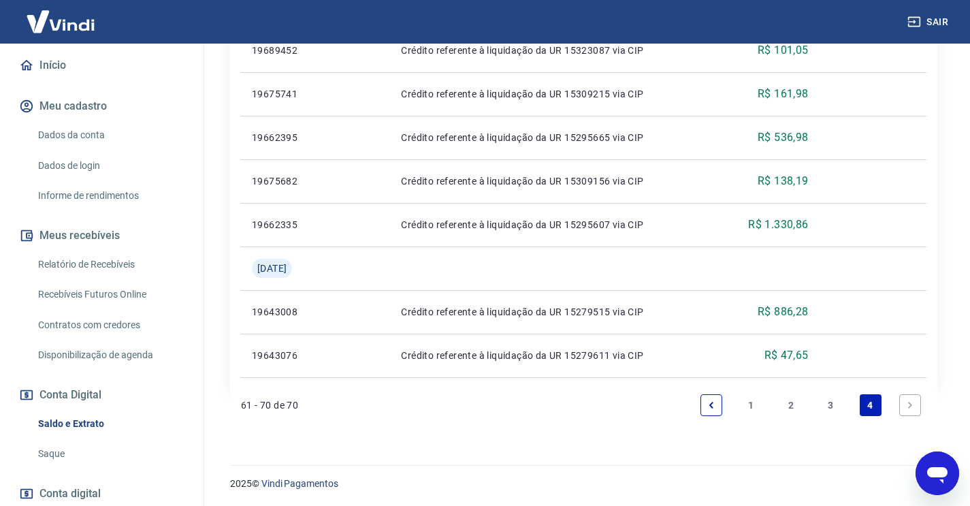
drag, startPoint x: 300, startPoint y: 267, endPoint x: 217, endPoint y: 264, distance: 83.1
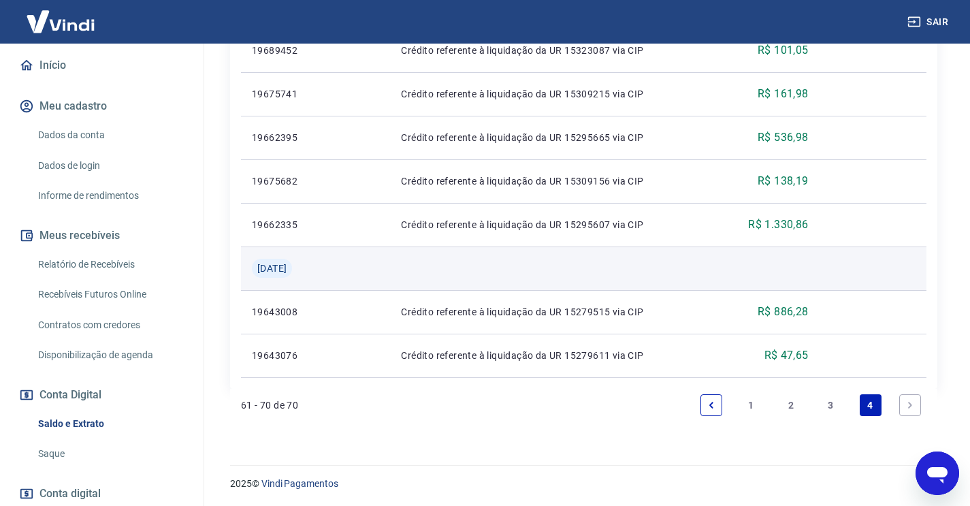
click at [300, 283] on td "[DATE]" at bounding box center [282, 269] width 83 height 44
drag, startPoint x: 306, startPoint y: 270, endPoint x: 244, endPoint y: 266, distance: 62.8
click at [244, 266] on td "[DATE]" at bounding box center [282, 269] width 83 height 44
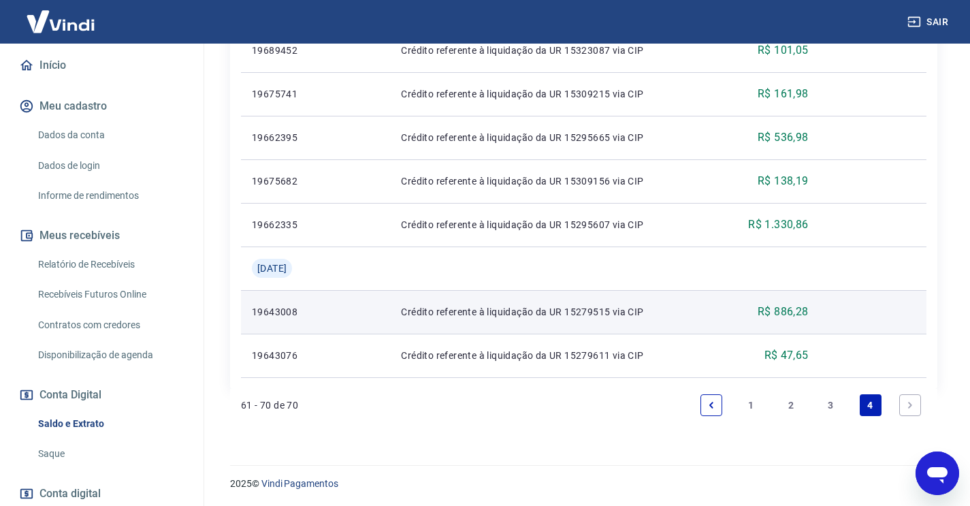
click at [813, 308] on td "R$ 886,28" at bounding box center [767, 312] width 104 height 44
drag, startPoint x: 810, startPoint y: 309, endPoint x: 778, endPoint y: 310, distance: 32.7
click at [778, 310] on p "R$ 886,28" at bounding box center [783, 312] width 51 height 16
copy p "886,28"
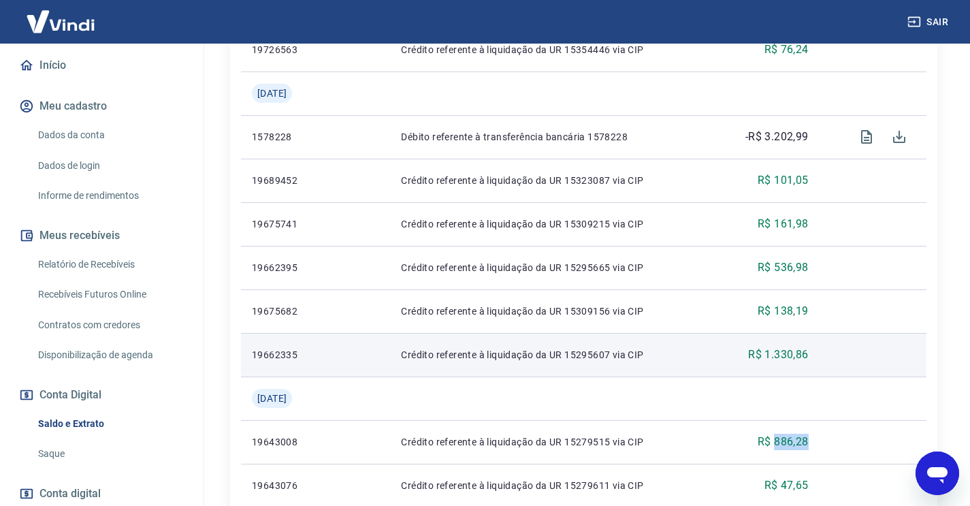
scroll to position [735, 0]
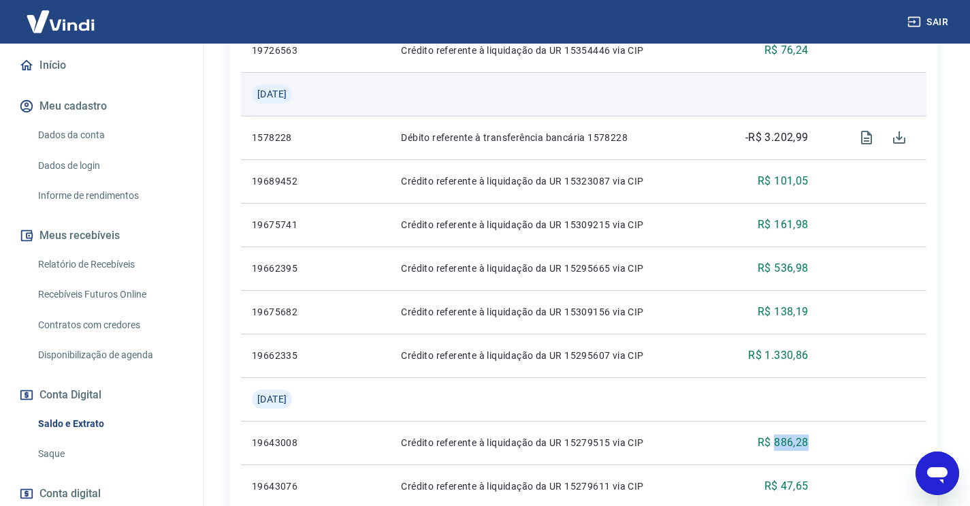
drag, startPoint x: 305, startPoint y: 92, endPoint x: 253, endPoint y: 91, distance: 51.8
click at [253, 91] on div "[DATE]" at bounding box center [272, 93] width 40 height 19
copy span "[DATE]"
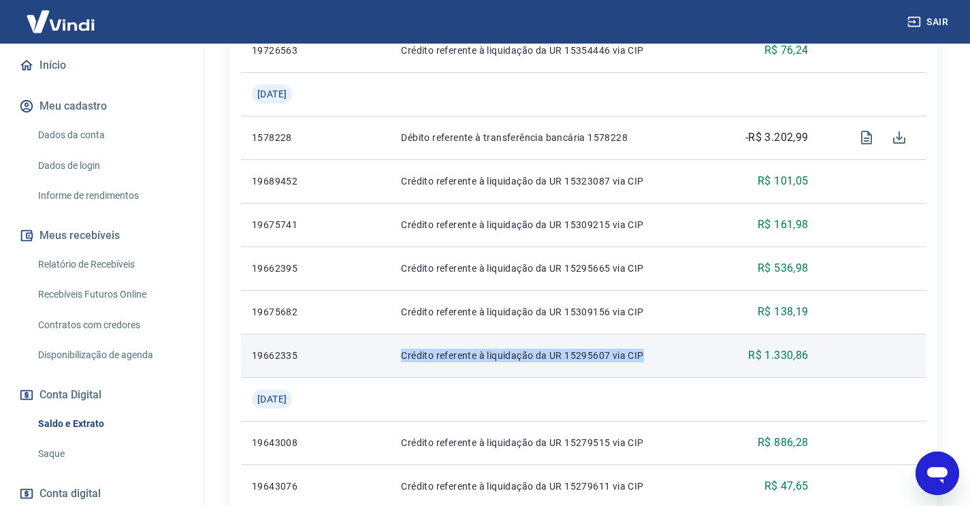
drag, startPoint x: 654, startPoint y: 353, endPoint x: 447, endPoint y: 345, distance: 207.9
click at [447, 345] on td "Crédito referente à liquidação da UR 15295607 via CIP" at bounding box center [552, 356] width 325 height 44
copy p "Crédito referente à liquidação da UR 15295607 via CIP"
drag, startPoint x: 813, startPoint y: 354, endPoint x: 767, endPoint y: 355, distance: 45.6
click at [767, 355] on td "R$ 1.330,86" at bounding box center [767, 356] width 104 height 44
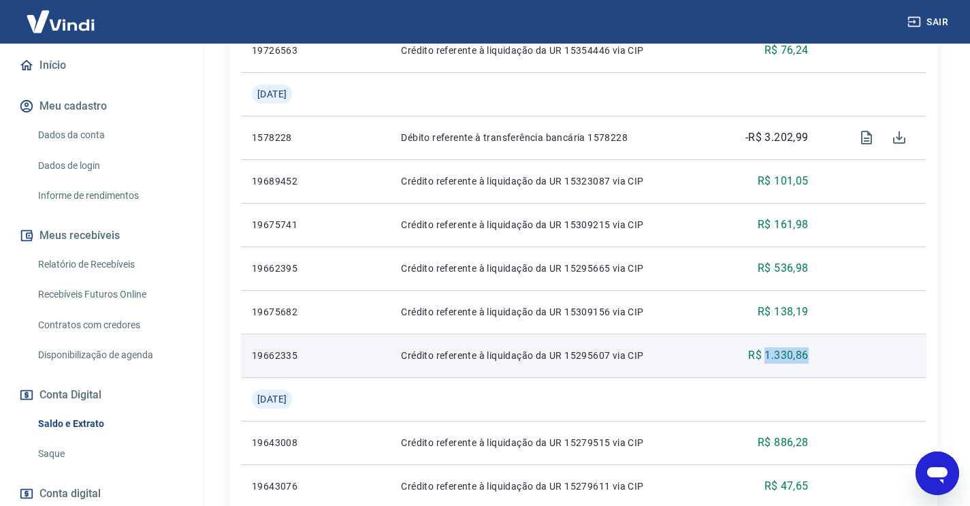
copy p "1.330,86"
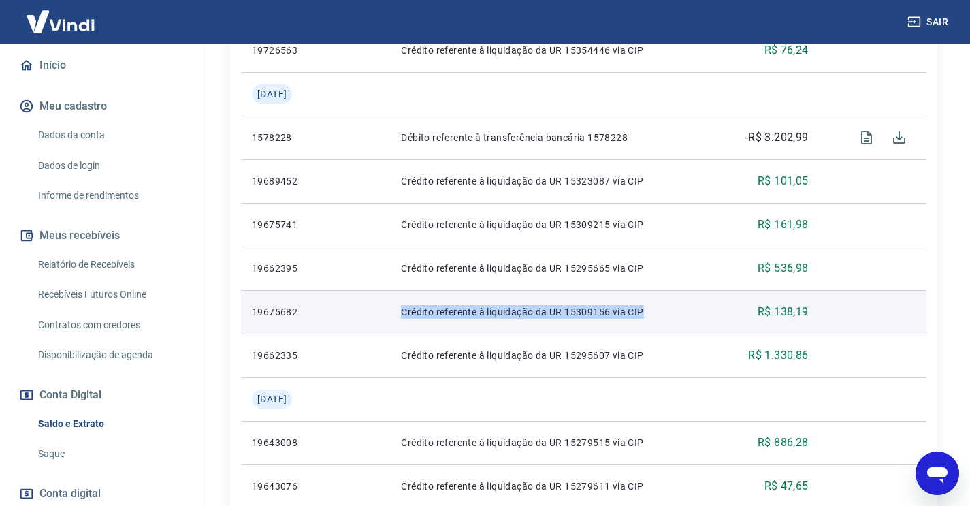
drag, startPoint x: 656, startPoint y: 308, endPoint x: 402, endPoint y: 307, distance: 253.3
click at [402, 307] on td "Crédito referente à liquidação da UR 15309156 via CIP" at bounding box center [552, 312] width 325 height 44
copy p "Crédito referente à liquidação da UR 15309156 via CIP"
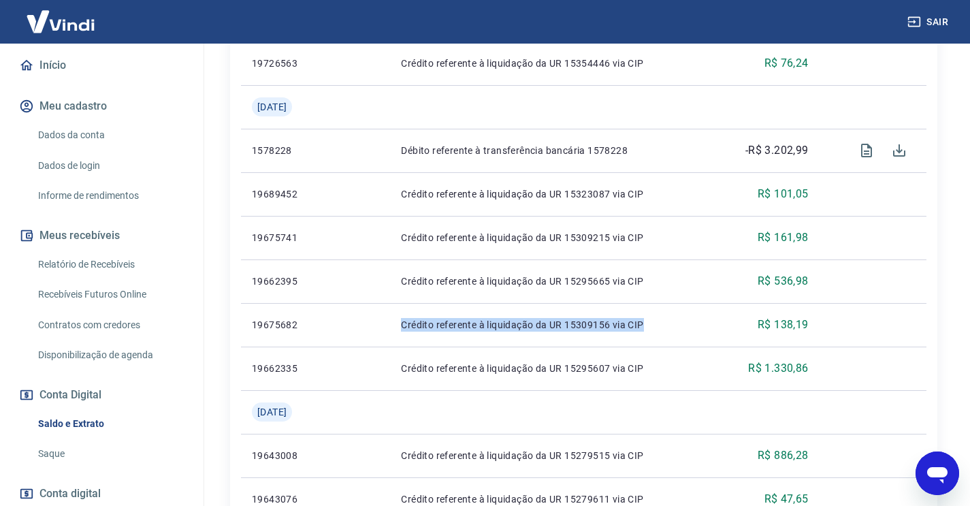
scroll to position [718, 0]
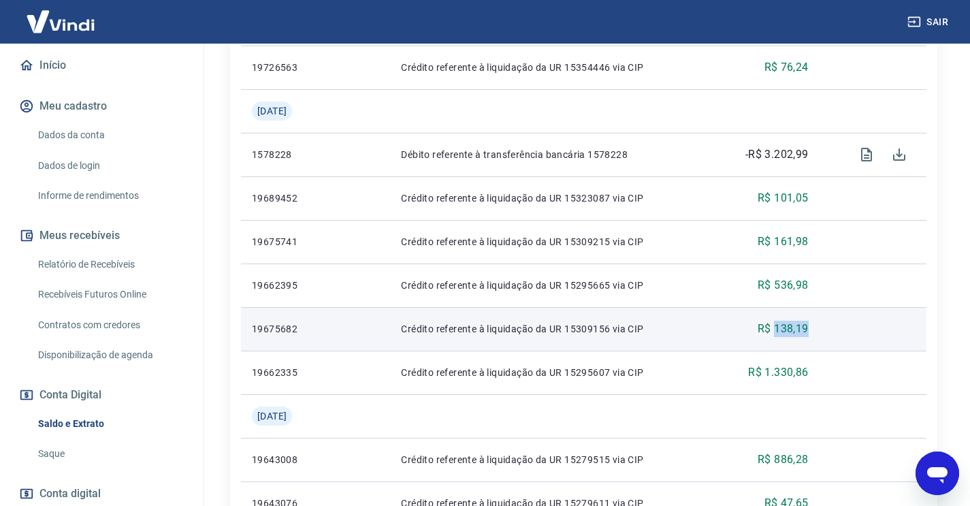
drag, startPoint x: 810, startPoint y: 330, endPoint x: 777, endPoint y: 331, distance: 33.4
click at [777, 331] on p "R$ 138,19" at bounding box center [783, 329] width 51 height 16
copy p "138,19"
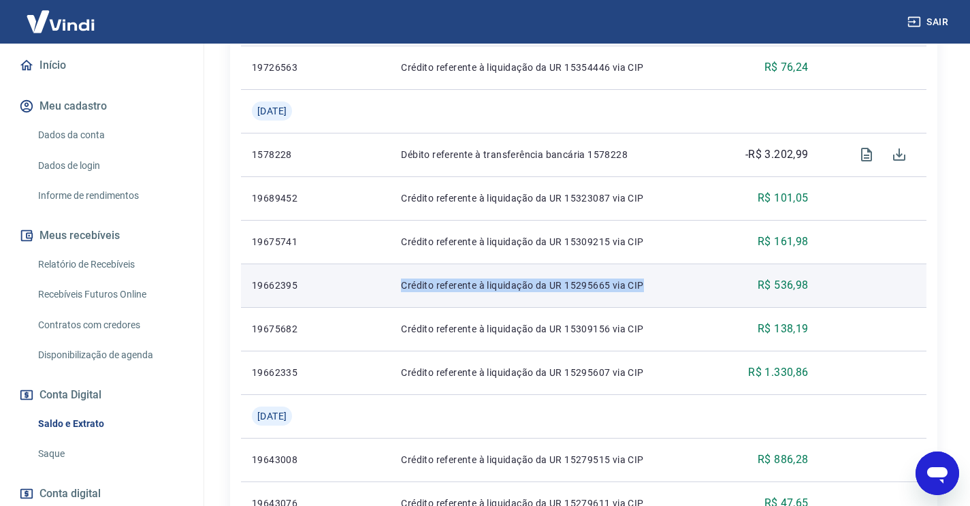
drag, startPoint x: 528, startPoint y: 279, endPoint x: 404, endPoint y: 276, distance: 124.0
click at [404, 276] on td "Crédito referente à liquidação da UR 15295665 via CIP" at bounding box center [552, 286] width 325 height 44
copy p "Crédito referente à liquidação da UR 15295665 via CIP"
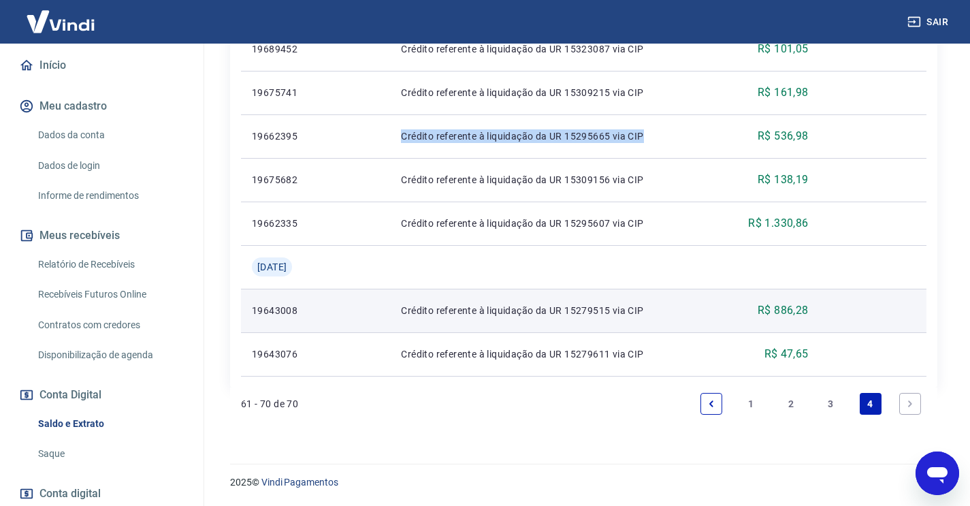
scroll to position [866, 0]
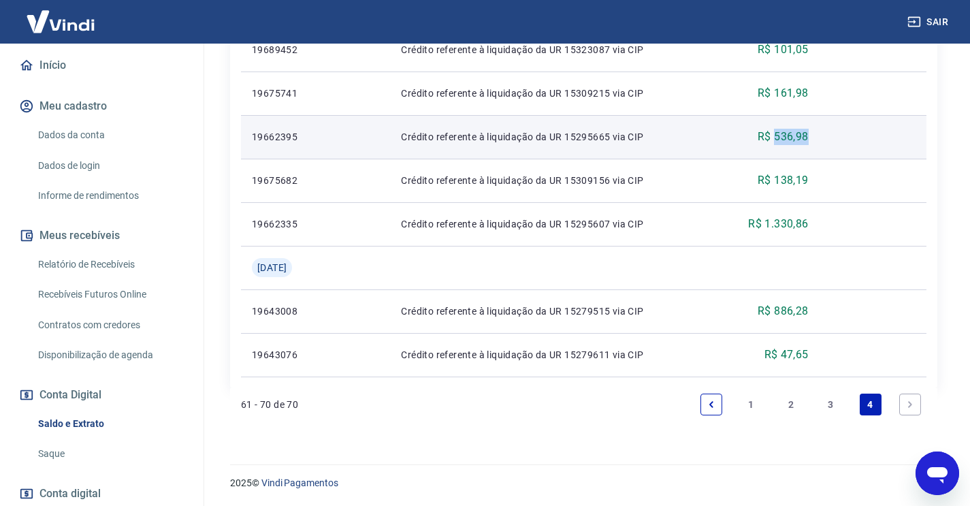
drag, startPoint x: 811, startPoint y: 135, endPoint x: 779, endPoint y: 136, distance: 32.0
click at [779, 136] on p "R$ 536,98" at bounding box center [783, 137] width 51 height 16
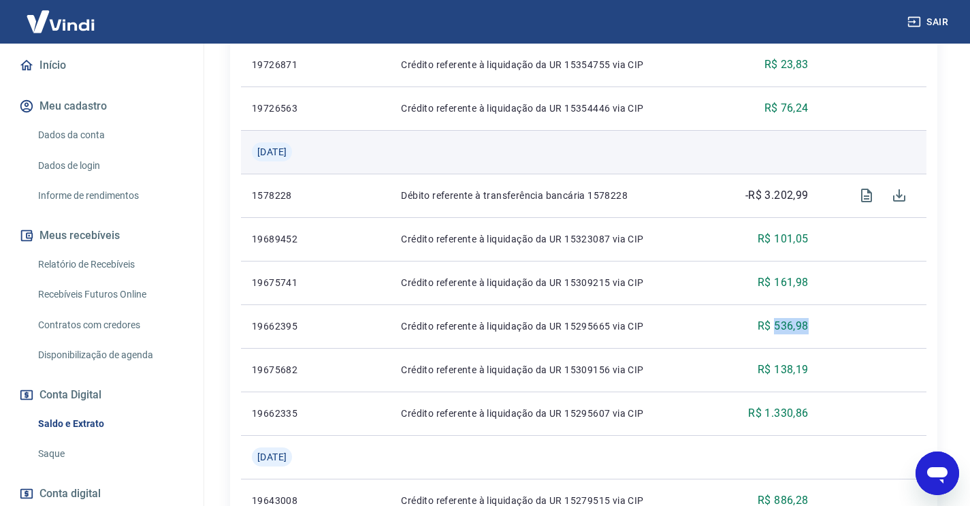
scroll to position [662, 0]
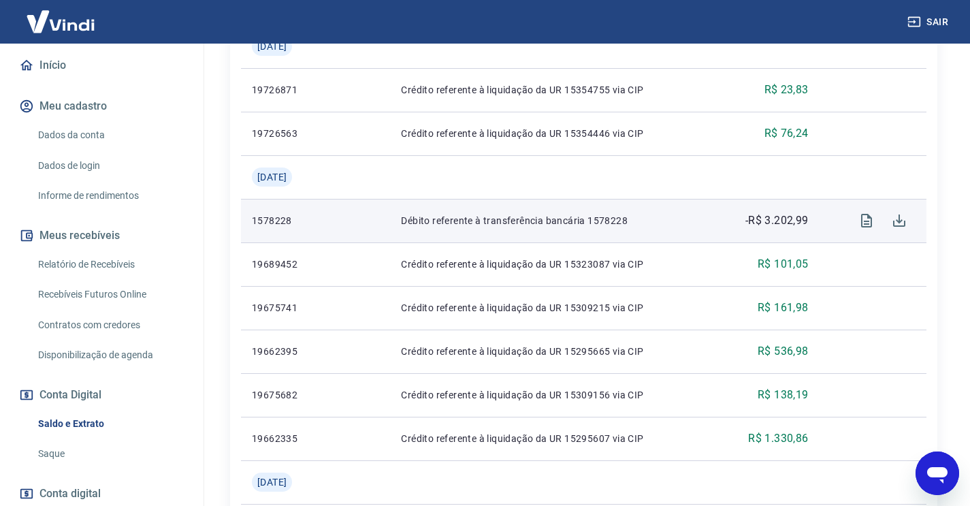
drag, startPoint x: 811, startPoint y: 211, endPoint x: 769, endPoint y: 204, distance: 42.9
click at [757, 211] on td "-R$ 3.202,99" at bounding box center [767, 221] width 104 height 44
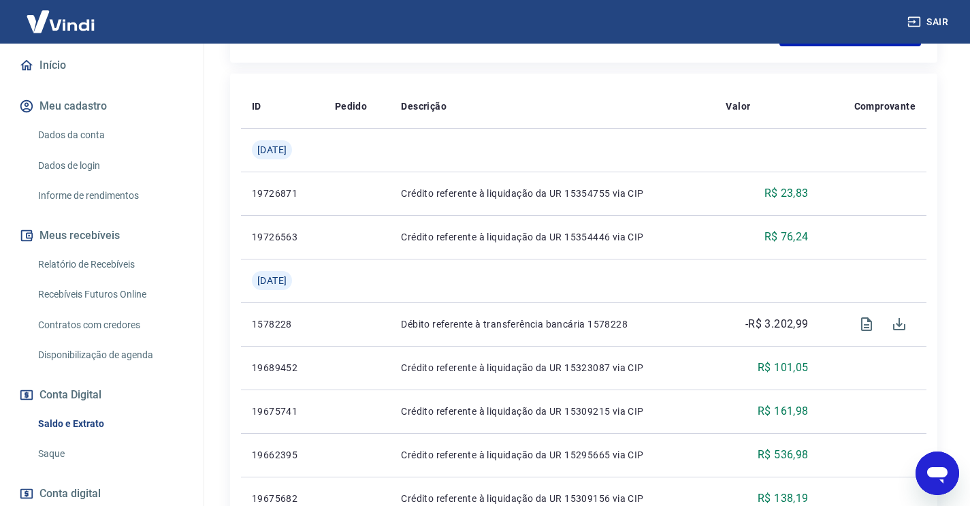
scroll to position [566, 0]
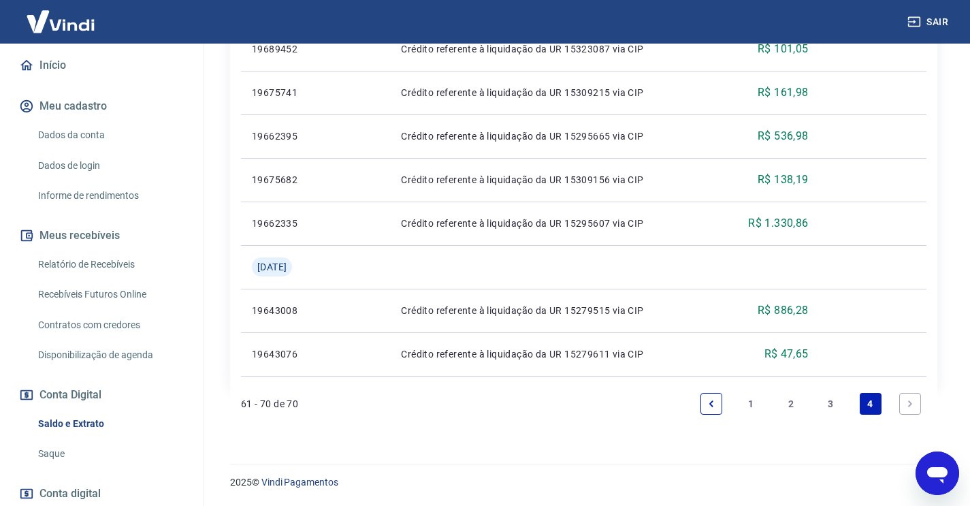
click at [824, 408] on link "3" at bounding box center [831, 404] width 22 height 22
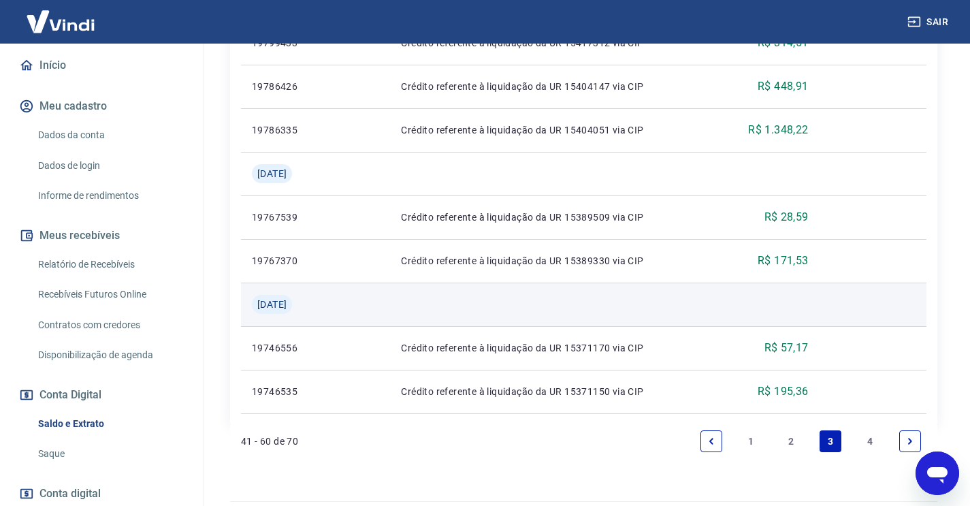
scroll to position [1504, 0]
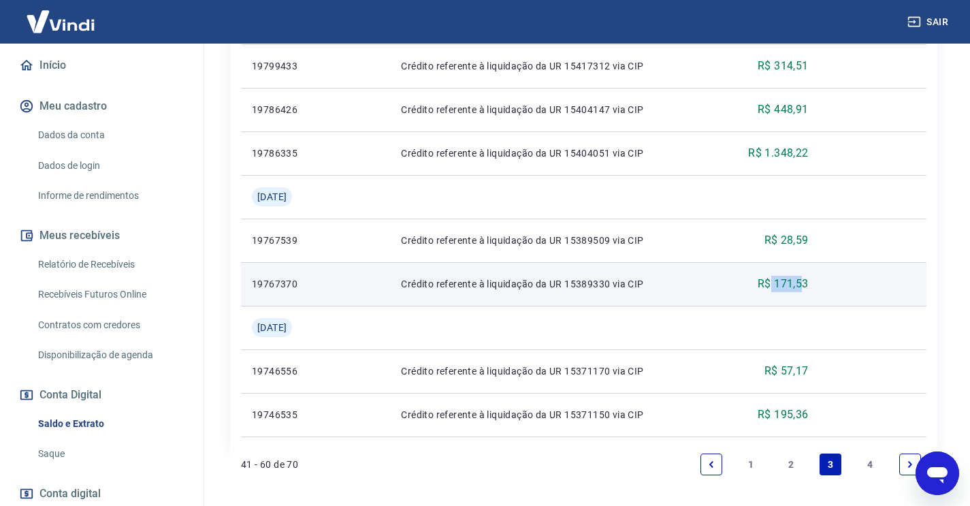
drag, startPoint x: 791, startPoint y: 282, endPoint x: 771, endPoint y: 282, distance: 20.4
click at [771, 282] on p "R$ 171,53" at bounding box center [783, 284] width 51 height 16
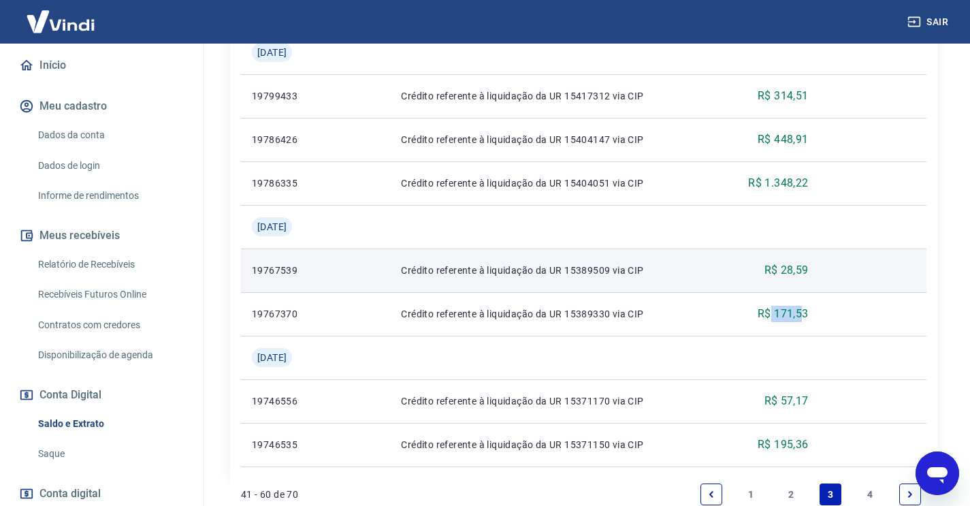
scroll to position [1472, 0]
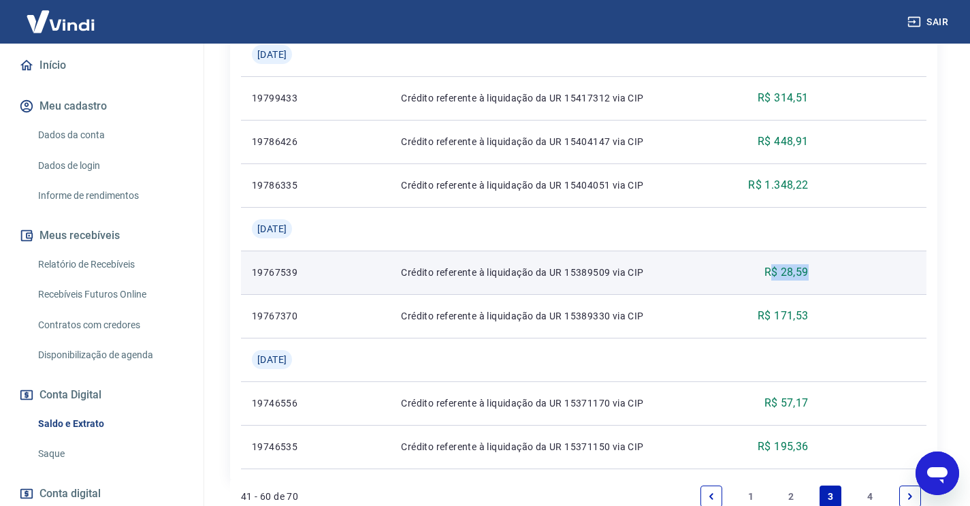
drag, startPoint x: 809, startPoint y: 272, endPoint x: 776, endPoint y: 272, distance: 33.4
click at [776, 272] on p "R$ 28,59" at bounding box center [787, 272] width 44 height 16
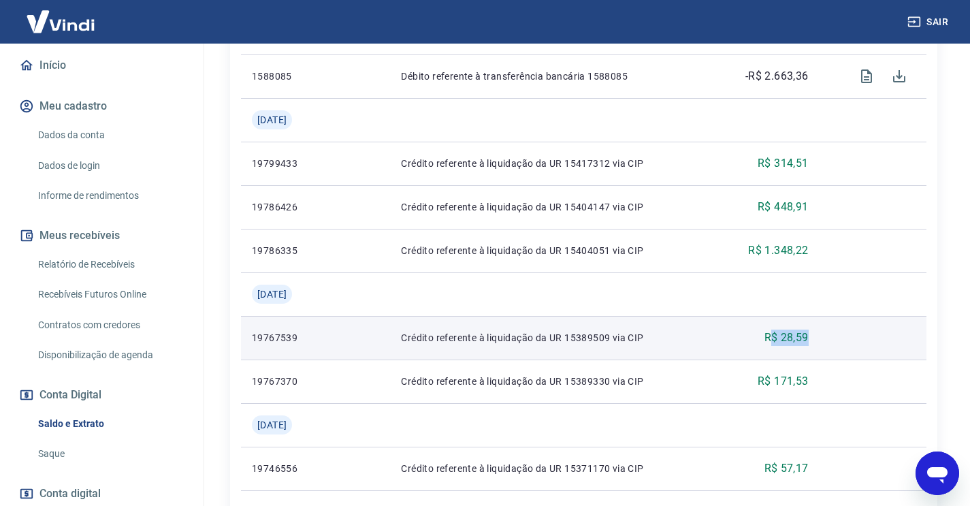
scroll to position [1405, 0]
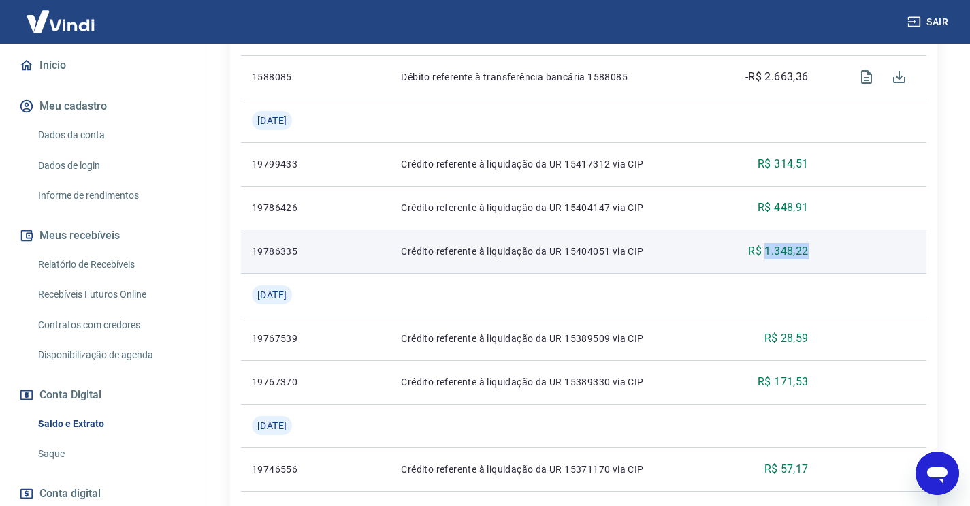
drag, startPoint x: 812, startPoint y: 247, endPoint x: 769, endPoint y: 249, distance: 43.6
click at [769, 249] on td "R$ 1.348,22" at bounding box center [767, 251] width 104 height 44
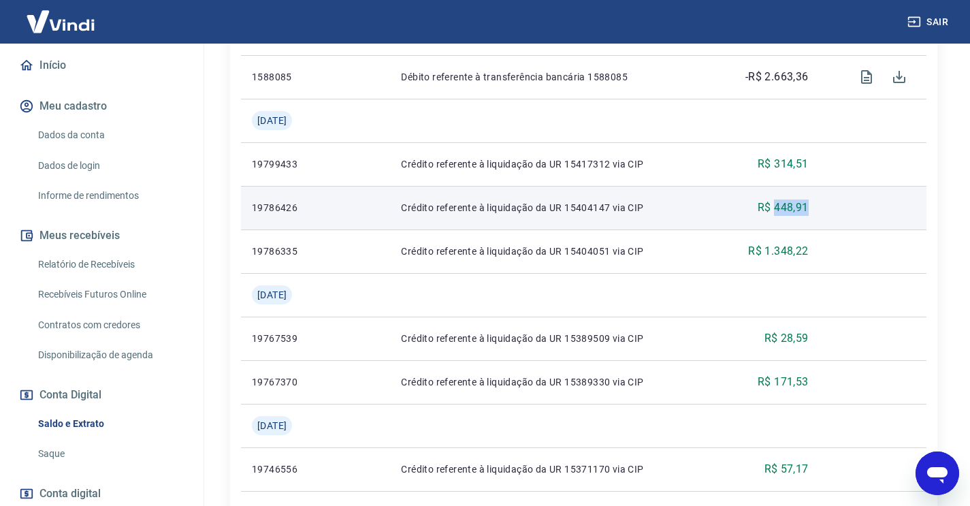
drag, startPoint x: 810, startPoint y: 208, endPoint x: 779, endPoint y: 207, distance: 31.3
click at [779, 207] on p "R$ 448,91" at bounding box center [783, 208] width 51 height 16
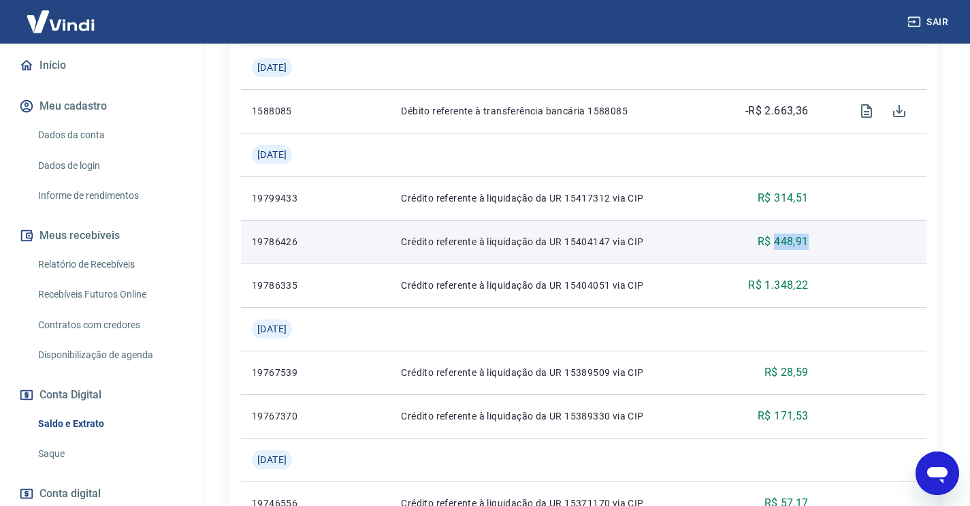
scroll to position [1354, 0]
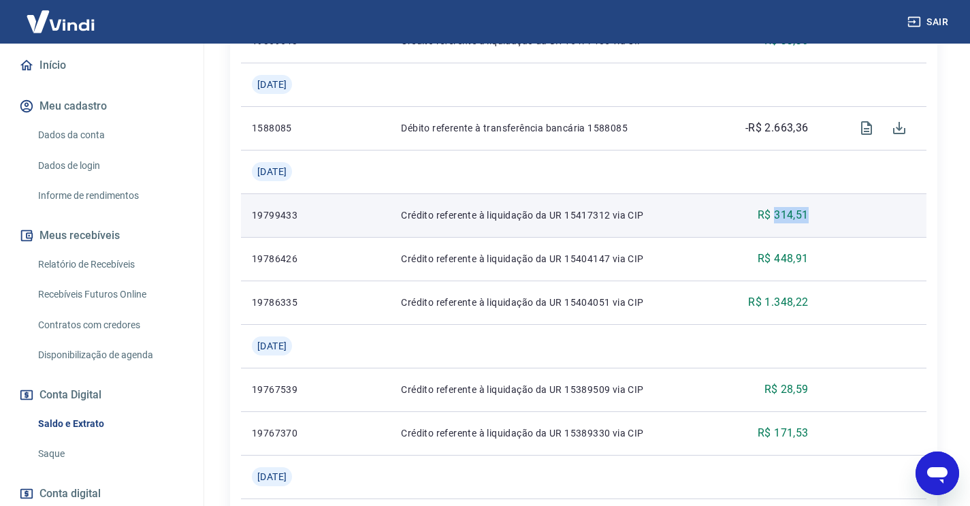
drag, startPoint x: 810, startPoint y: 215, endPoint x: 778, endPoint y: 215, distance: 32.7
click at [778, 215] on p "R$ 314,51" at bounding box center [783, 215] width 51 height 16
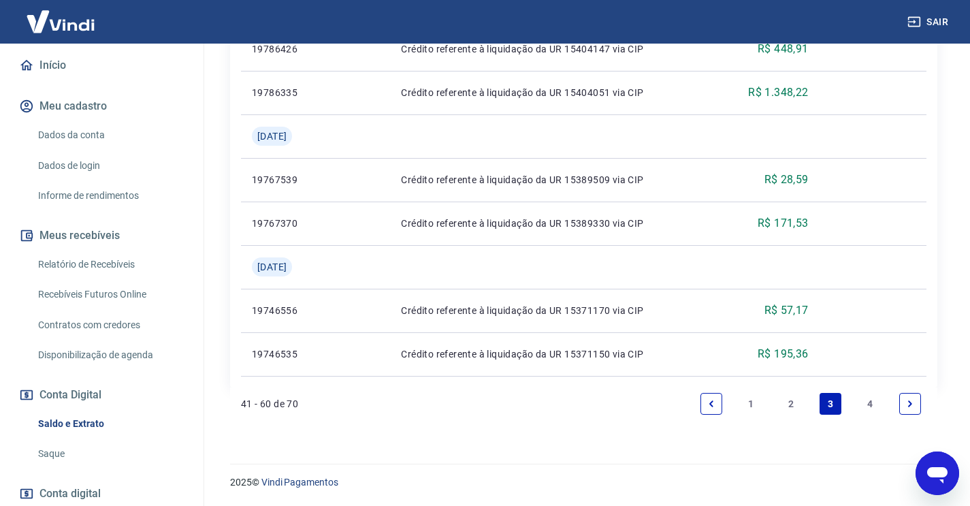
scroll to position [1563, 0]
click at [874, 408] on link "4" at bounding box center [871, 405] width 22 height 22
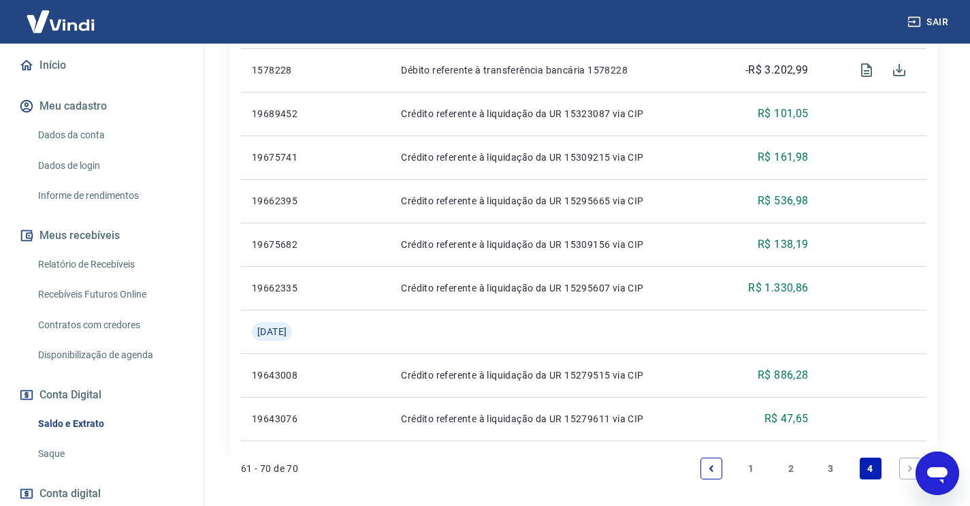
scroll to position [814, 0]
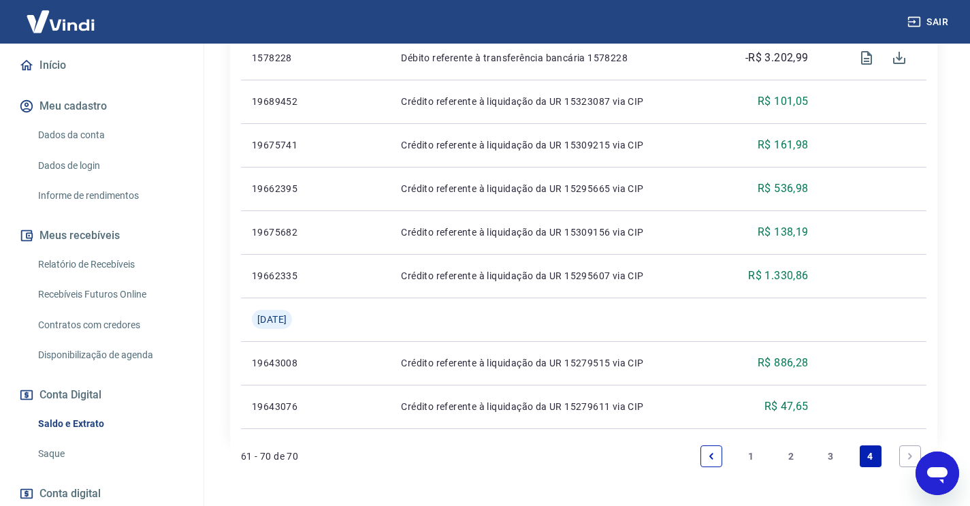
click at [831, 456] on link "3" at bounding box center [831, 456] width 22 height 22
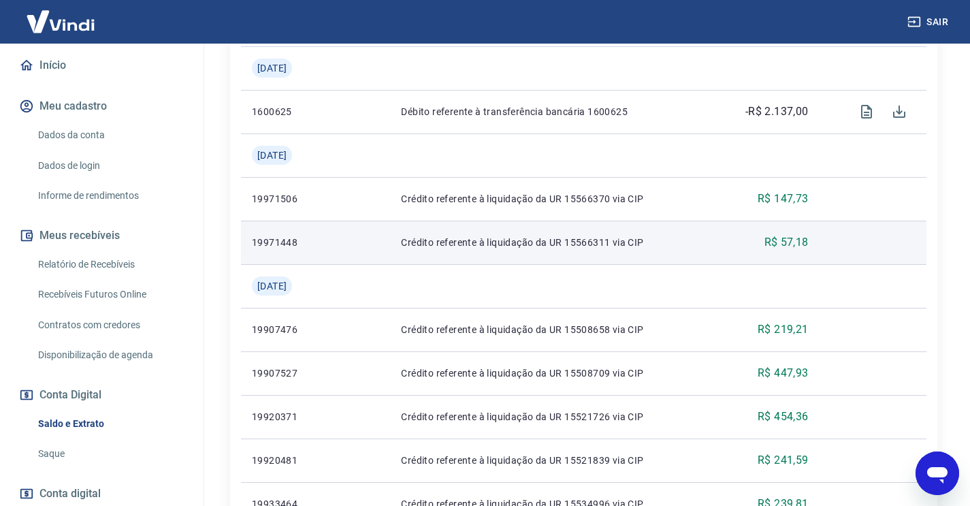
scroll to position [628, 0]
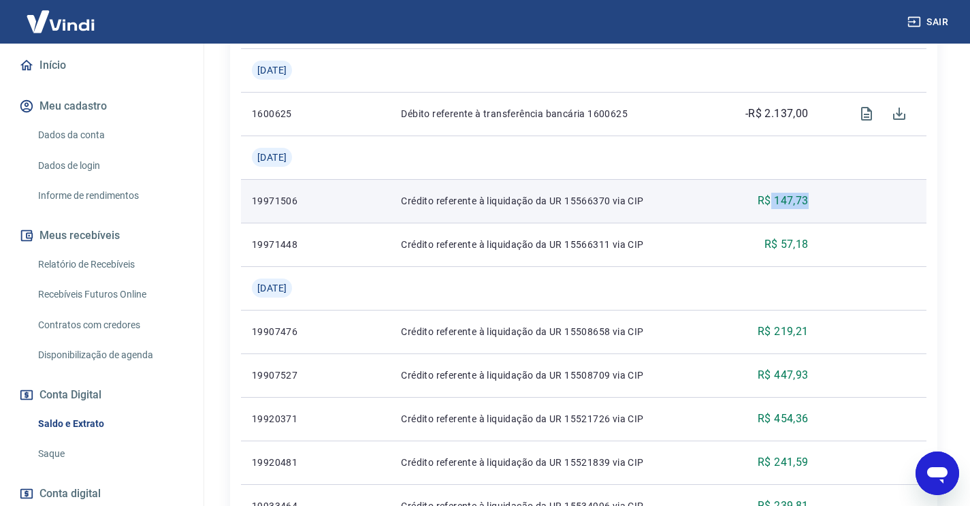
drag, startPoint x: 811, startPoint y: 199, endPoint x: 774, endPoint y: 200, distance: 36.8
click at [774, 200] on p "R$ 147,73" at bounding box center [783, 201] width 51 height 16
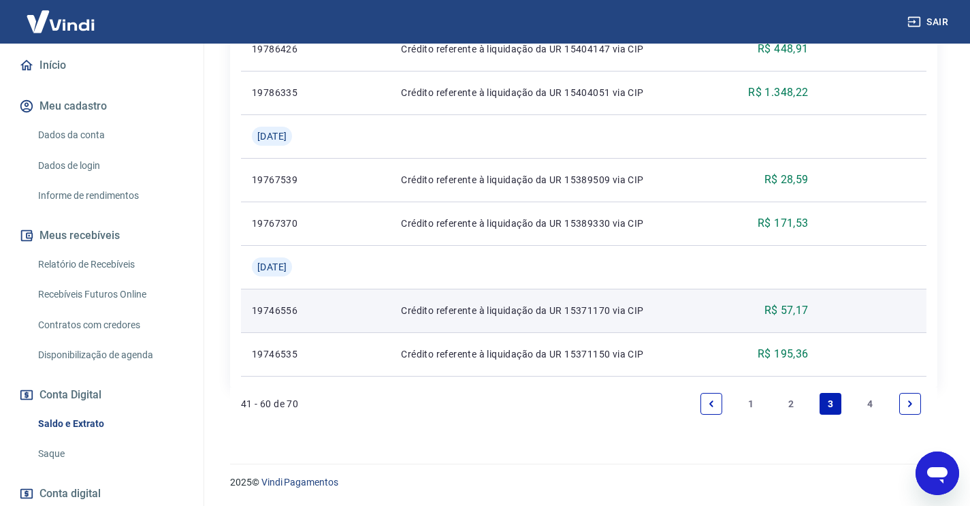
scroll to position [1563, 0]
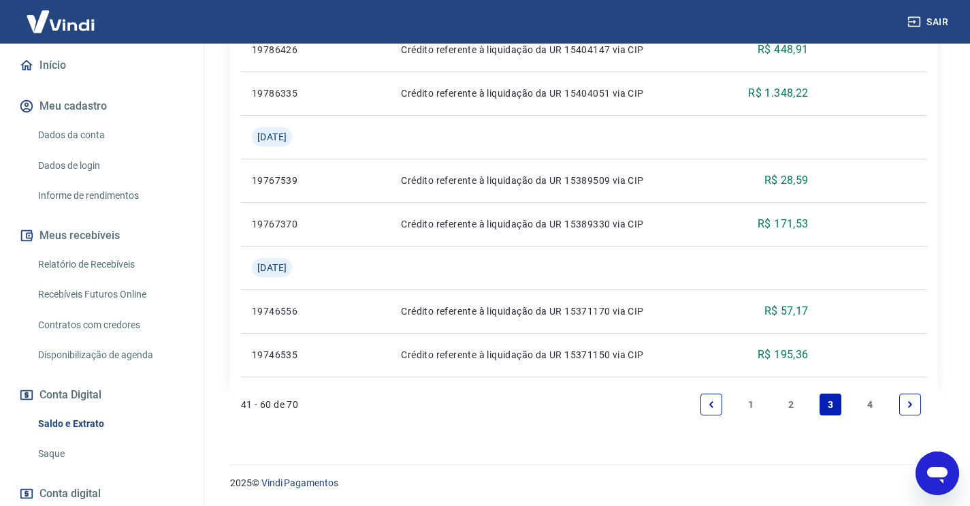
click at [792, 402] on link "2" at bounding box center [791, 405] width 22 height 22
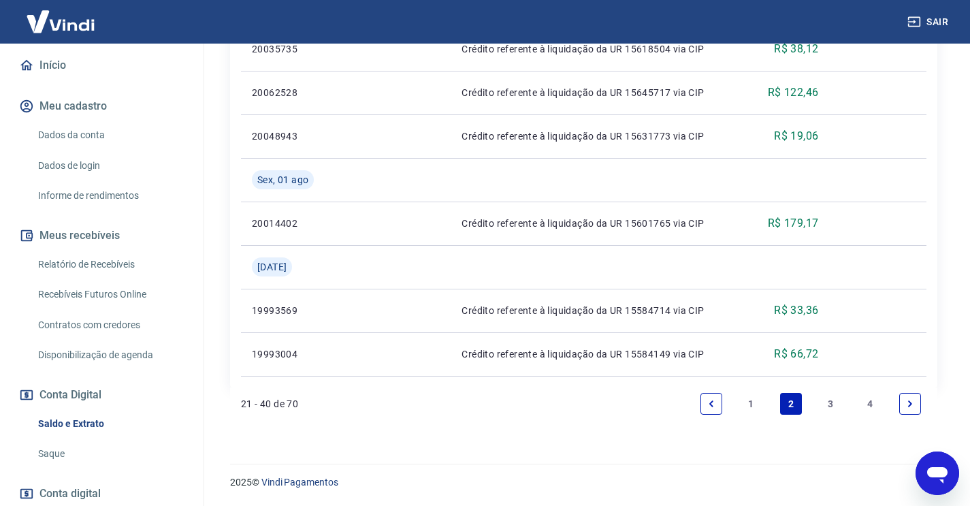
scroll to position [1520, 0]
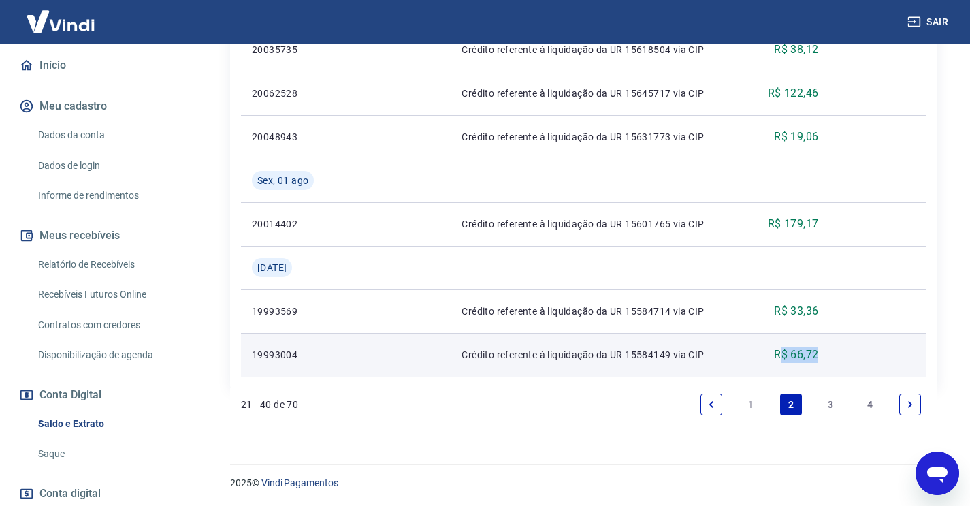
drag, startPoint x: 821, startPoint y: 356, endPoint x: 780, endPoint y: 355, distance: 40.9
click at [780, 355] on td "R$ 66,72" at bounding box center [788, 355] width 84 height 44
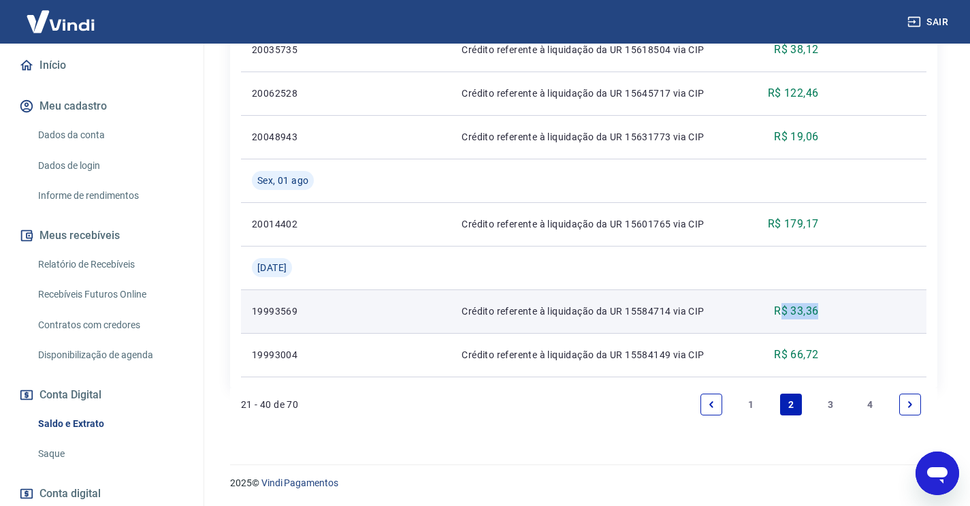
drag, startPoint x: 819, startPoint y: 308, endPoint x: 781, endPoint y: 308, distance: 38.1
click at [781, 308] on td "R$ 33,36" at bounding box center [788, 311] width 84 height 44
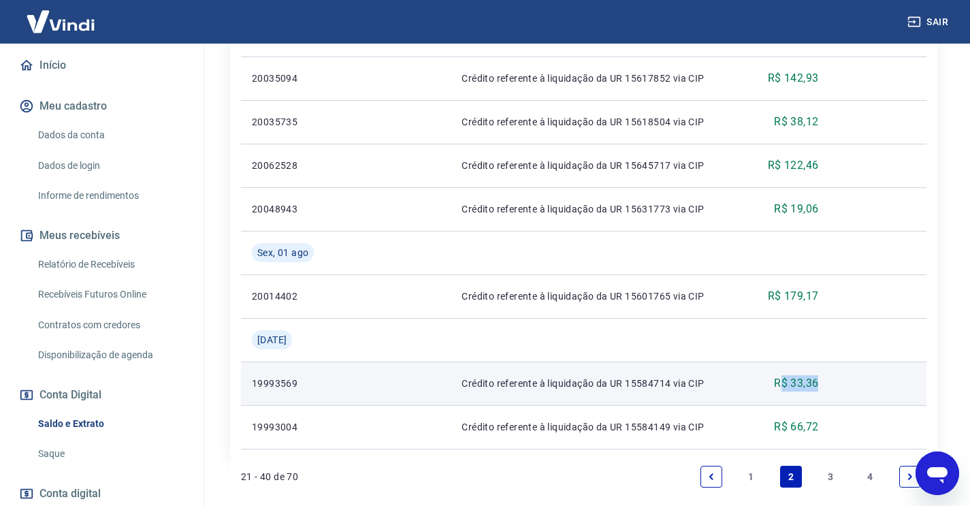
scroll to position [1448, 0]
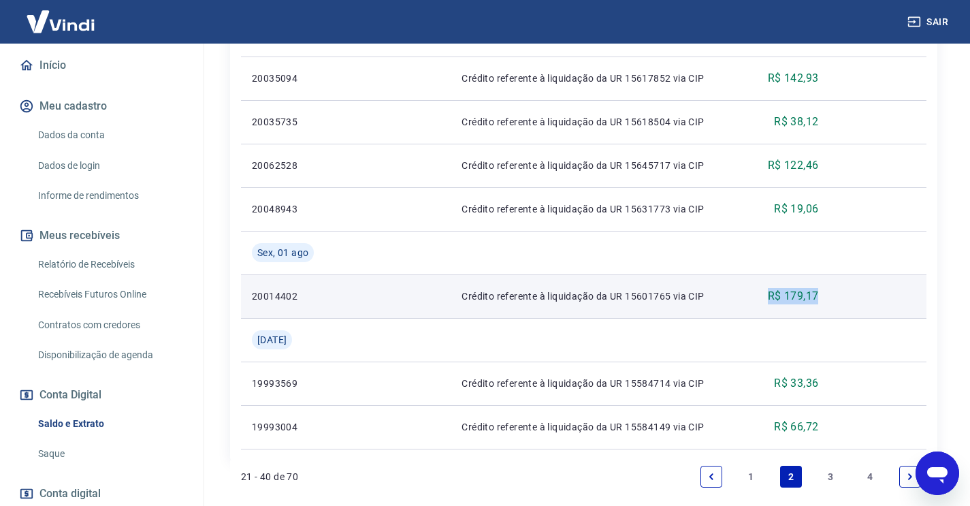
drag, startPoint x: 818, startPoint y: 295, endPoint x: 771, endPoint y: 294, distance: 47.0
click at [771, 294] on p "R$ 179,17" at bounding box center [793, 296] width 51 height 16
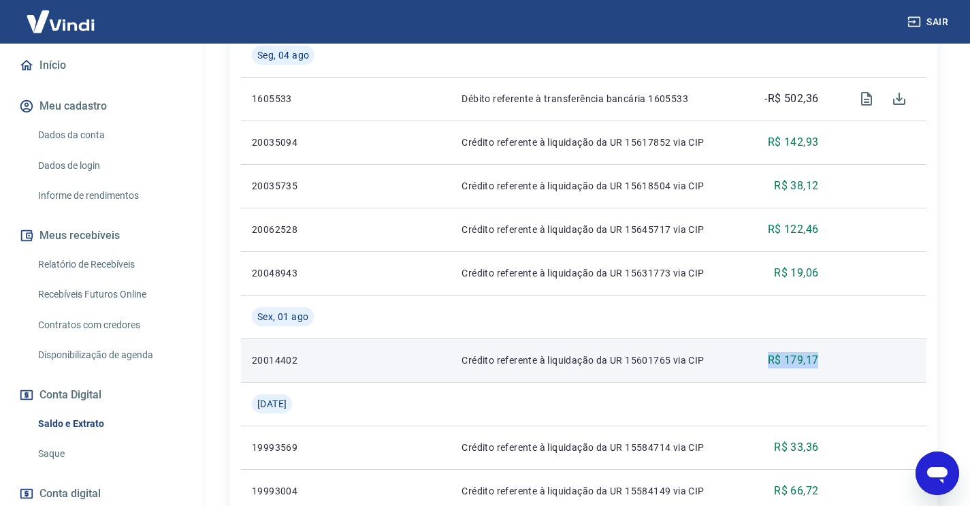
scroll to position [1381, 0]
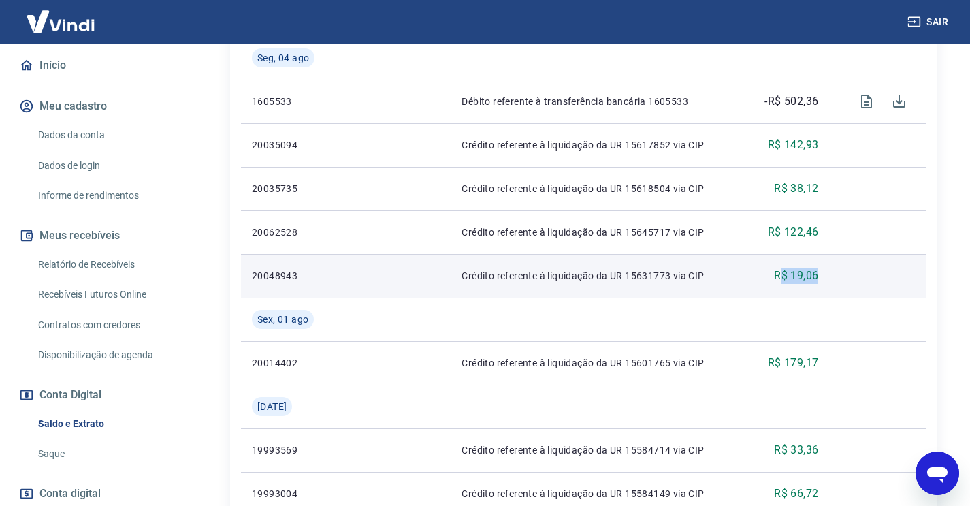
drag, startPoint x: 819, startPoint y: 275, endPoint x: 780, endPoint y: 275, distance: 39.5
click at [780, 275] on td "R$ 19,06" at bounding box center [788, 276] width 84 height 44
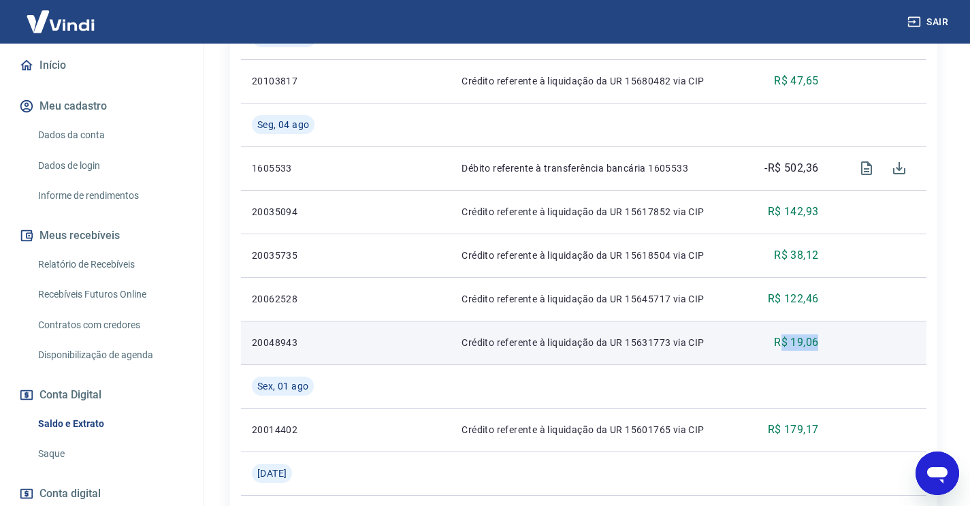
scroll to position [1315, 0]
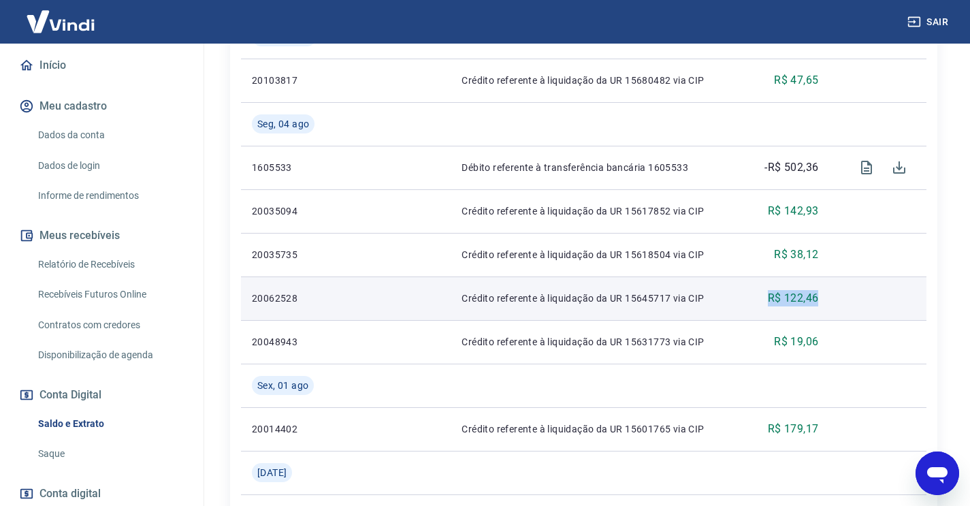
drag, startPoint x: 818, startPoint y: 299, endPoint x: 768, endPoint y: 300, distance: 49.7
click at [768, 300] on p "R$ 122,46" at bounding box center [793, 298] width 51 height 16
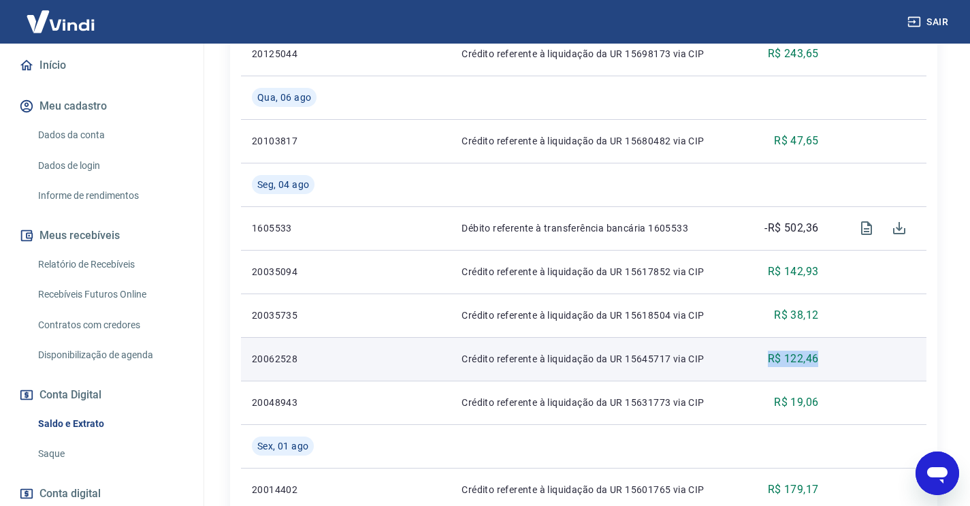
scroll to position [1250, 0]
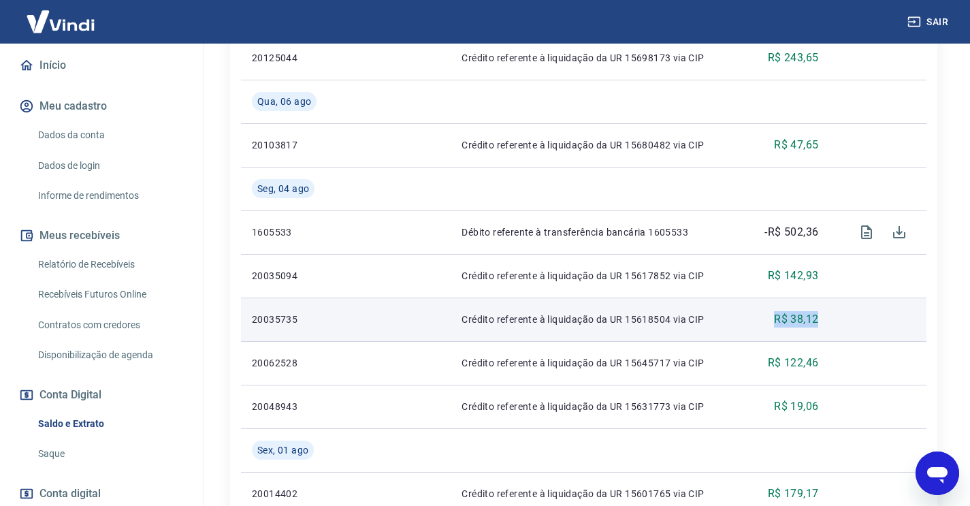
drag, startPoint x: 820, startPoint y: 319, endPoint x: 757, endPoint y: 317, distance: 62.7
click at [757, 317] on td "R$ 38,12" at bounding box center [788, 320] width 84 height 44
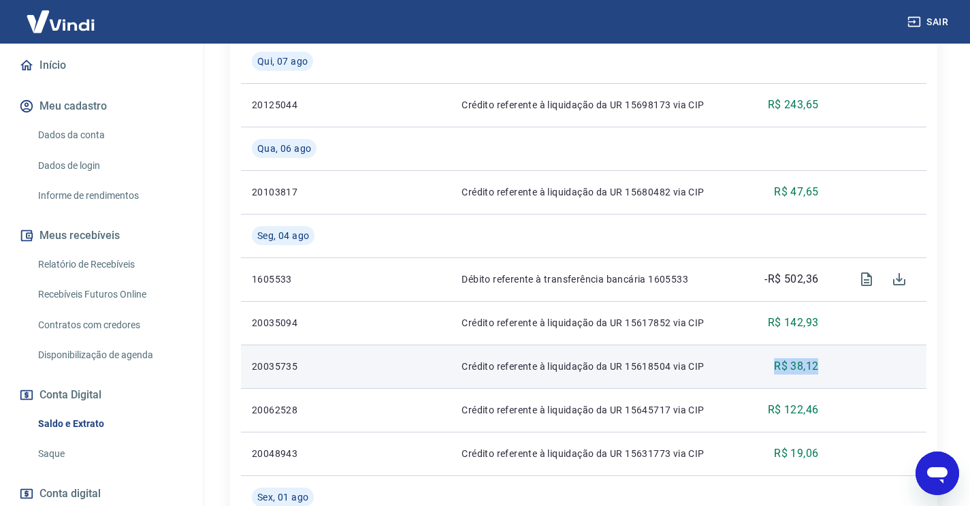
scroll to position [1202, 0]
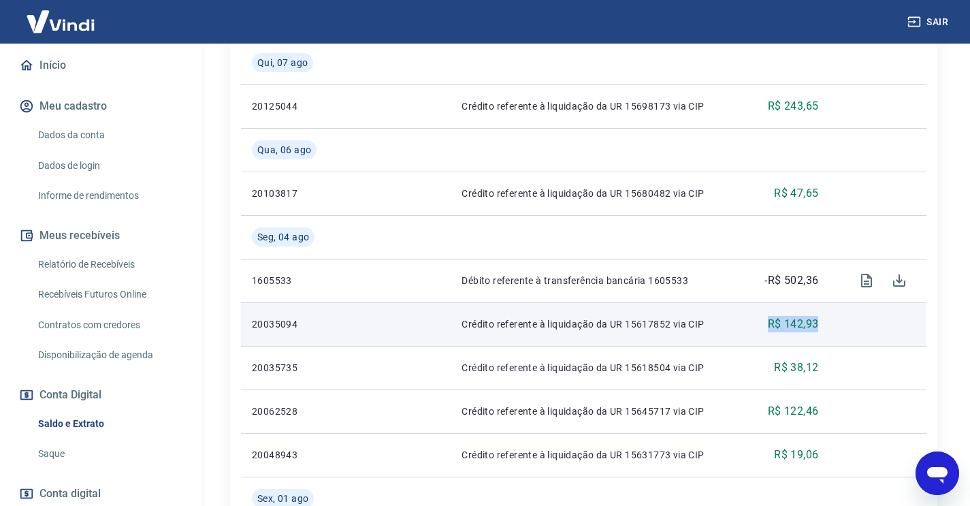
drag, startPoint x: 818, startPoint y: 323, endPoint x: 769, endPoint y: 322, distance: 48.4
click at [769, 322] on p "R$ 142,93" at bounding box center [793, 324] width 51 height 16
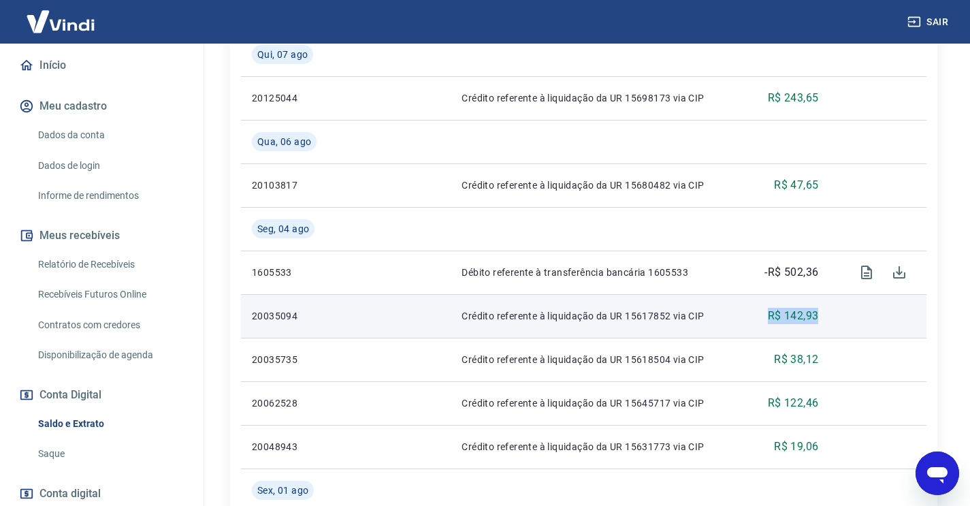
scroll to position [1225, 0]
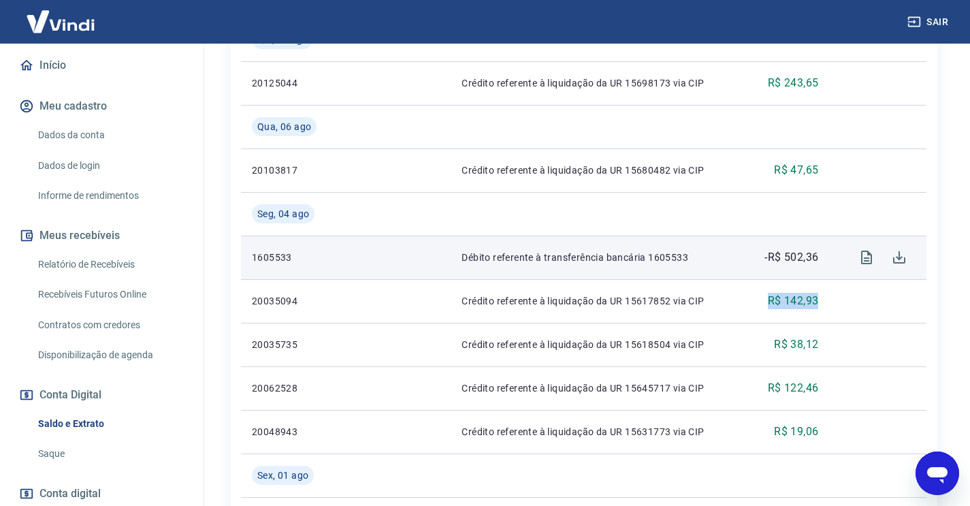
type textarea "x"
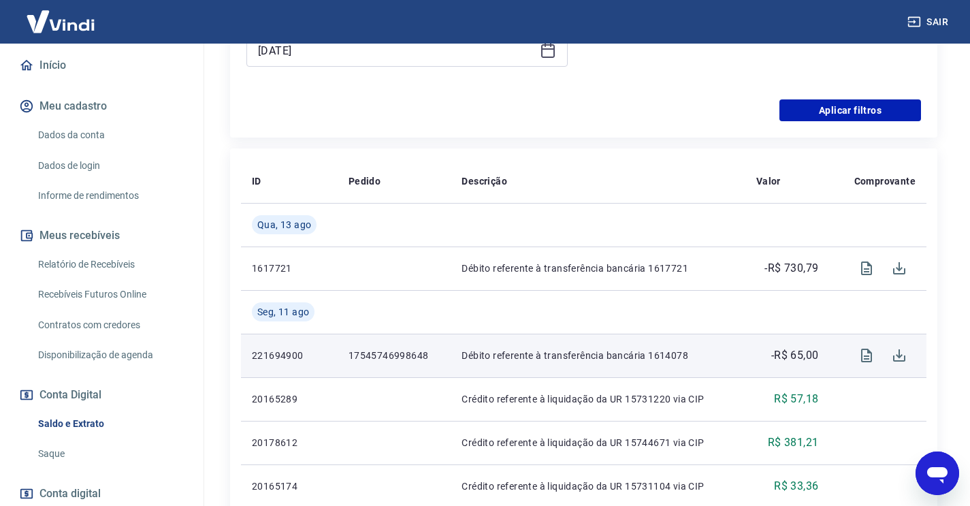
scroll to position [472, 0]
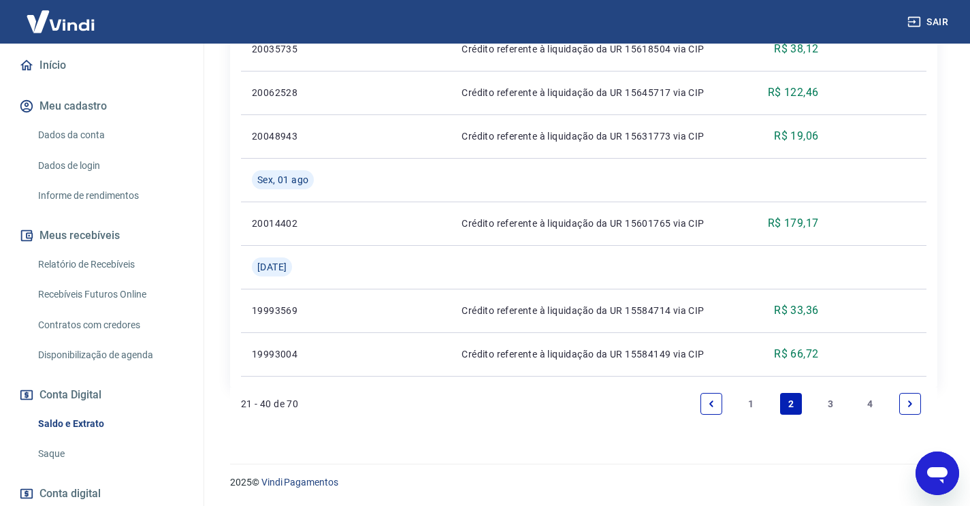
click at [752, 403] on link "1" at bounding box center [751, 404] width 22 height 22
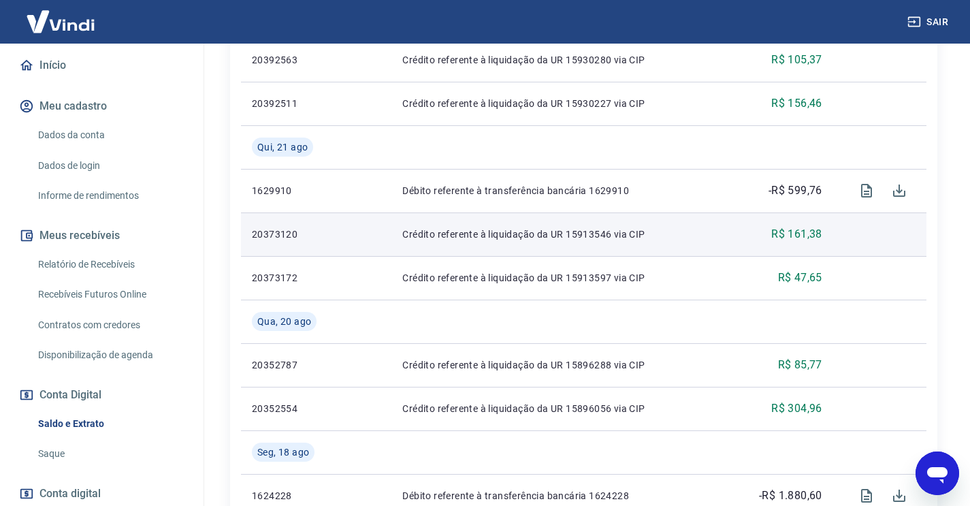
scroll to position [724, 0]
drag, startPoint x: 827, startPoint y: 232, endPoint x: 754, endPoint y: 232, distance: 73.5
click at [754, 232] on td "R$ 161,38" at bounding box center [787, 235] width 91 height 44
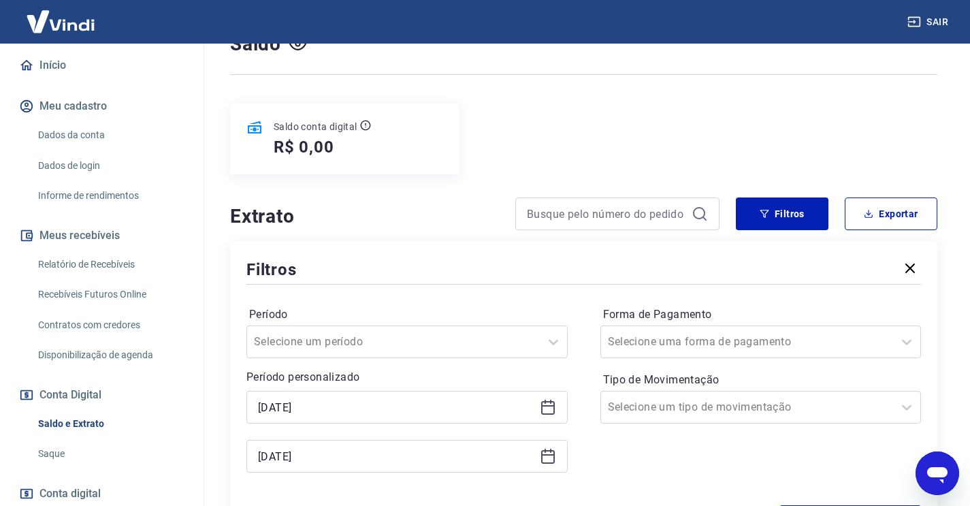
scroll to position [59, 0]
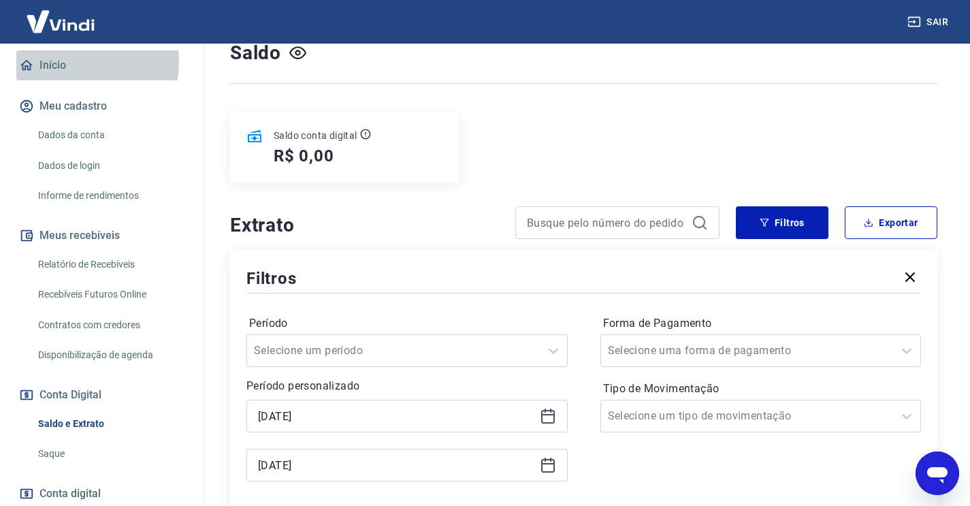
click at [54, 61] on link "Início" at bounding box center [101, 65] width 171 height 30
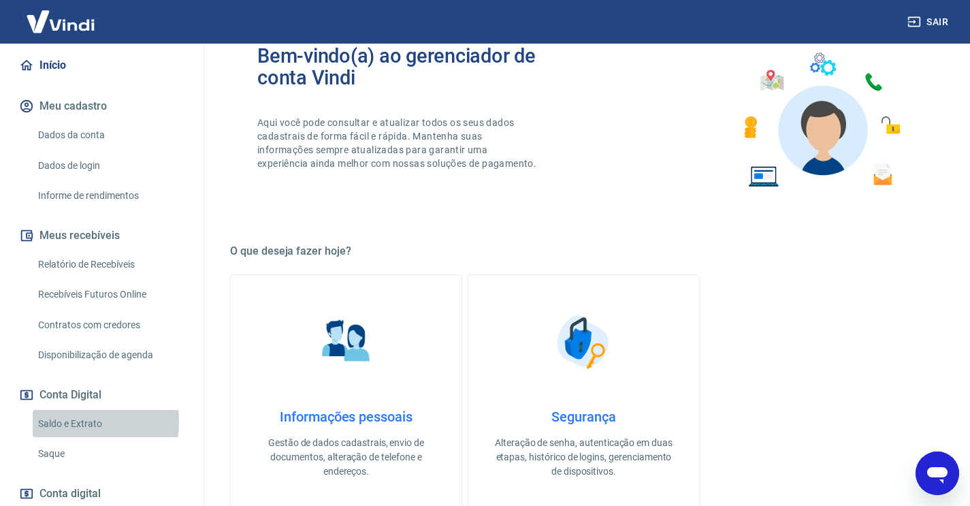
click at [76, 419] on link "Saldo e Extrato" at bounding box center [110, 424] width 155 height 28
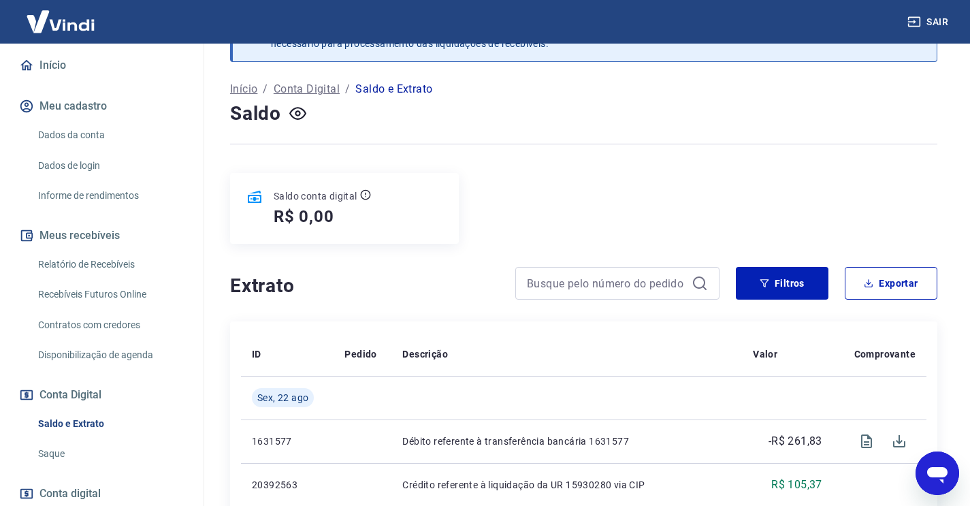
scroll to position [45, 0]
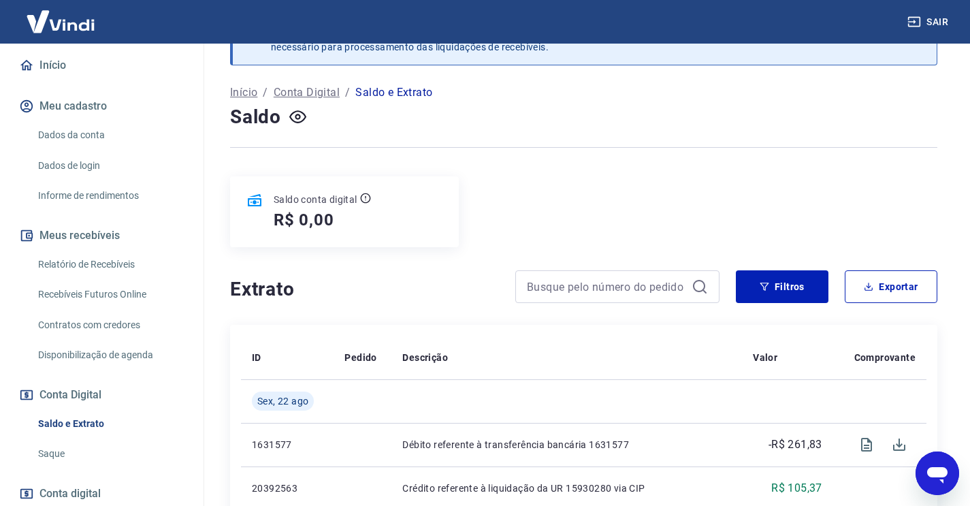
click at [329, 212] on h5 "R$ 0,00" at bounding box center [304, 220] width 61 height 22
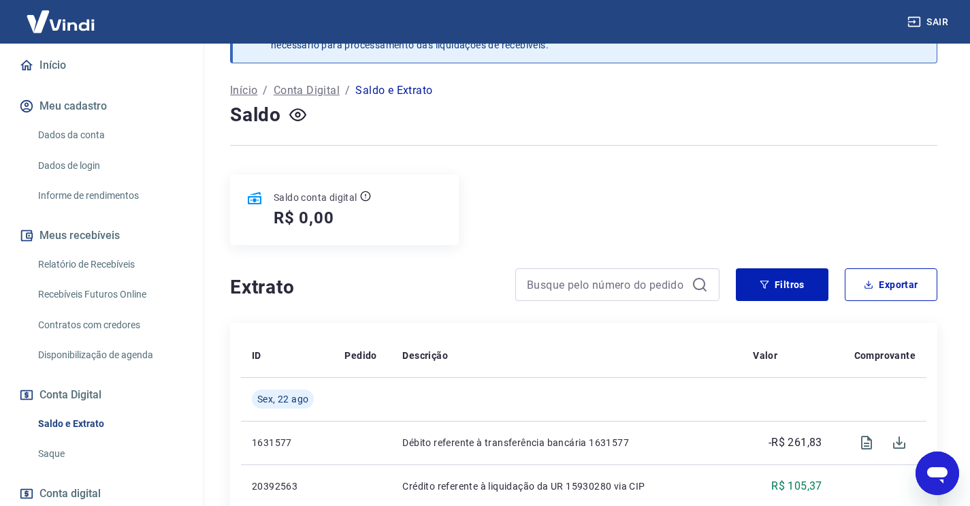
scroll to position [46, 0]
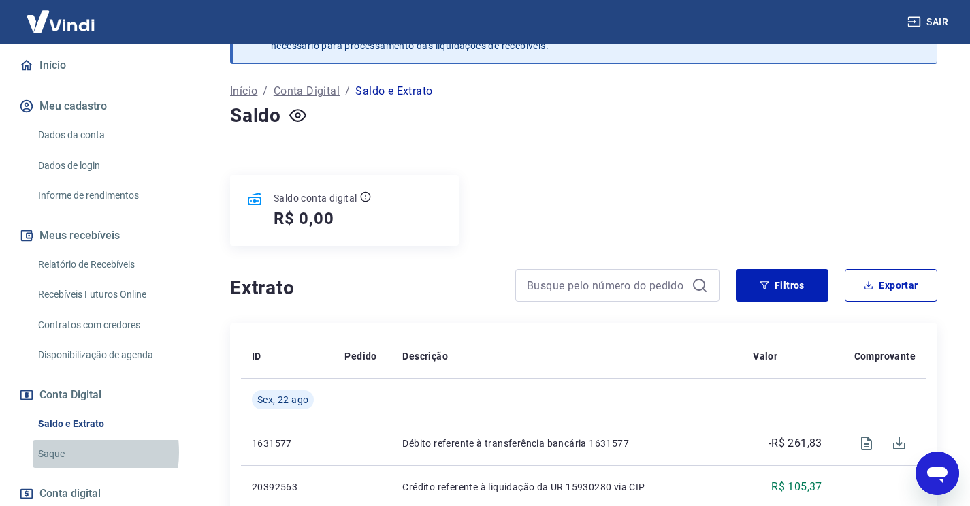
click at [61, 449] on link "Saque" at bounding box center [110, 454] width 155 height 28
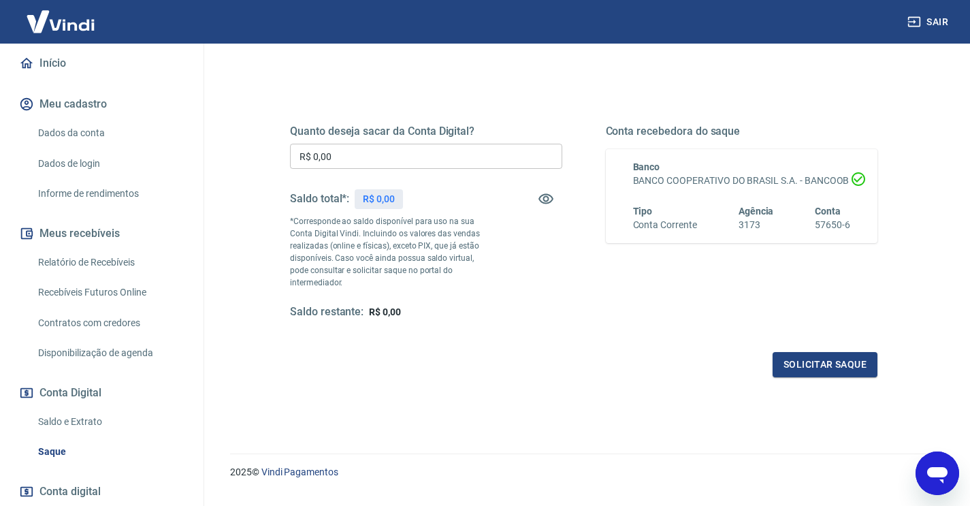
scroll to position [148, 0]
drag, startPoint x: 404, startPoint y: 300, endPoint x: 334, endPoint y: 302, distance: 70.2
click at [334, 306] on div "Saldo restante: R$ 0,00" at bounding box center [426, 313] width 272 height 14
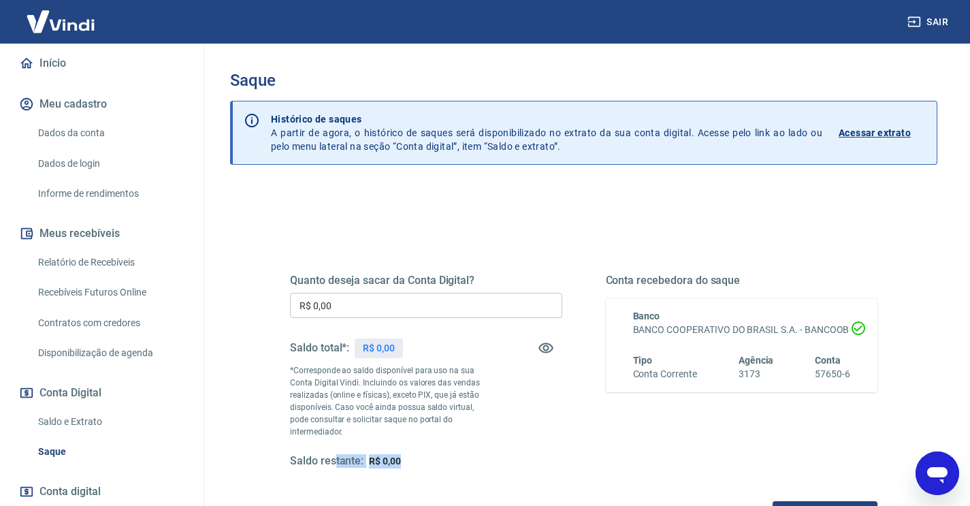
scroll to position [0, 0]
click at [890, 136] on p "Acessar extrato" at bounding box center [875, 133] width 72 height 14
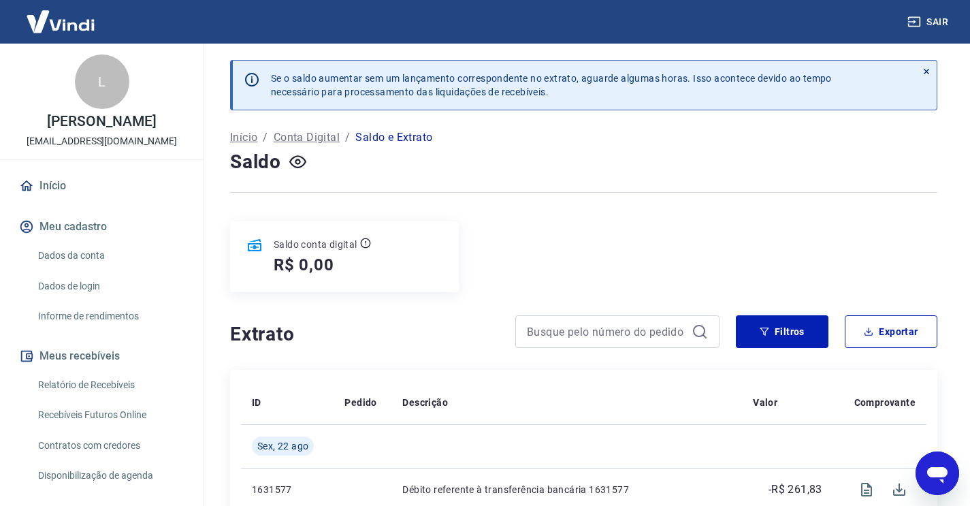
click at [932, 73] on div at bounding box center [927, 85] width 20 height 49
click at [931, 71] on icon at bounding box center [927, 72] width 10 height 10
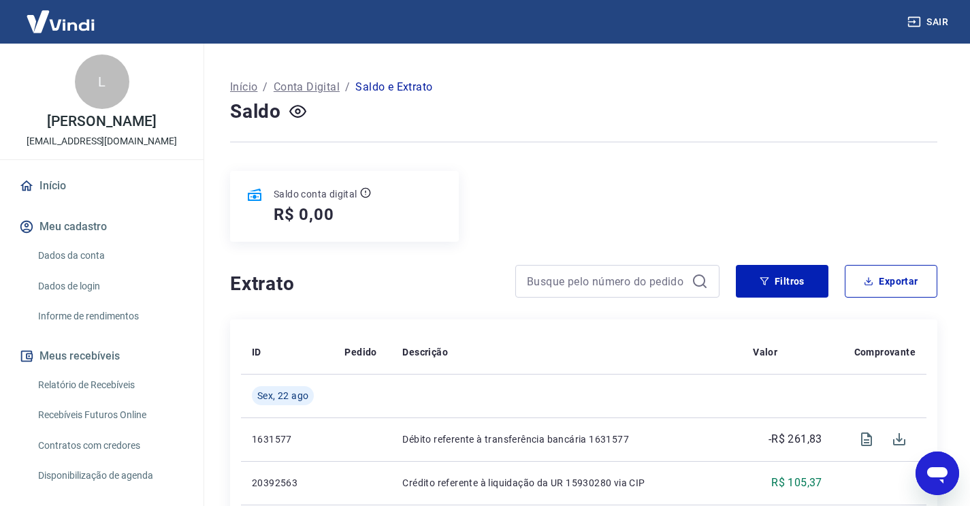
click at [937, 454] on div "Abrir janela de mensagens" at bounding box center [937, 473] width 41 height 41
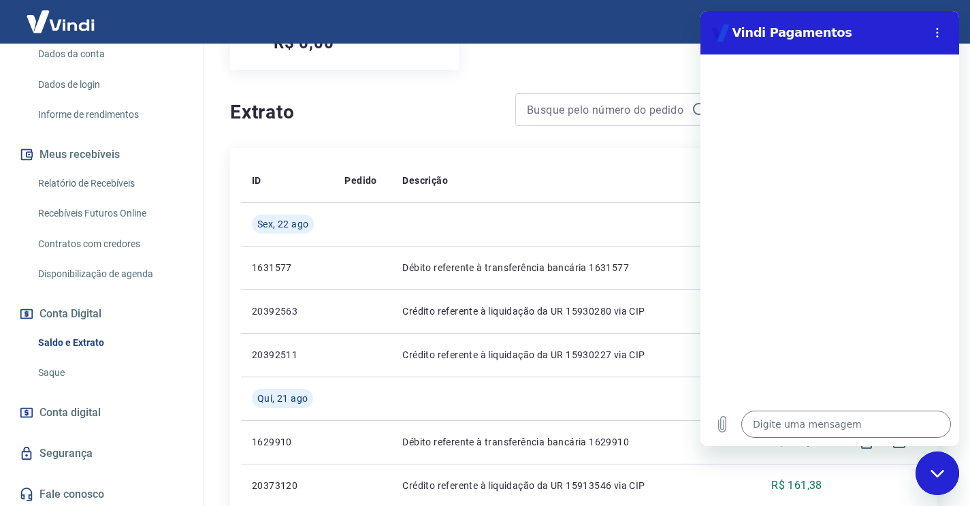
scroll to position [217, 0]
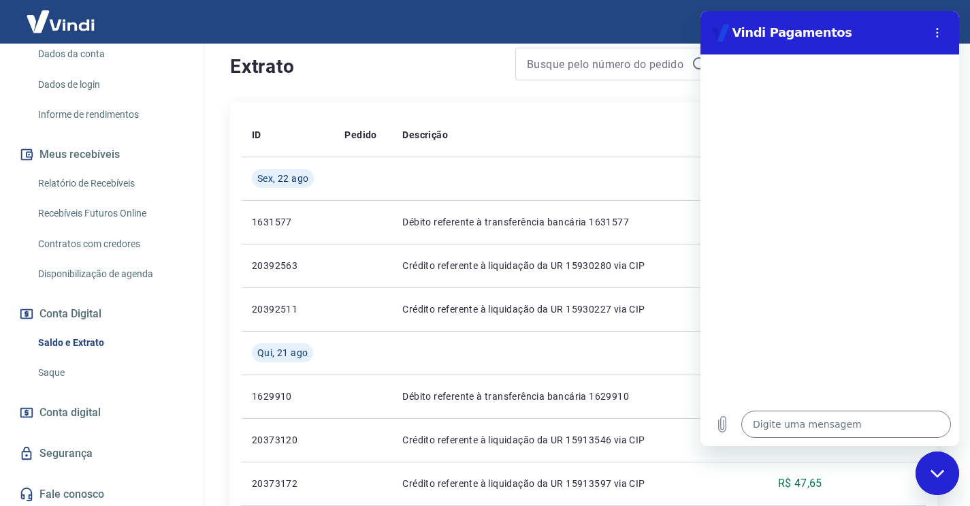
click at [57, 494] on link "Fale conosco" at bounding box center [101, 494] width 171 height 30
